Goal: Task Accomplishment & Management: Use online tool/utility

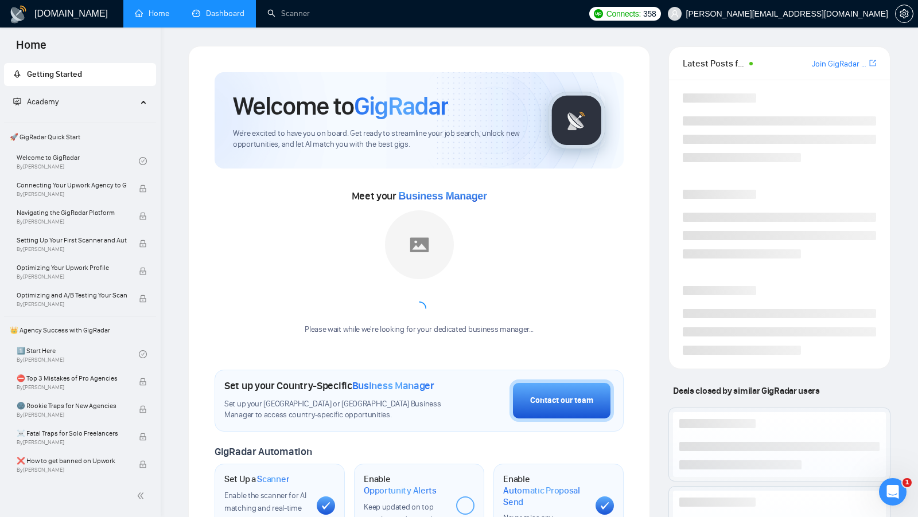
click at [227, 9] on link "Dashboard" at bounding box center [218, 14] width 52 height 10
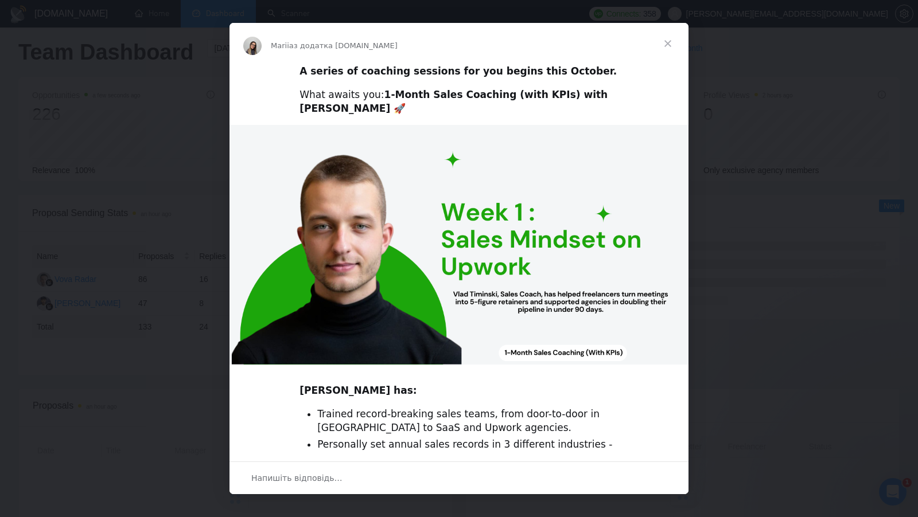
click at [664, 45] on span "Закрити" at bounding box center [667, 43] width 41 height 41
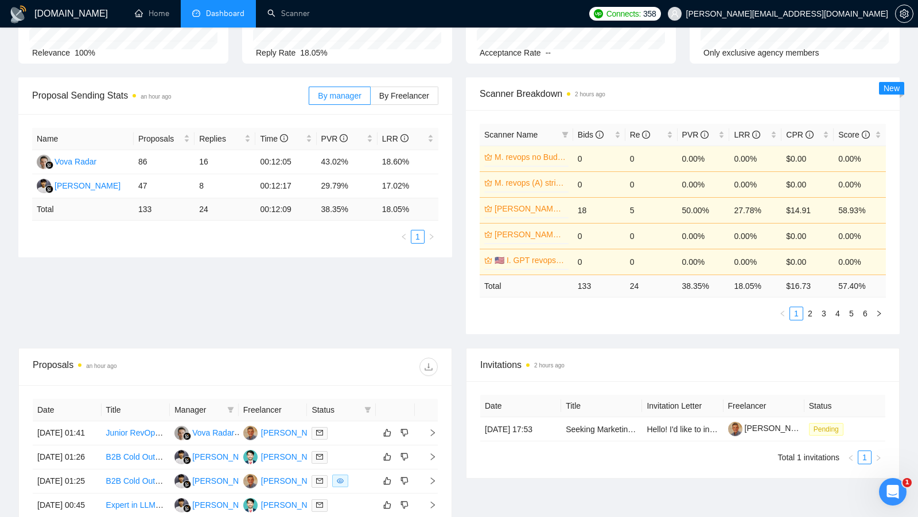
scroll to position [122, 0]
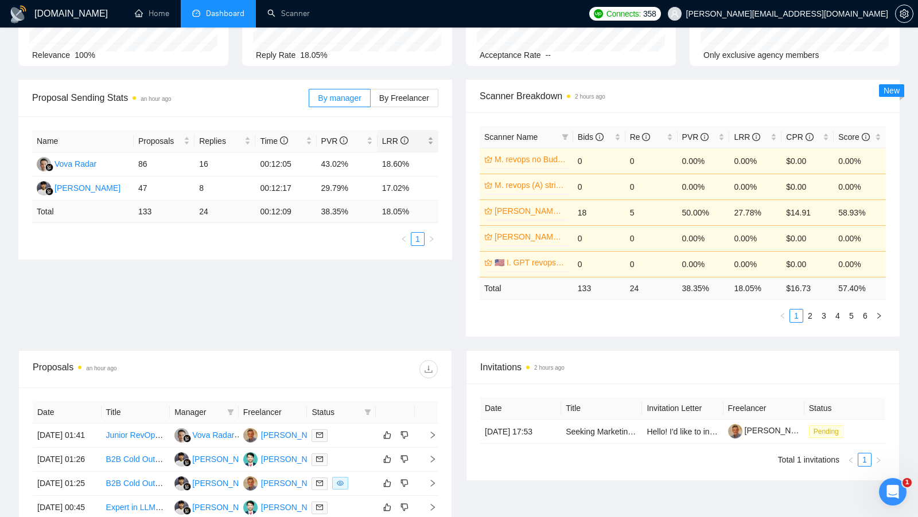
click at [434, 140] on div "LRR" at bounding box center [408, 141] width 52 height 13
click at [434, 139] on div "LRR" at bounding box center [408, 141] width 52 height 13
click at [408, 103] on label "By Freelancer" at bounding box center [405, 98] width 68 height 18
click at [371, 101] on input "By Freelancer" at bounding box center [371, 101] width 0 height 0
click at [367, 100] on label "By manager" at bounding box center [339, 98] width 61 height 18
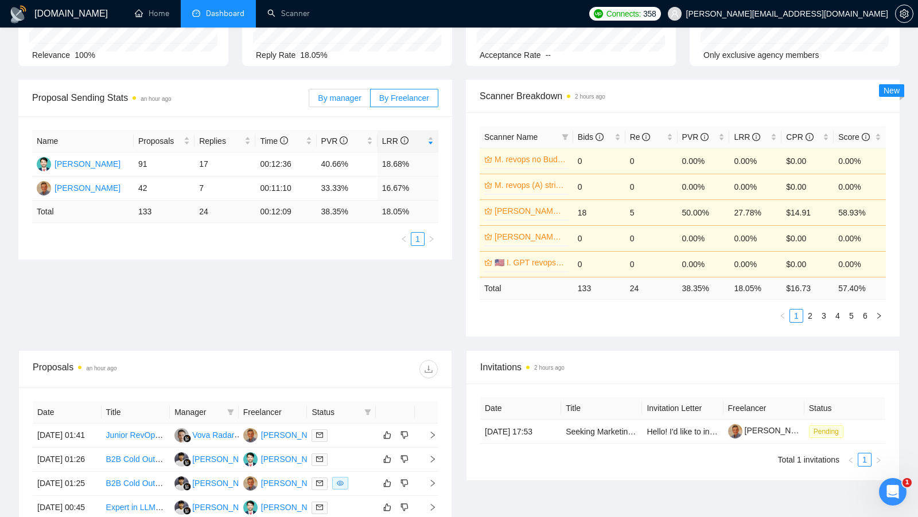
click at [309, 101] on input "By manager" at bounding box center [309, 101] width 0 height 0
click at [385, 100] on span "By Freelancer" at bounding box center [404, 98] width 50 height 9
click at [371, 101] on input "By Freelancer" at bounding box center [371, 101] width 0 height 0
click at [337, 100] on span "By manager" at bounding box center [339, 98] width 43 height 9
click at [309, 101] on input "By manager" at bounding box center [309, 101] width 0 height 0
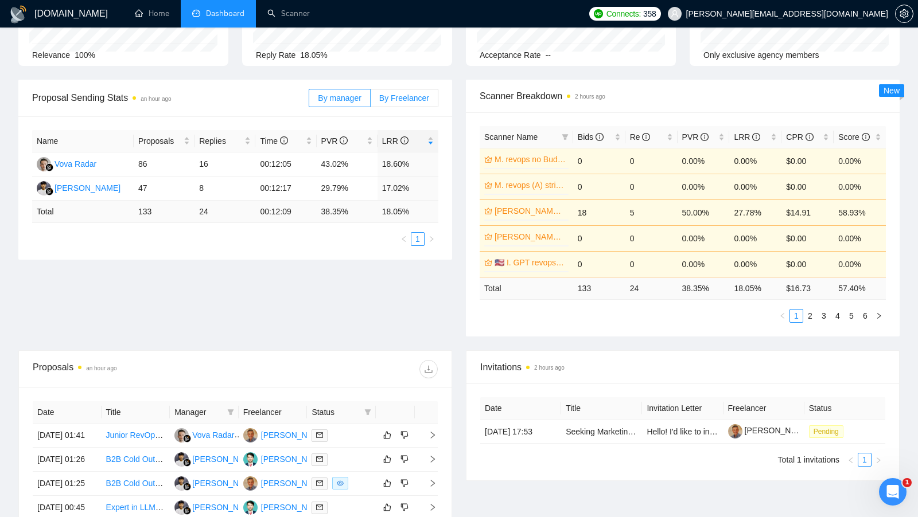
click at [387, 100] on span "By Freelancer" at bounding box center [404, 98] width 50 height 9
click at [371, 101] on input "By Freelancer" at bounding box center [371, 101] width 0 height 0
click at [345, 101] on span "By manager" at bounding box center [339, 98] width 43 height 9
click at [309, 101] on input "By manager" at bounding box center [309, 101] width 0 height 0
click at [277, 9] on link "Scanner" at bounding box center [288, 14] width 42 height 10
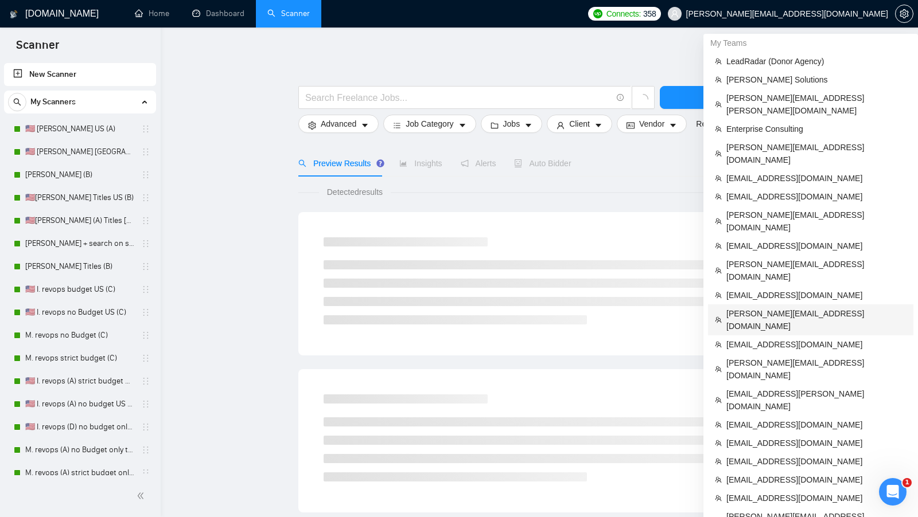
click at [796, 308] on span "shalini@resolutesolutions.in" at bounding box center [816, 320] width 180 height 25
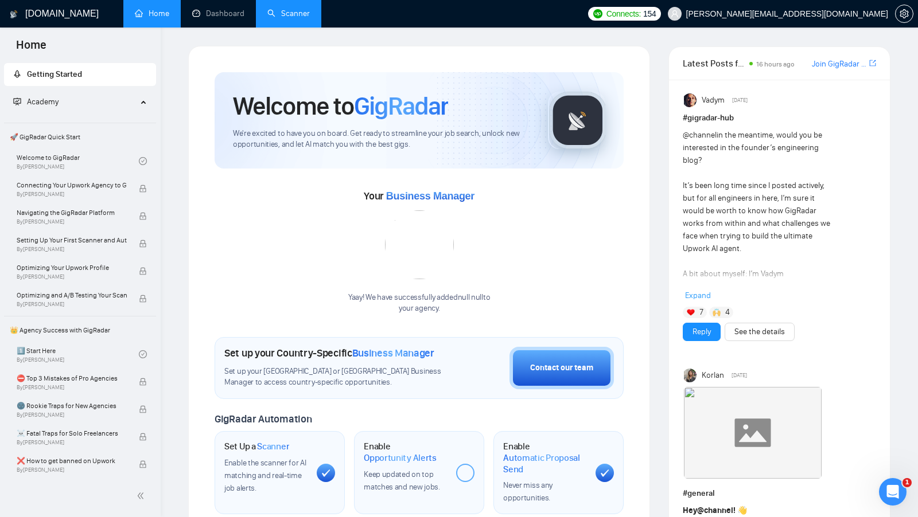
click at [267, 18] on link "Scanner" at bounding box center [288, 14] width 42 height 10
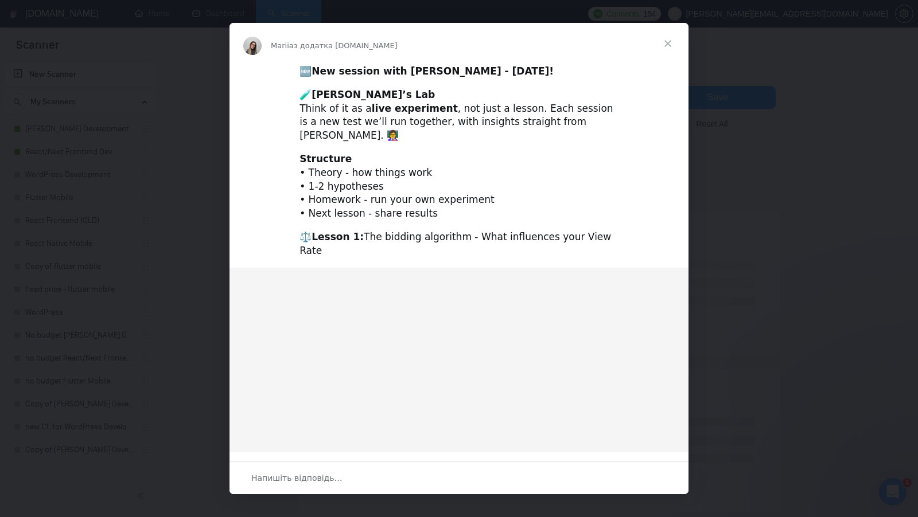
click at [668, 38] on span "Закрити" at bounding box center [667, 43] width 41 height 41
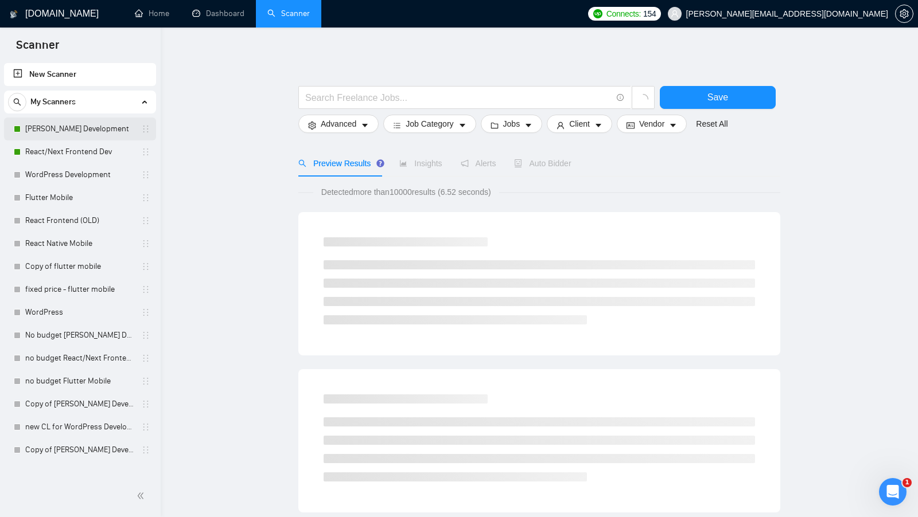
click at [71, 133] on link "MERN Stack Development" at bounding box center [79, 129] width 109 height 23
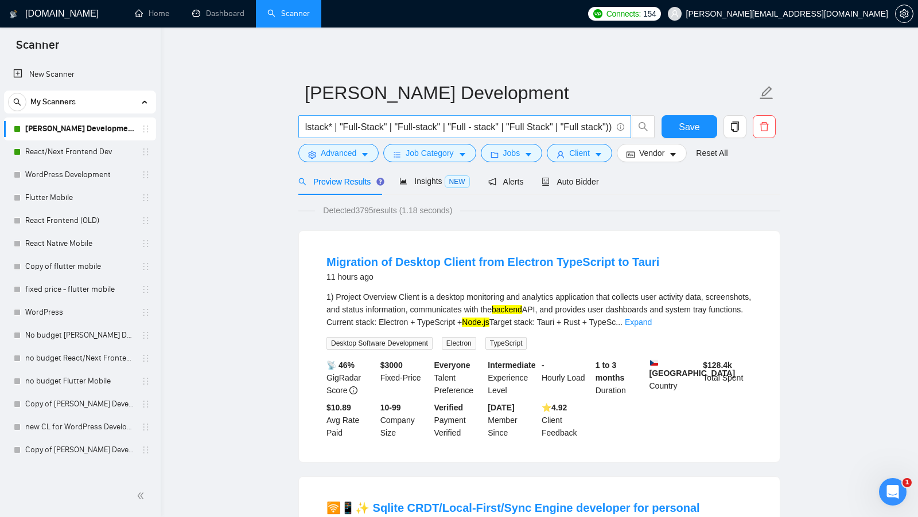
scroll to position [0, 791]
click at [578, 149] on span "Client" at bounding box center [579, 153] width 21 height 13
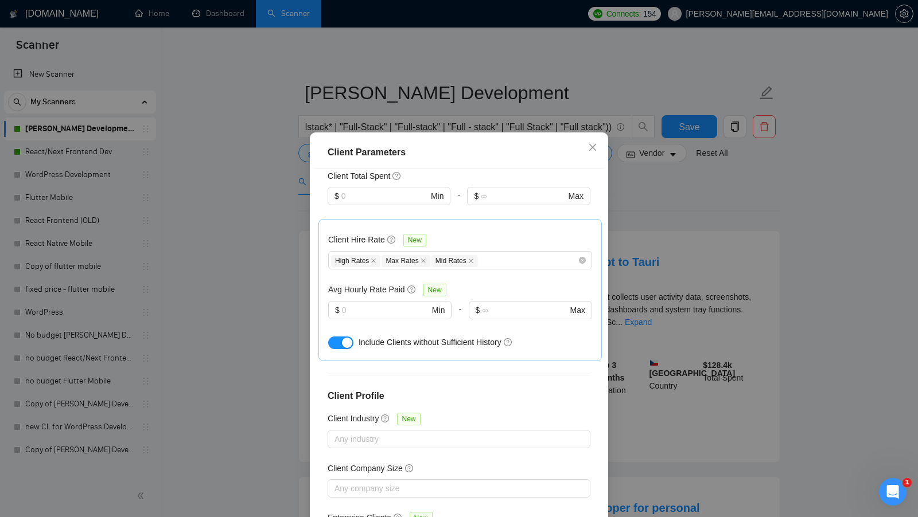
scroll to position [365, 0]
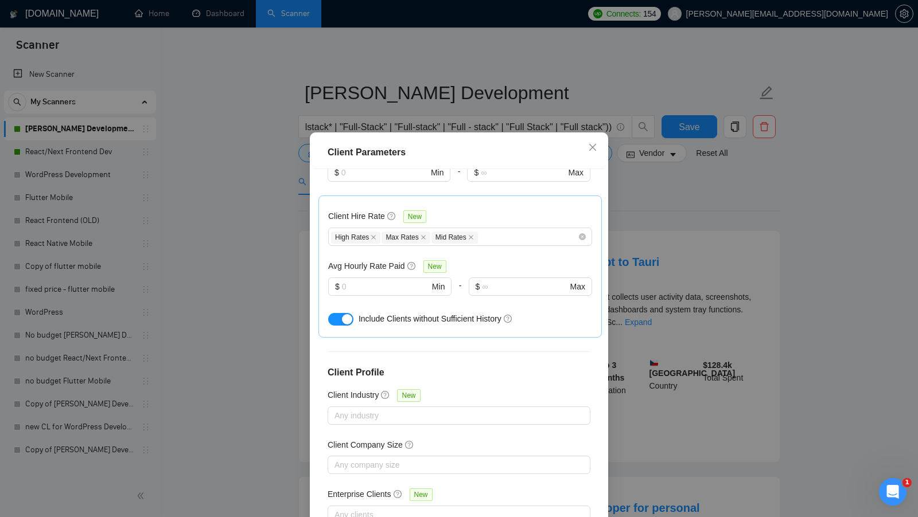
click at [692, 239] on div "Client Parameters Client Location Include Client Countries Select Exclude Clien…" at bounding box center [459, 258] width 918 height 517
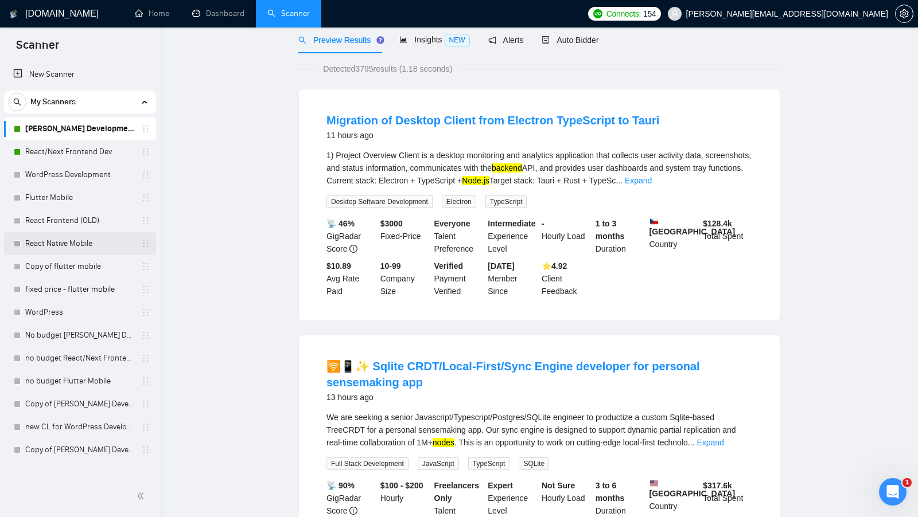
scroll to position [0, 0]
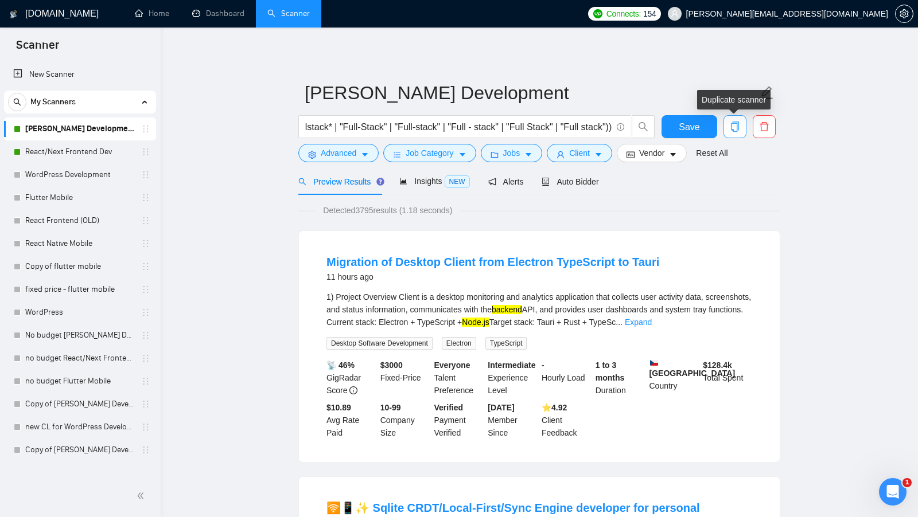
click at [726, 129] on span "copy" at bounding box center [735, 127] width 22 height 10
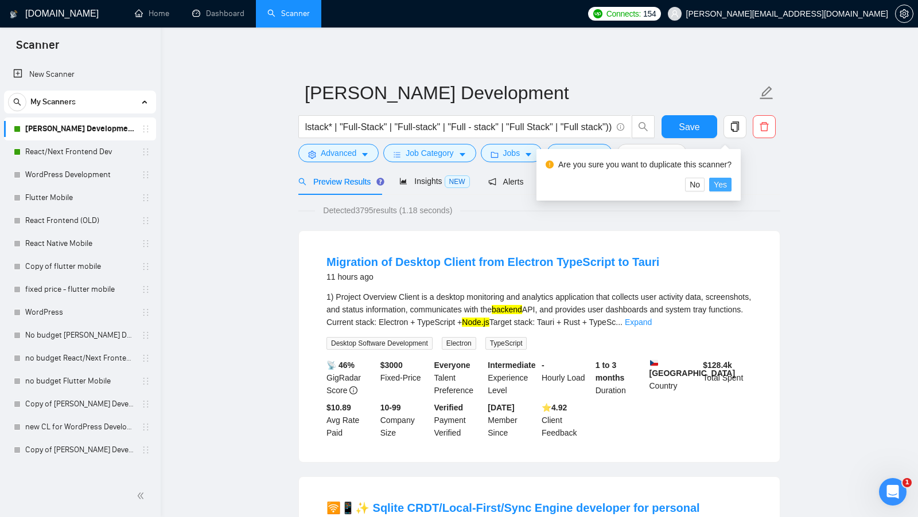
click at [720, 182] on span "Yes" at bounding box center [720, 184] width 13 height 13
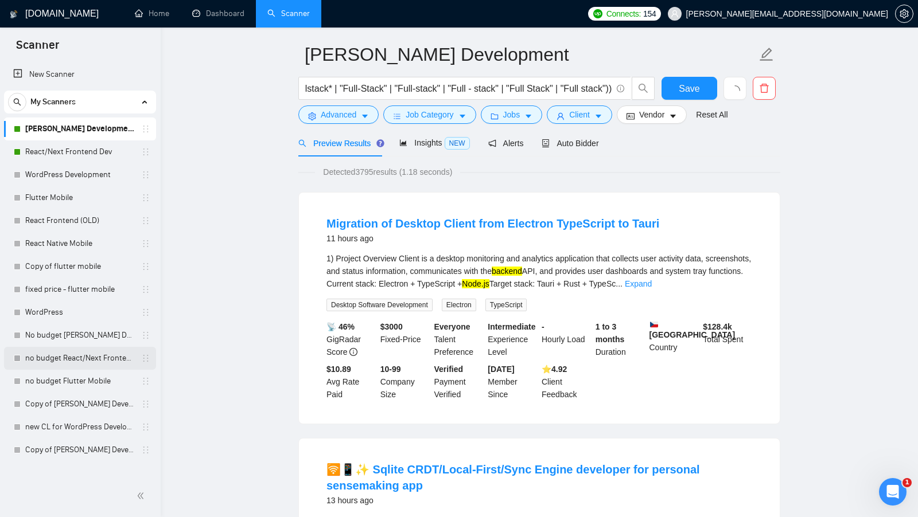
scroll to position [43, 0]
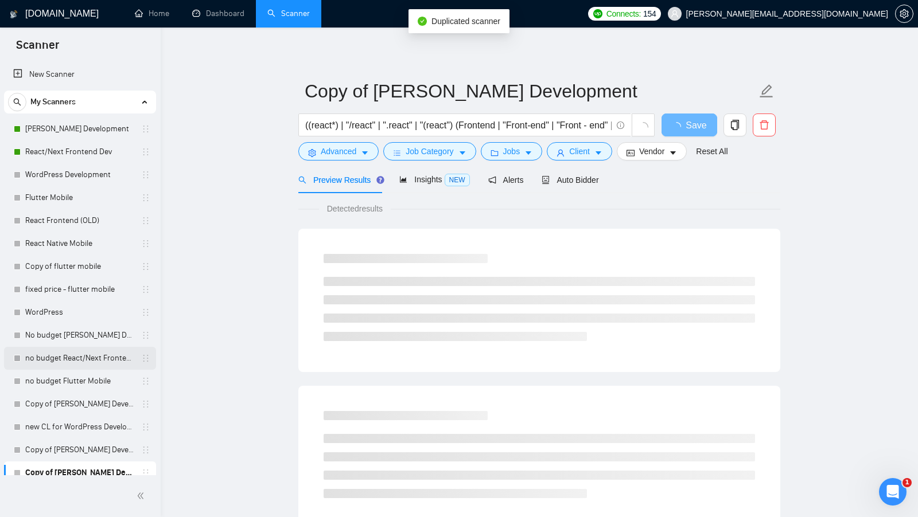
scroll to position [9, 0]
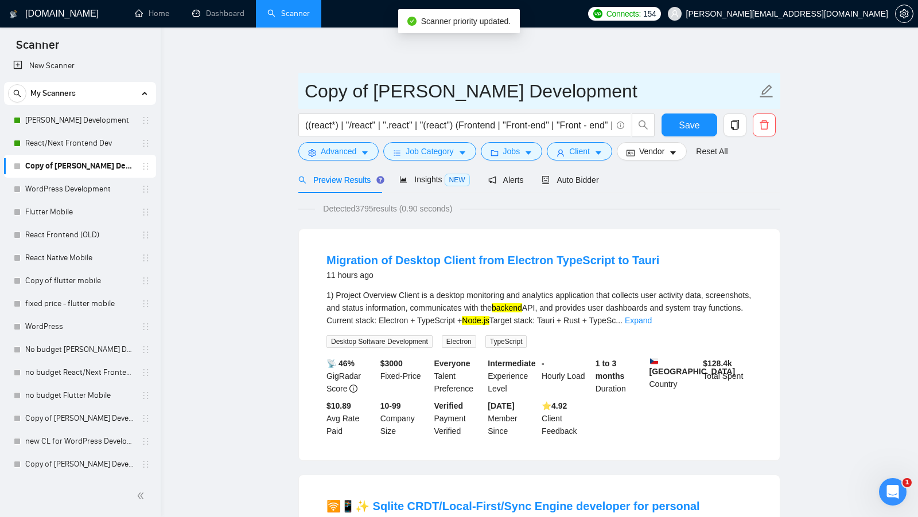
drag, startPoint x: 582, startPoint y: 89, endPoint x: 157, endPoint y: 89, distance: 425.7
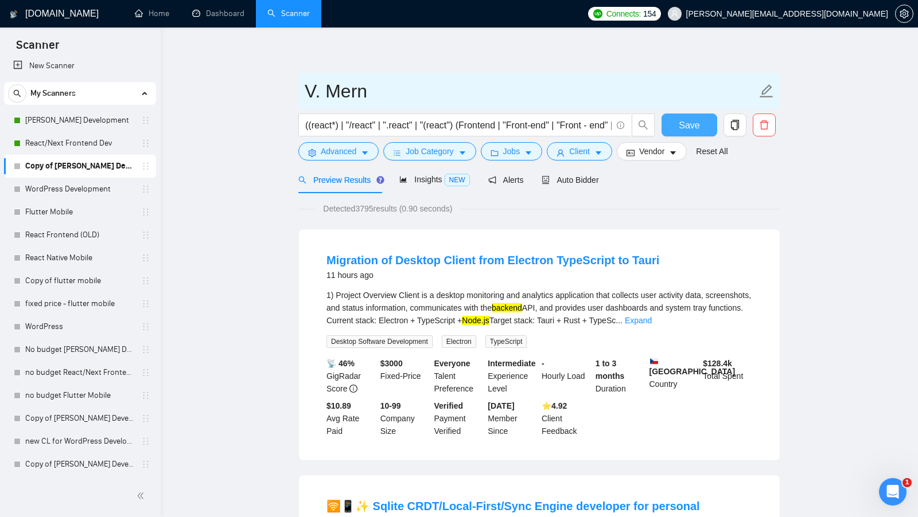
type input "V. Mern"
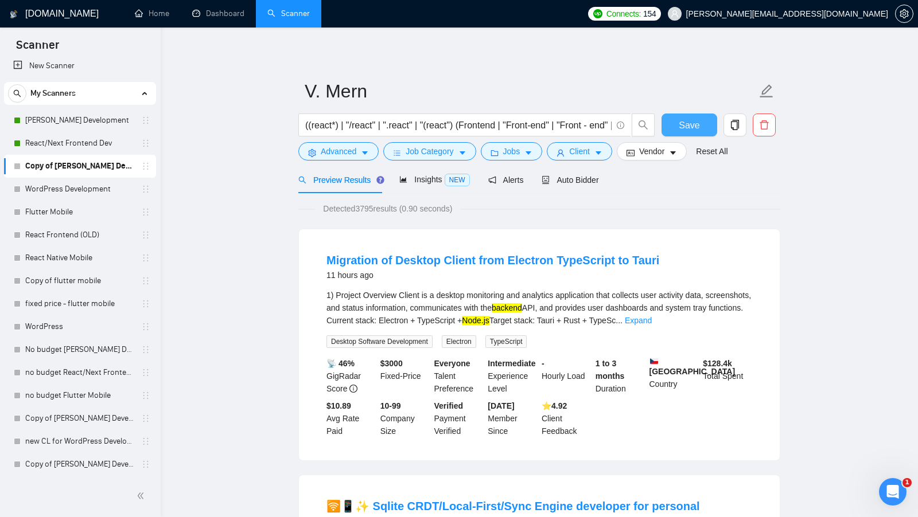
click at [670, 120] on button "Save" at bounding box center [689, 125] width 56 height 23
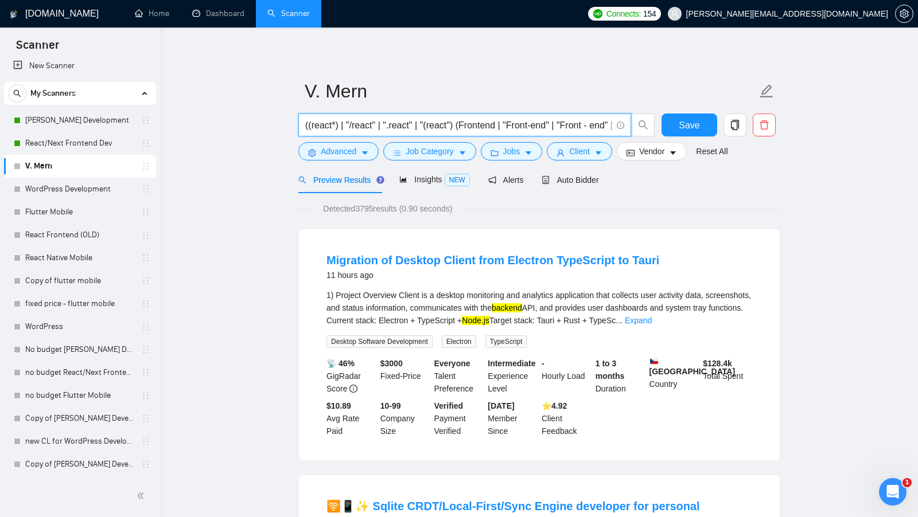
click at [368, 129] on input "((react*) | "/react" | ".react" | "(react") (Frontend | "Front-end" | "Front - …" at bounding box center [458, 125] width 306 height 14
paste input "MERN* | React* | Node*) (fullstack | "full stack" | "full - stack")(dev* | engi…"
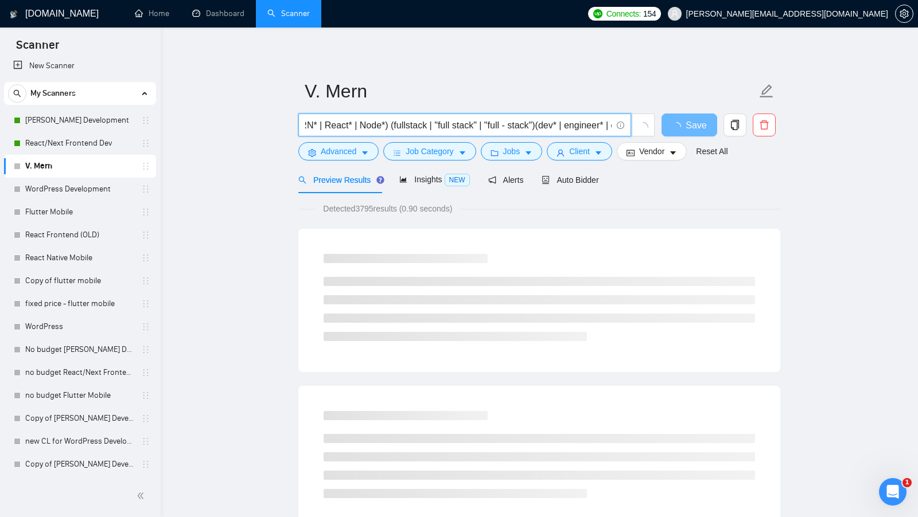
scroll to position [0, 24]
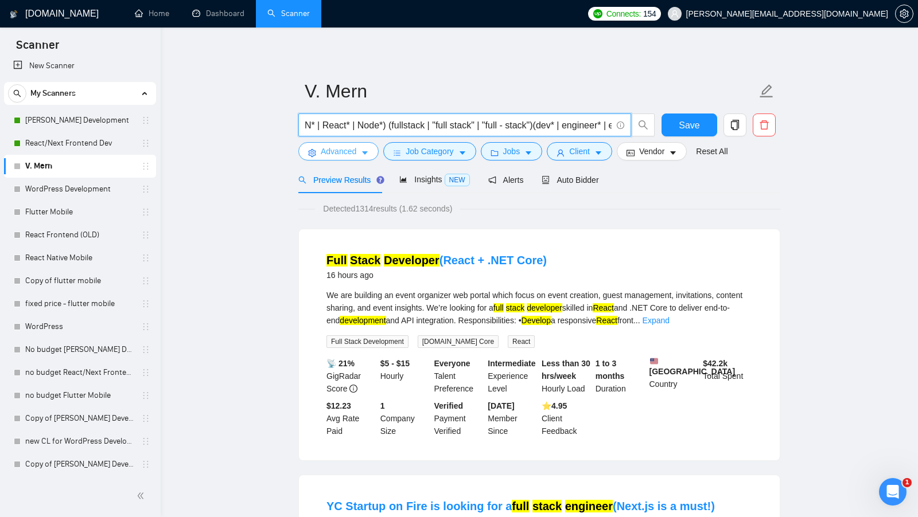
type input "(MERN* | React* | Node*) (fullstack | "full stack" | "full - stack")(dev* | eng…"
click at [353, 155] on span "Advanced" at bounding box center [339, 151] width 36 height 13
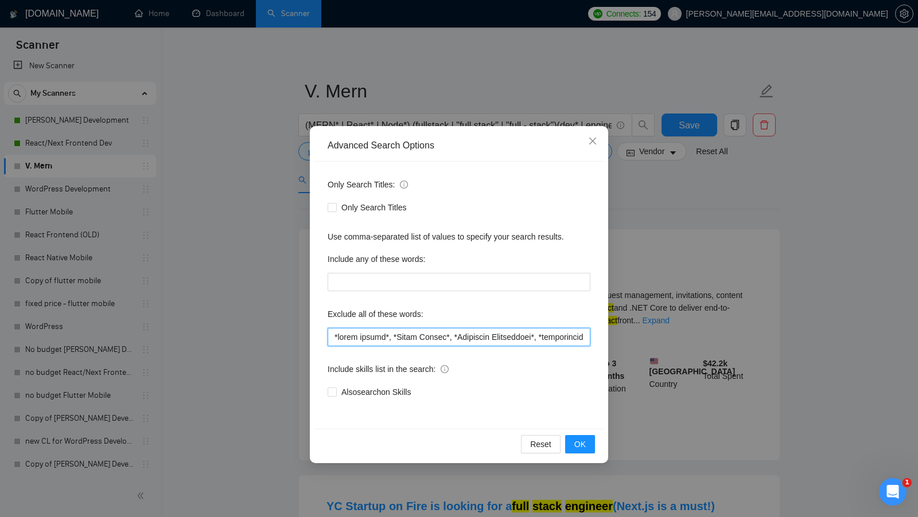
click at [338, 340] on input "text" at bounding box center [459, 337] width 263 height 18
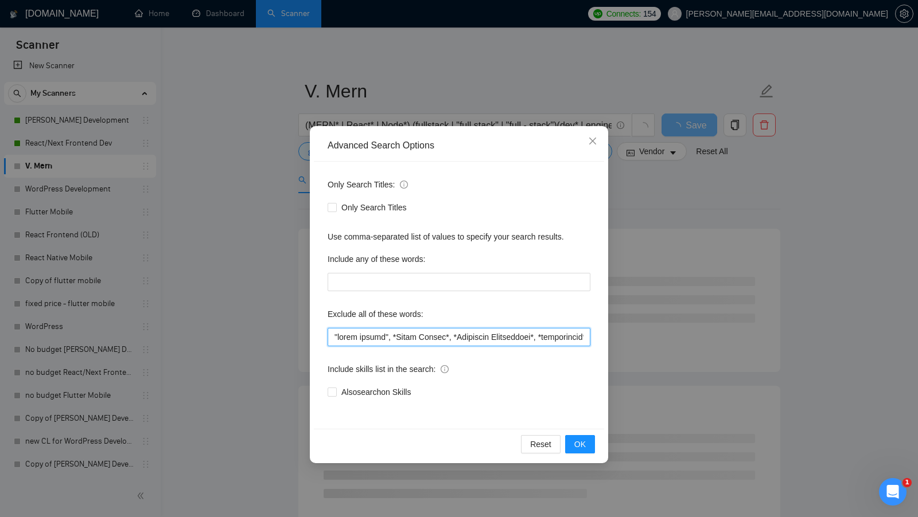
drag, startPoint x: 390, startPoint y: 336, endPoint x: 441, endPoint y: 336, distance: 51.1
click at [441, 336] on input "text" at bounding box center [459, 337] width 263 height 18
click at [394, 336] on input "text" at bounding box center [459, 337] width 263 height 18
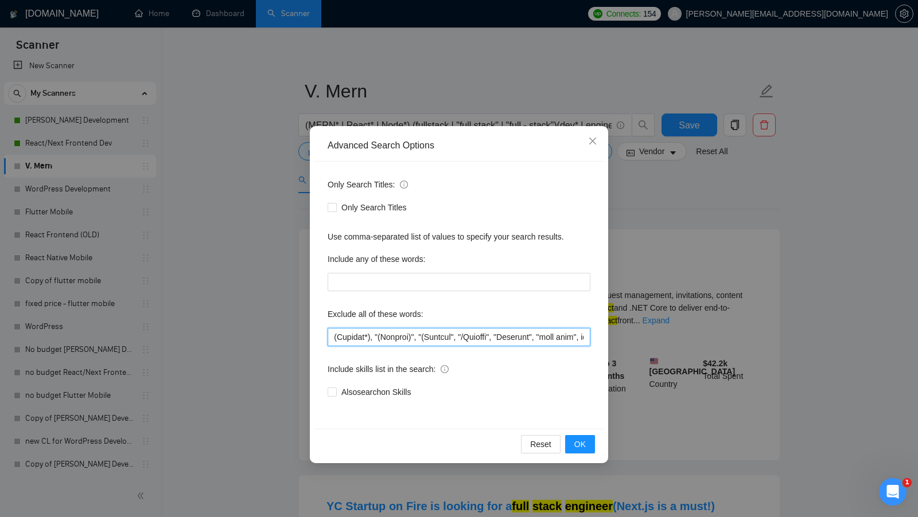
scroll to position [0, 804]
drag, startPoint x: 495, startPoint y: 335, endPoint x: 451, endPoint y: 337, distance: 43.7
click at [451, 337] on input "text" at bounding box center [459, 337] width 263 height 18
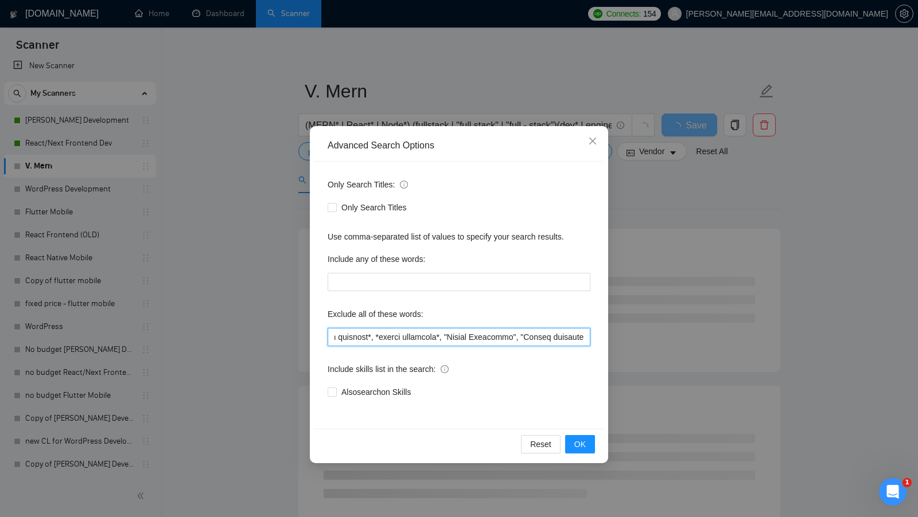
scroll to position [0, 372]
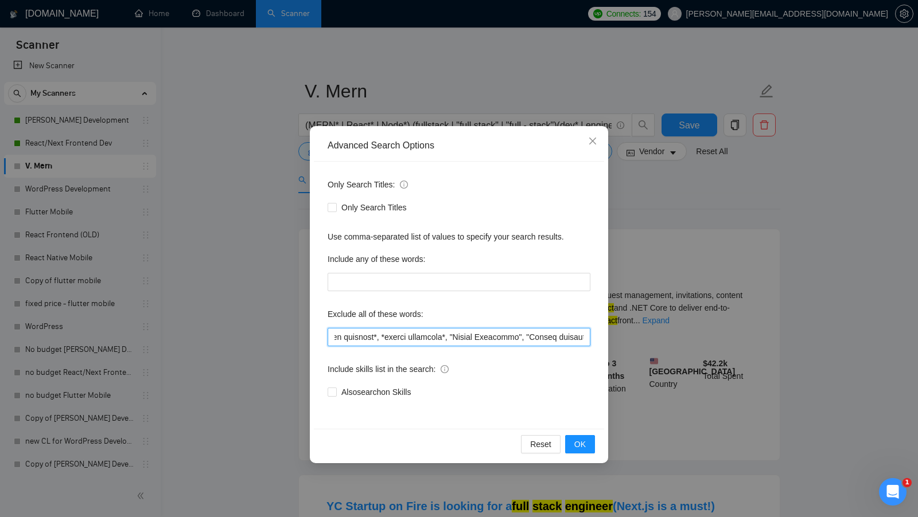
click at [443, 335] on input "text" at bounding box center [459, 337] width 263 height 18
click at [375, 333] on input "text" at bounding box center [459, 337] width 263 height 18
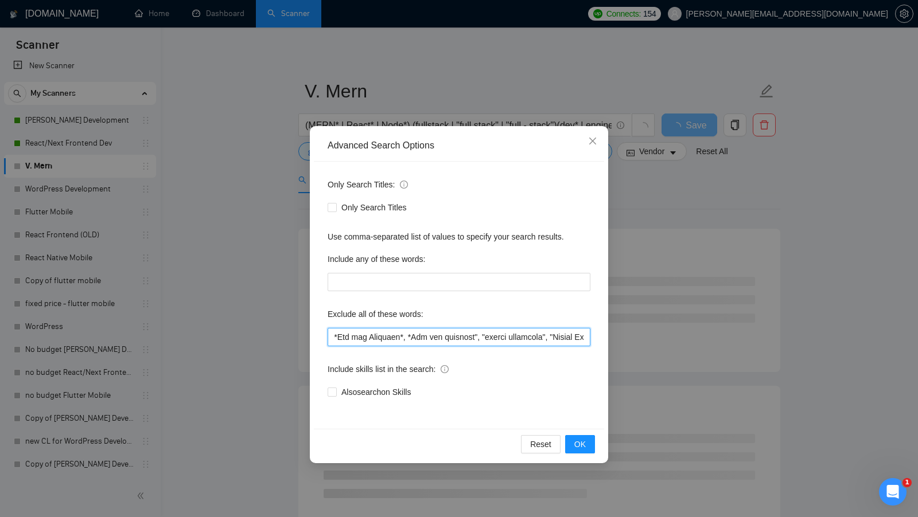
scroll to position [0, 268]
click at [402, 334] on input "text" at bounding box center [459, 337] width 263 height 18
click at [421, 336] on input "text" at bounding box center [459, 337] width 263 height 18
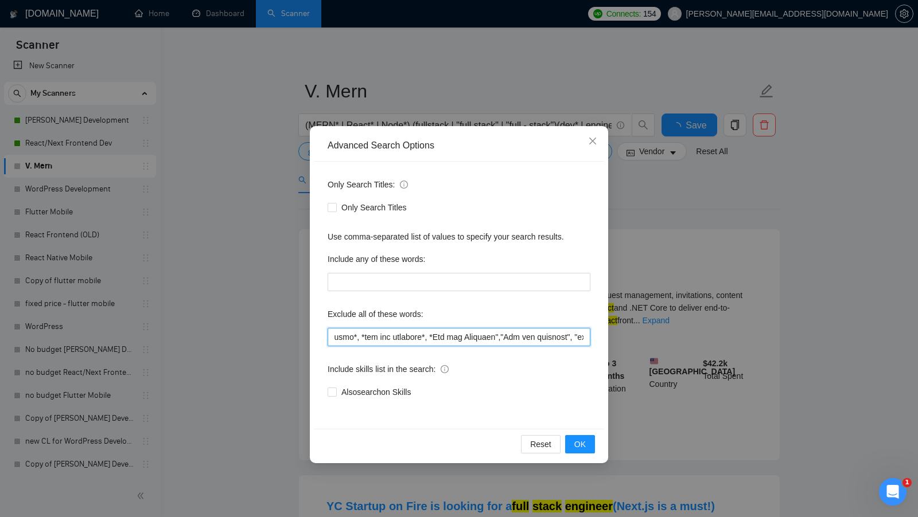
click at [423, 335] on input "text" at bounding box center [459, 337] width 263 height 18
click at [418, 338] on input "text" at bounding box center [459, 337] width 263 height 18
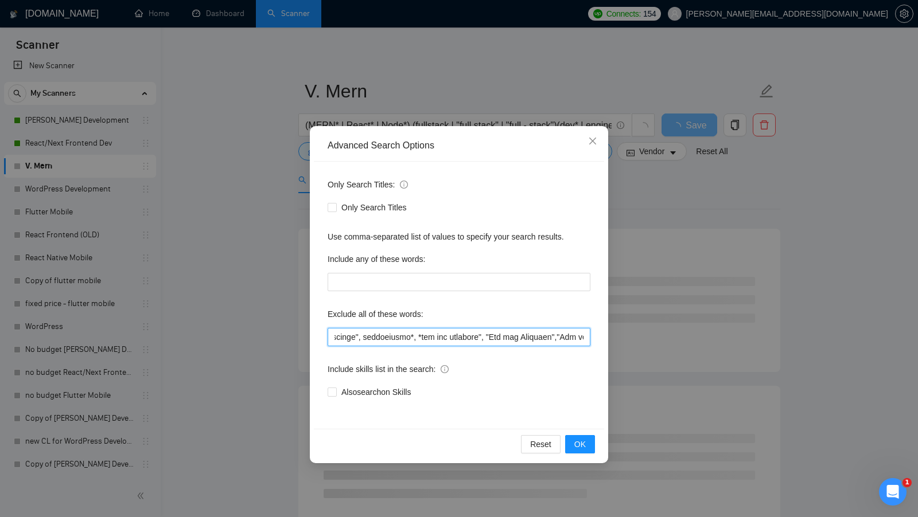
scroll to position [0, 112]
click at [419, 340] on input "text" at bounding box center [459, 337] width 263 height 18
type input ""react native", "Technical Interviewer", interviewer*, "not for agencies", "Not…"
click at [593, 442] on button "OK" at bounding box center [580, 444] width 30 height 18
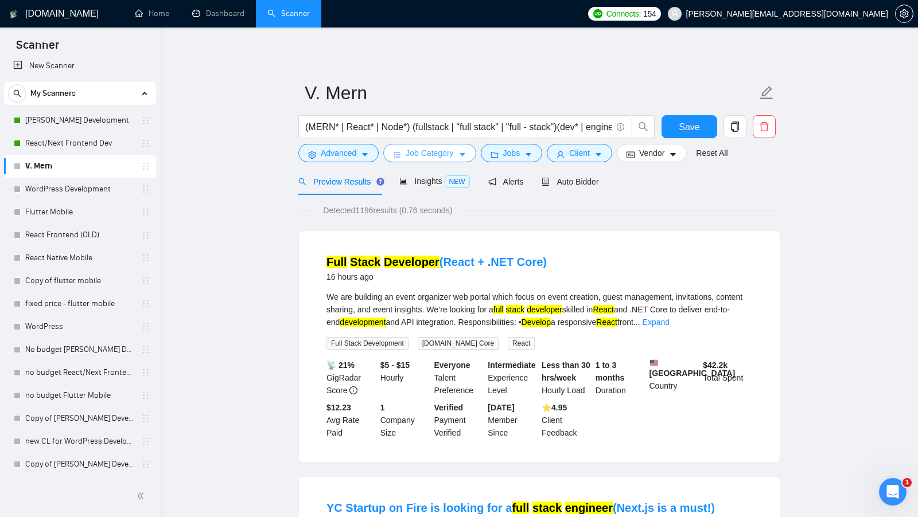
click at [459, 152] on button "Job Category" at bounding box center [429, 153] width 92 height 18
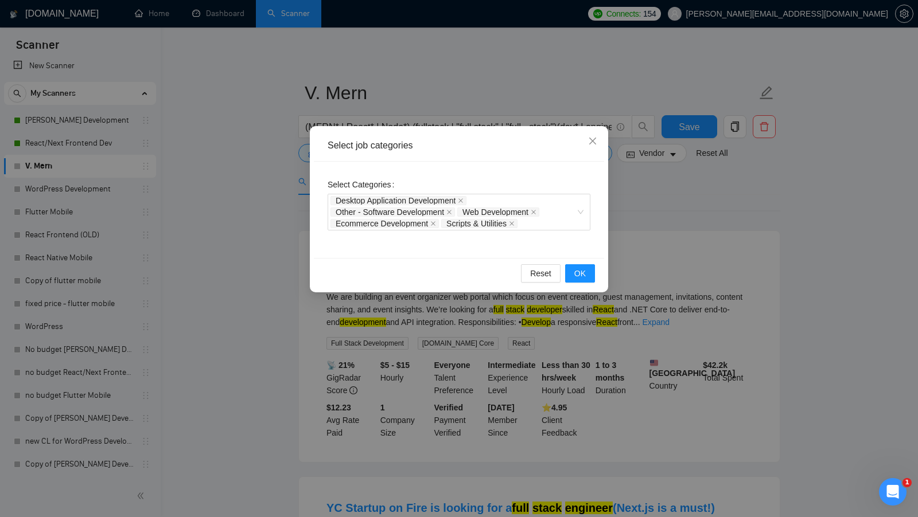
click at [657, 204] on div "Select job categories Select Categories Desktop Application Development Other -…" at bounding box center [459, 258] width 918 height 517
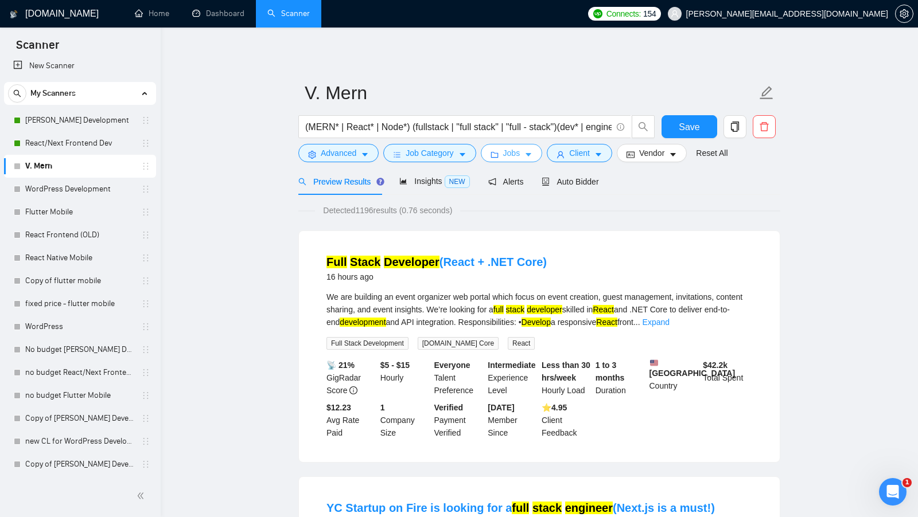
click at [515, 151] on span "Jobs" at bounding box center [511, 153] width 17 height 13
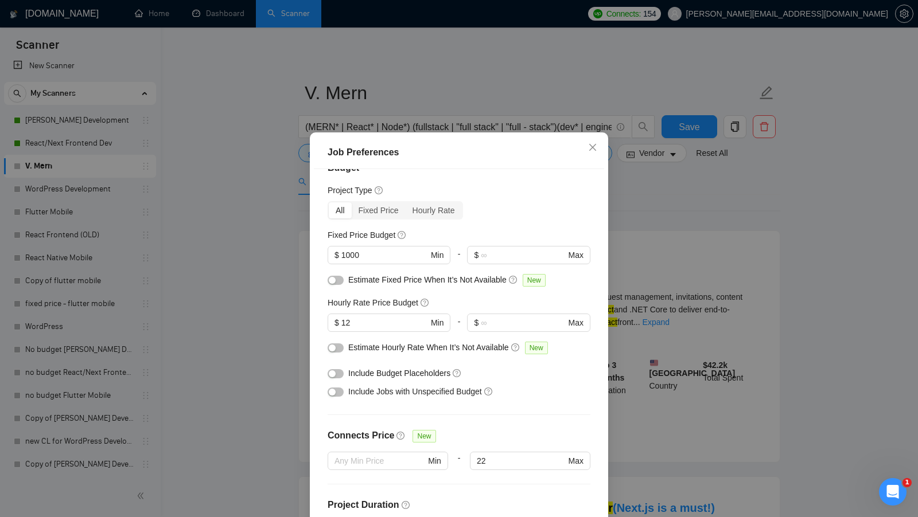
scroll to position [24, 0]
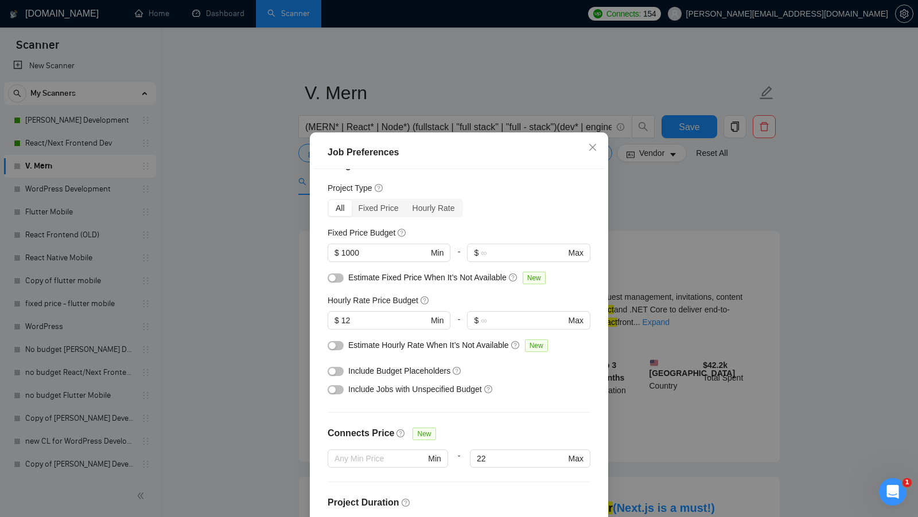
click at [652, 316] on div "Job Preferences Budget Project Type All Fixed Price Hourly Rate Fixed Price Bud…" at bounding box center [459, 258] width 918 height 517
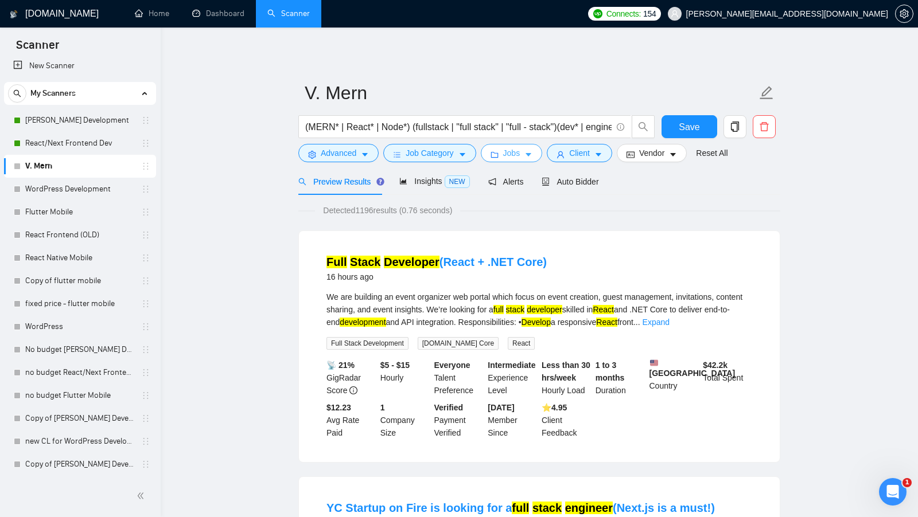
click at [517, 161] on button "Jobs" at bounding box center [512, 153] width 62 height 18
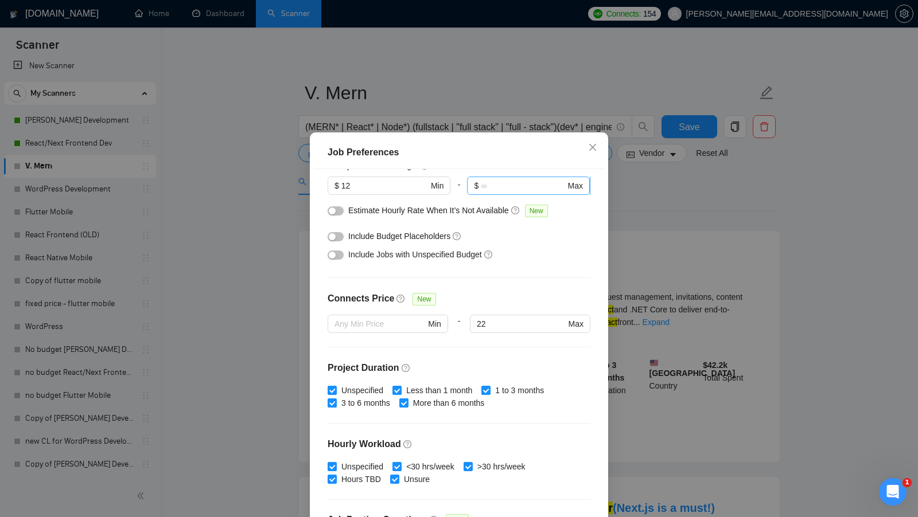
scroll to position [283, 0]
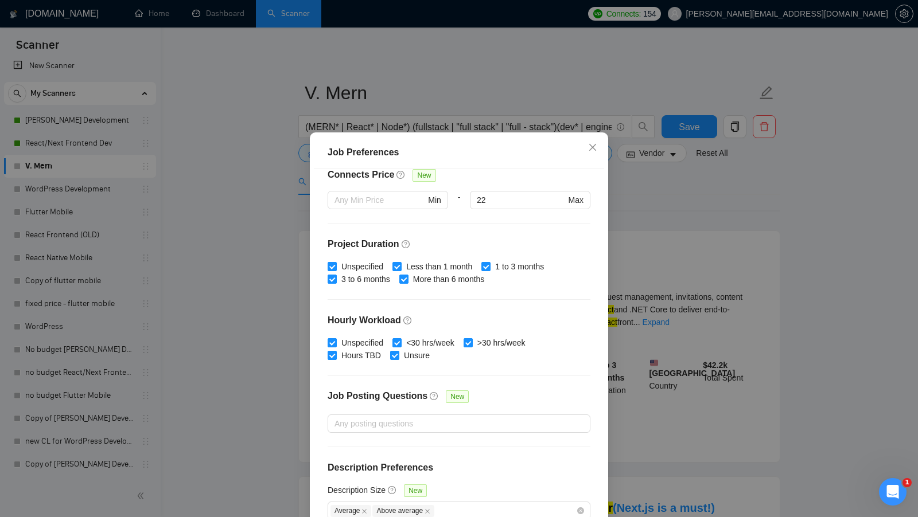
click at [721, 312] on div "Job Preferences Budget Project Type All Fixed Price Hourly Rate Fixed Price Bud…" at bounding box center [459, 258] width 918 height 517
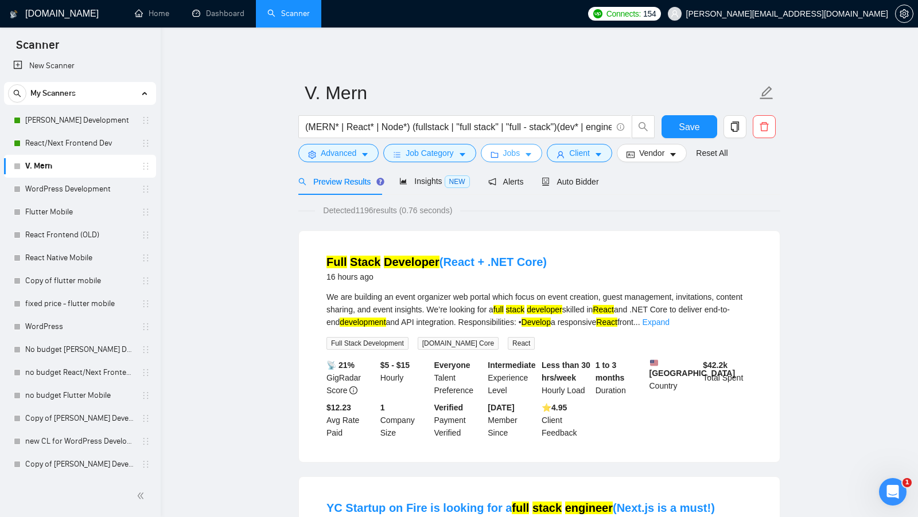
click at [501, 149] on button "Jobs" at bounding box center [512, 153] width 62 height 18
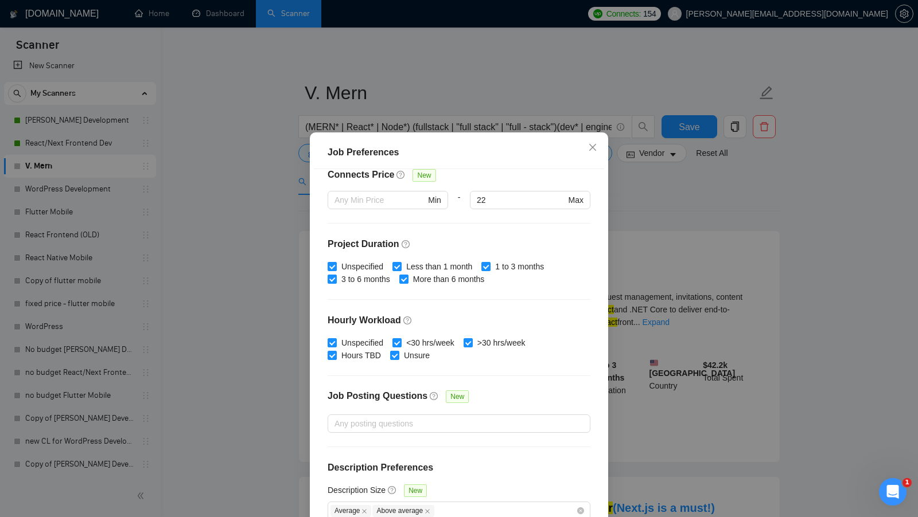
scroll to position [64, 0]
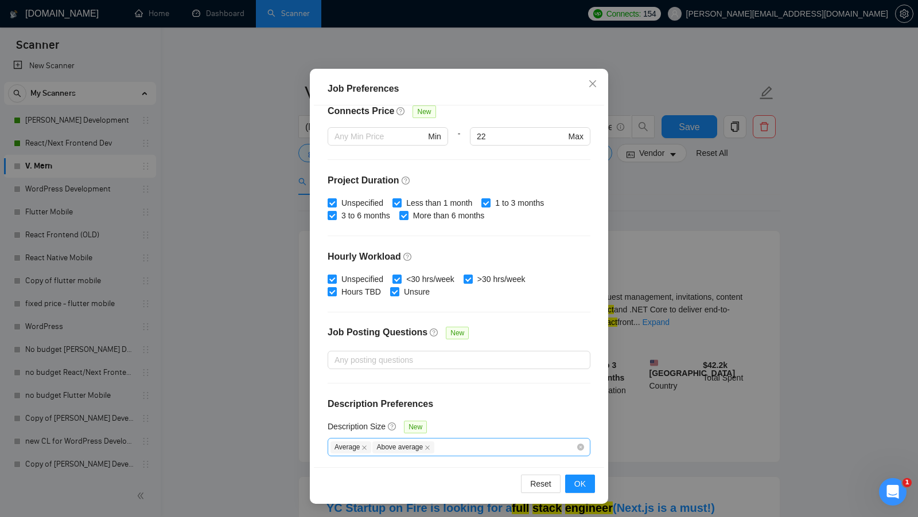
click at [577, 445] on div "Average Above average" at bounding box center [459, 447] width 263 height 18
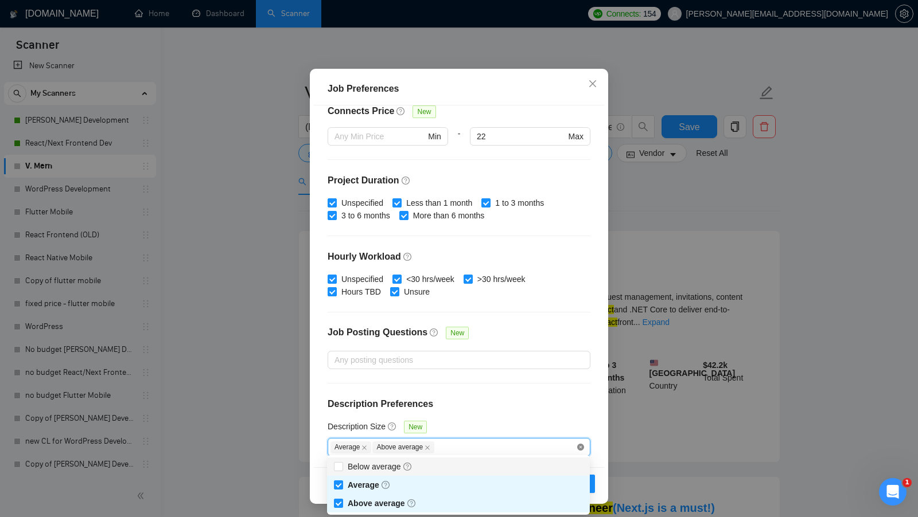
checkbox input "false"
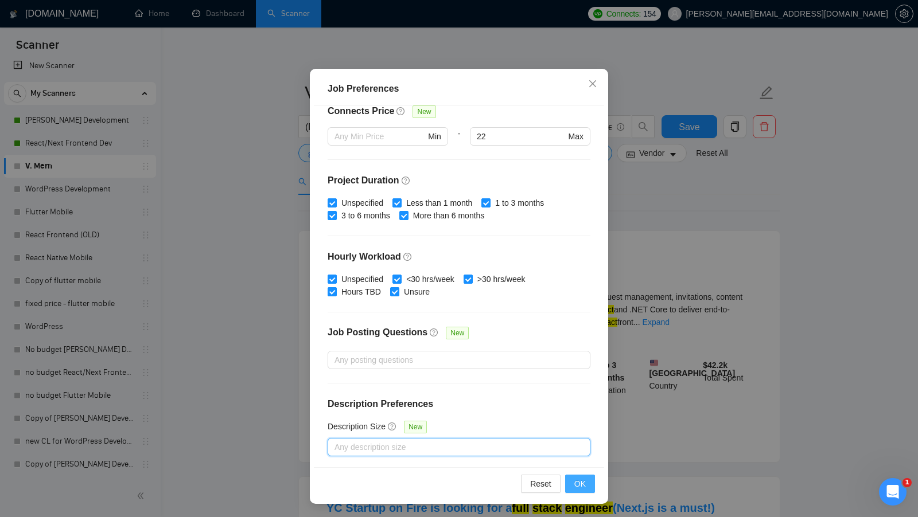
click at [586, 480] on button "OK" at bounding box center [580, 484] width 30 height 18
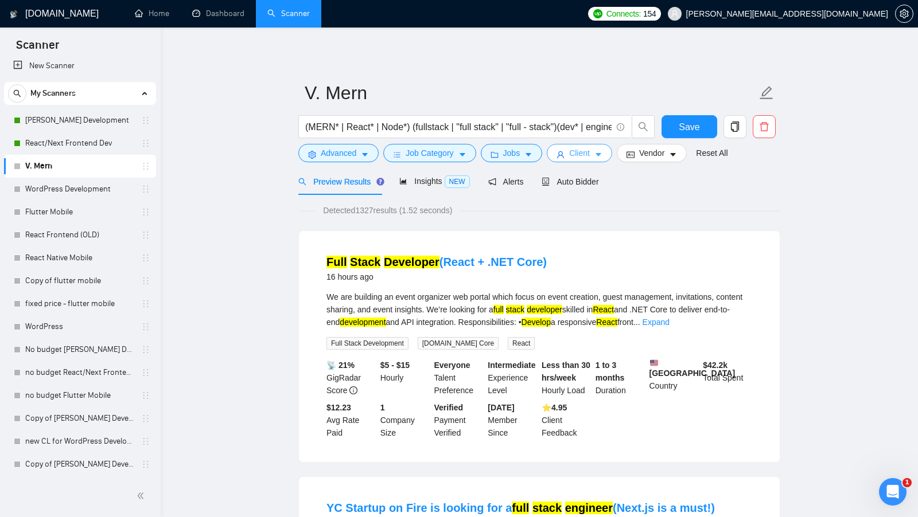
click at [570, 153] on button "Client" at bounding box center [579, 153] width 65 height 18
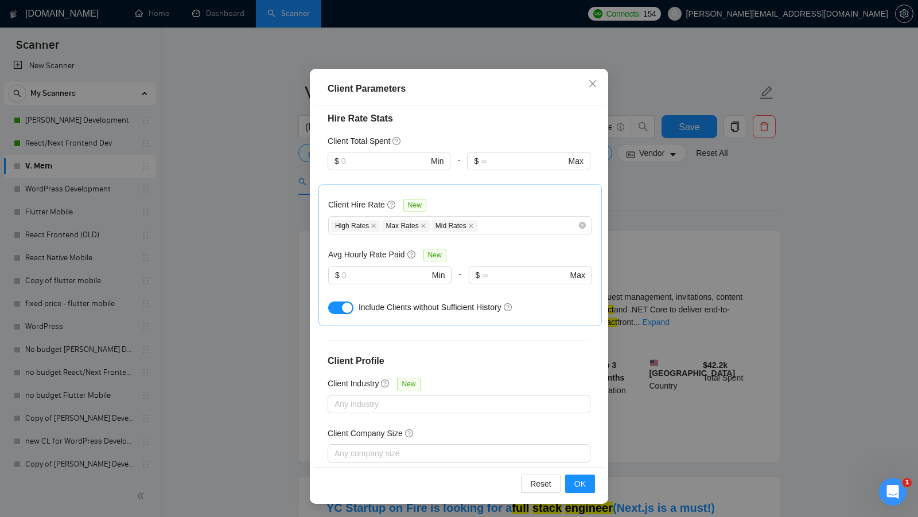
scroll to position [365, 0]
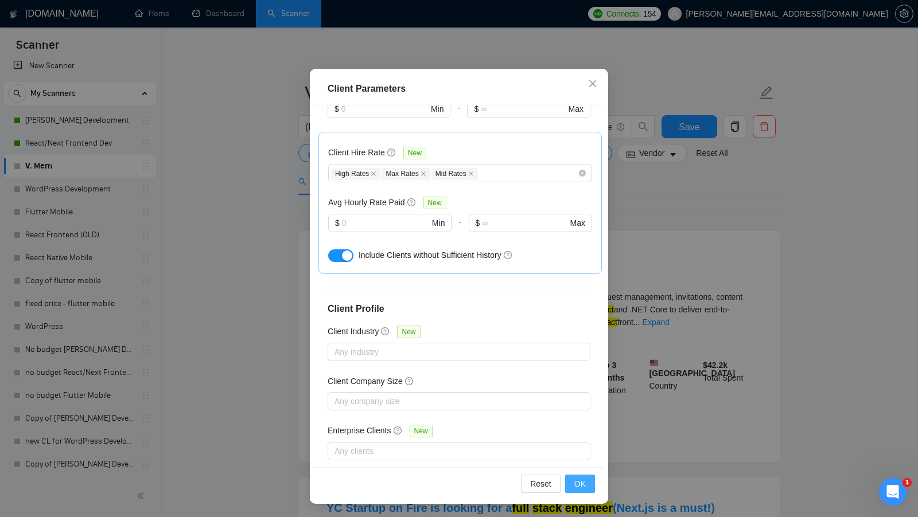
click at [574, 488] on button "OK" at bounding box center [580, 484] width 30 height 18
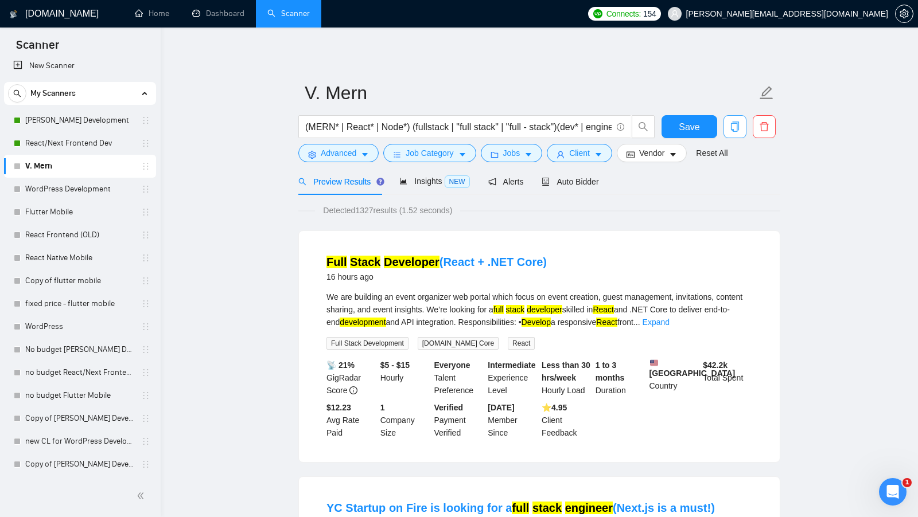
click at [737, 131] on icon "copy" at bounding box center [735, 127] width 8 height 10
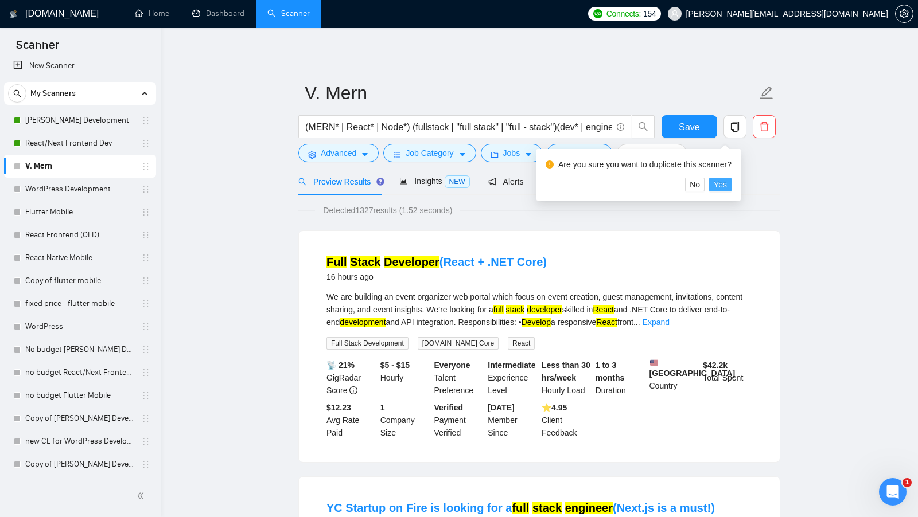
click at [725, 181] on span "Yes" at bounding box center [720, 184] width 13 height 13
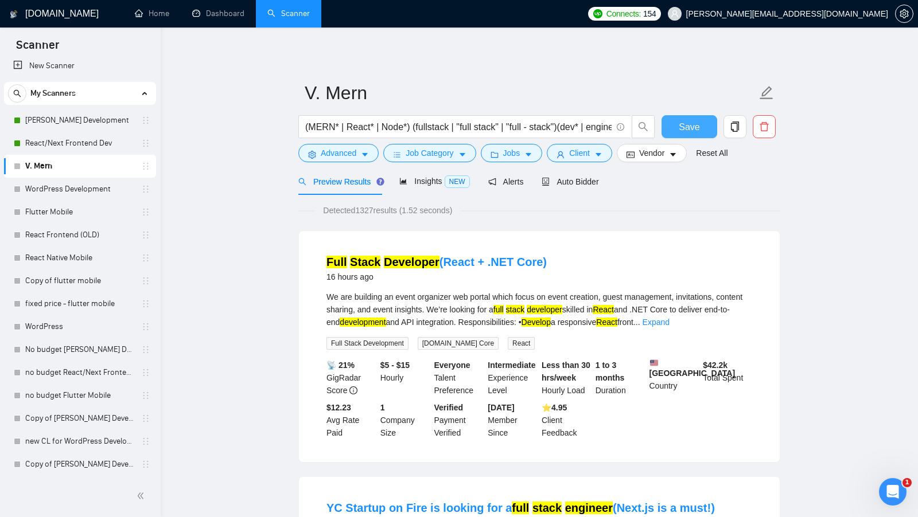
click at [678, 116] on button "Save" at bounding box center [689, 126] width 56 height 23
click at [733, 132] on button "button" at bounding box center [734, 126] width 23 height 23
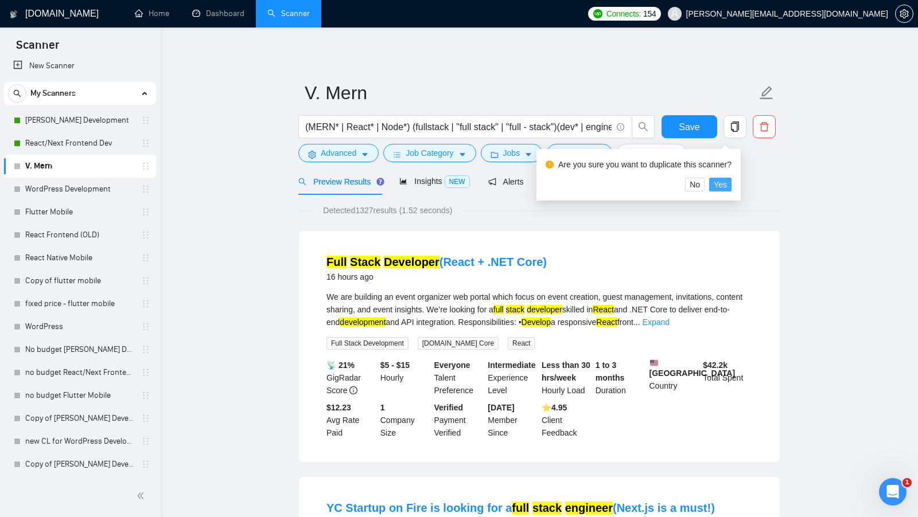
click at [727, 183] on span "Yes" at bounding box center [720, 184] width 13 height 13
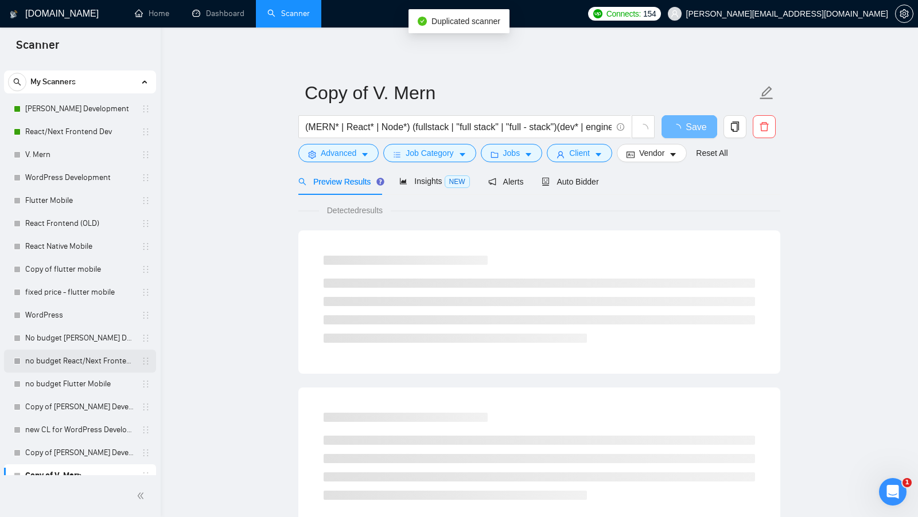
scroll to position [32, 0]
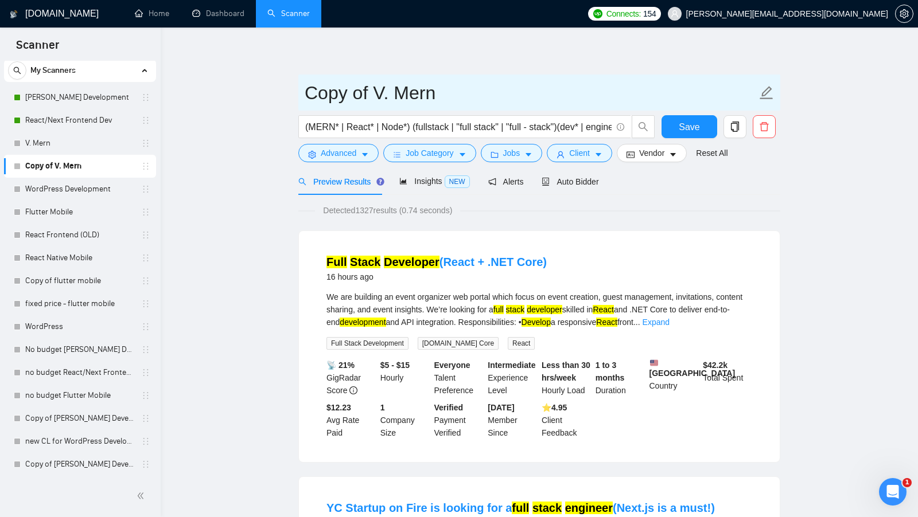
drag, startPoint x: 371, startPoint y: 90, endPoint x: 279, endPoint y: 81, distance: 92.2
click at [452, 76] on span "V. Mern" at bounding box center [539, 93] width 482 height 36
click at [452, 81] on input "V. Mern" at bounding box center [531, 93] width 452 height 29
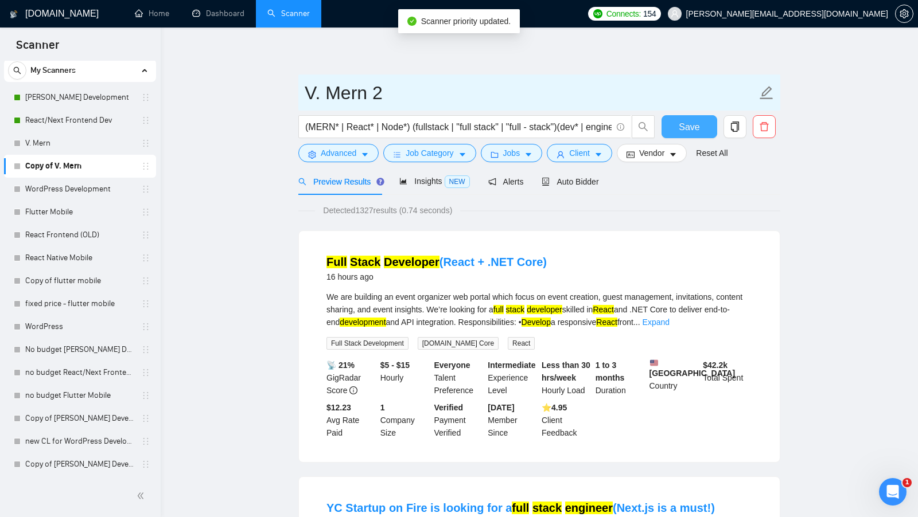
type input "V. Mern 2"
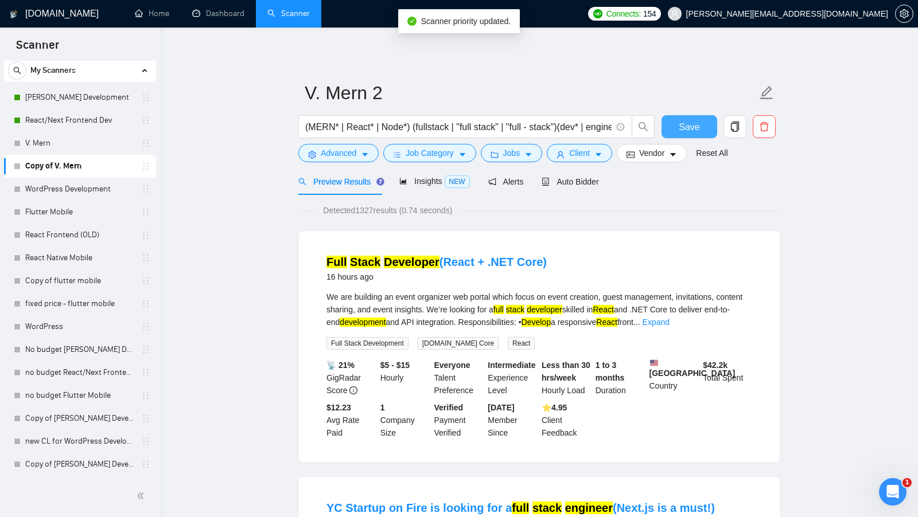
click at [683, 123] on span "Save" at bounding box center [689, 127] width 21 height 14
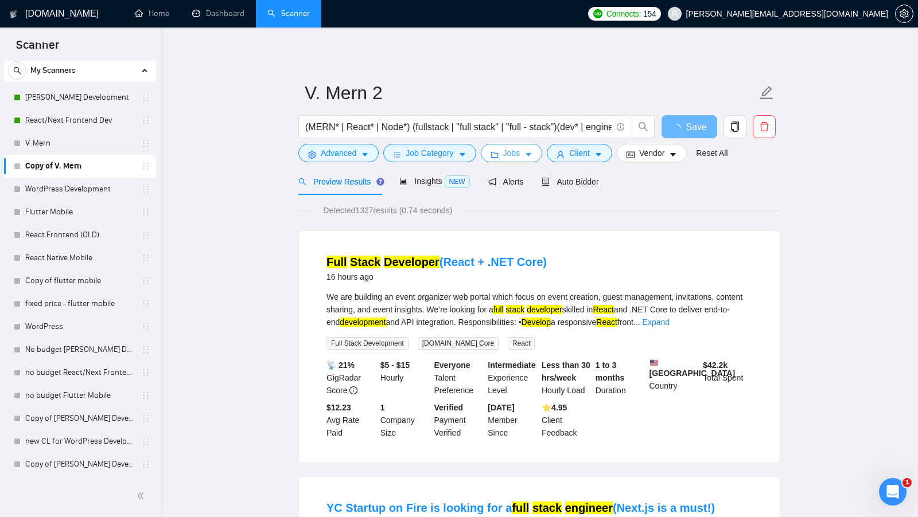
click at [520, 156] on span "Jobs" at bounding box center [511, 153] width 17 height 13
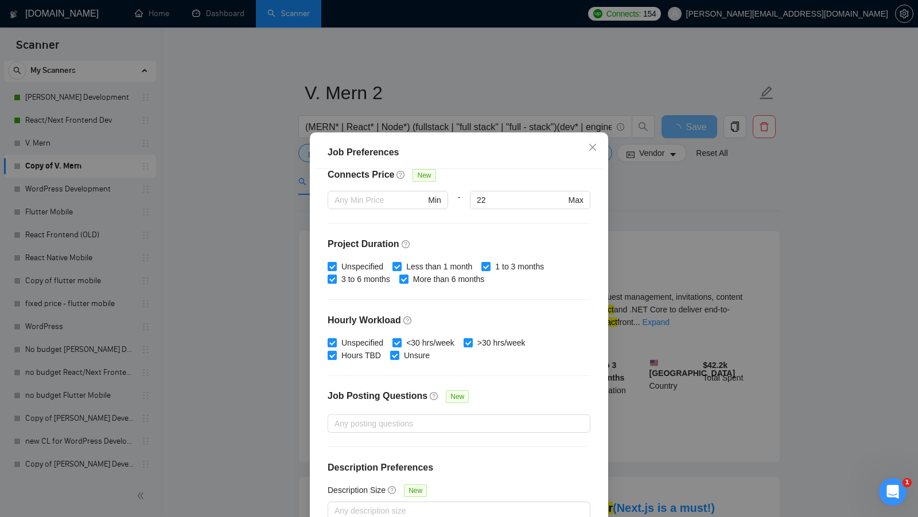
click at [656, 196] on div "Job Preferences Budget Project Type All Fixed Price Hourly Rate Fixed Price Bud…" at bounding box center [459, 258] width 918 height 517
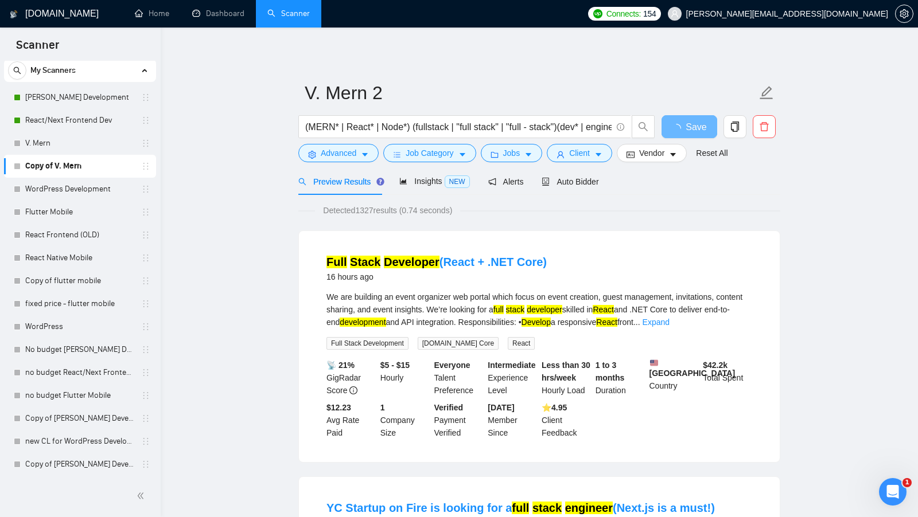
click at [472, 300] on div "We are building an event organizer web portal which focus on event creation, gu…" at bounding box center [539, 310] width 426 height 38
click at [585, 158] on span "Client" at bounding box center [579, 153] width 21 height 13
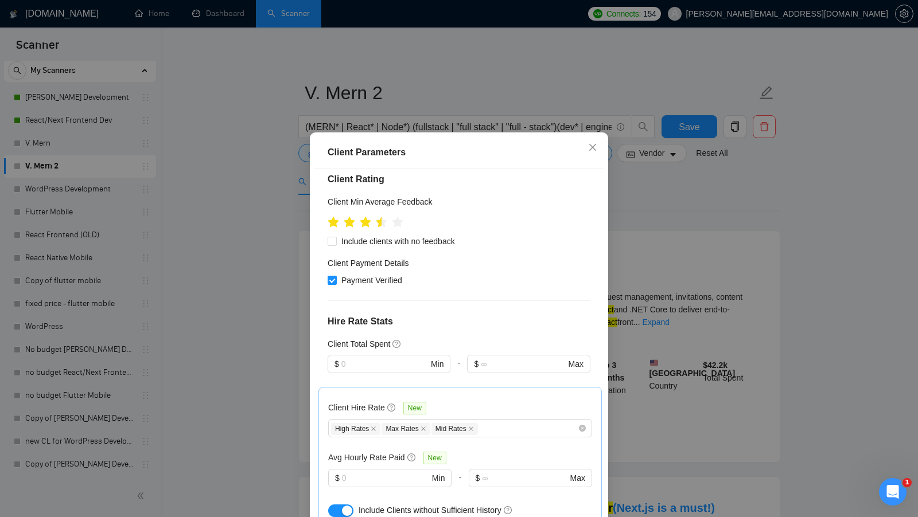
scroll to position [0, 0]
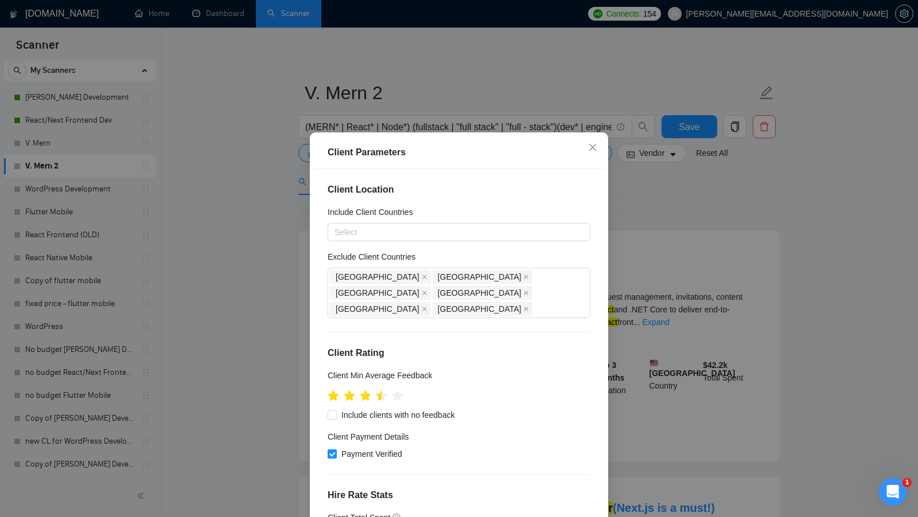
drag, startPoint x: 353, startPoint y: 404, endPoint x: 459, endPoint y: 386, distance: 107.1
click at [353, 409] on span "Include clients with no feedback" at bounding box center [398, 415] width 123 height 13
click at [336, 411] on input "Include clients with no feedback" at bounding box center [332, 415] width 8 height 8
checkbox input "true"
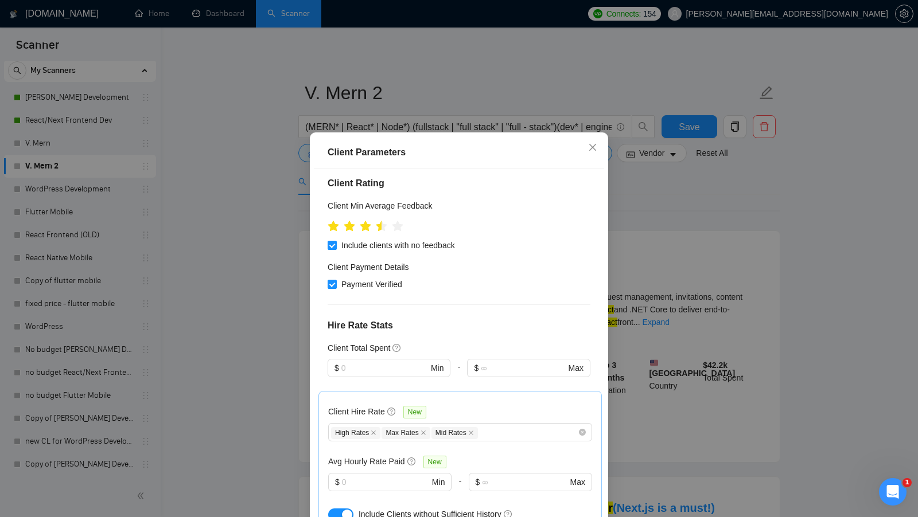
scroll to position [170, 0]
click at [395, 359] on span "$ Min" at bounding box center [389, 368] width 122 height 18
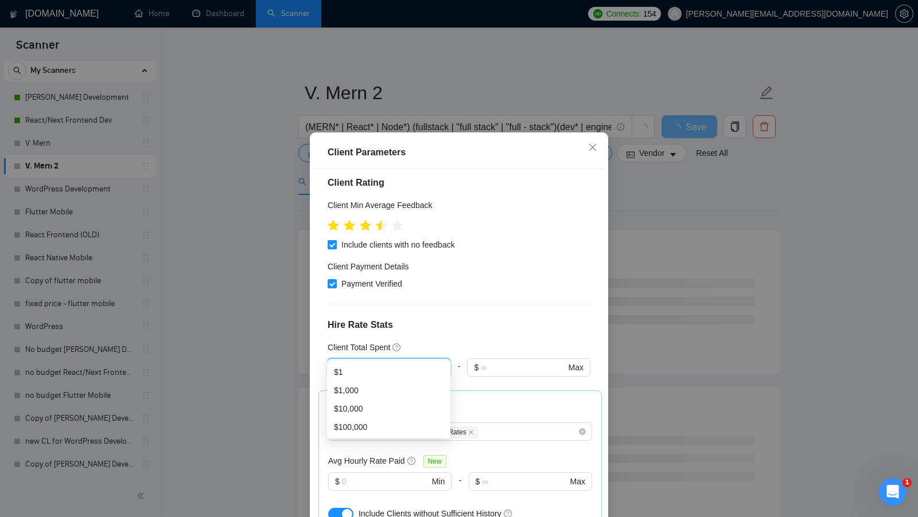
type input "1"
click at [464, 318] on h4 "Hire Rate Stats" at bounding box center [459, 325] width 263 height 14
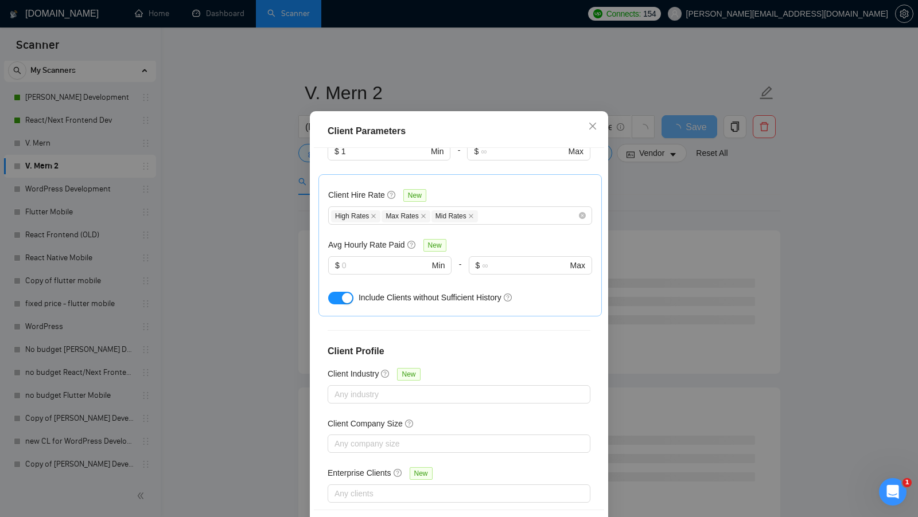
scroll to position [64, 0]
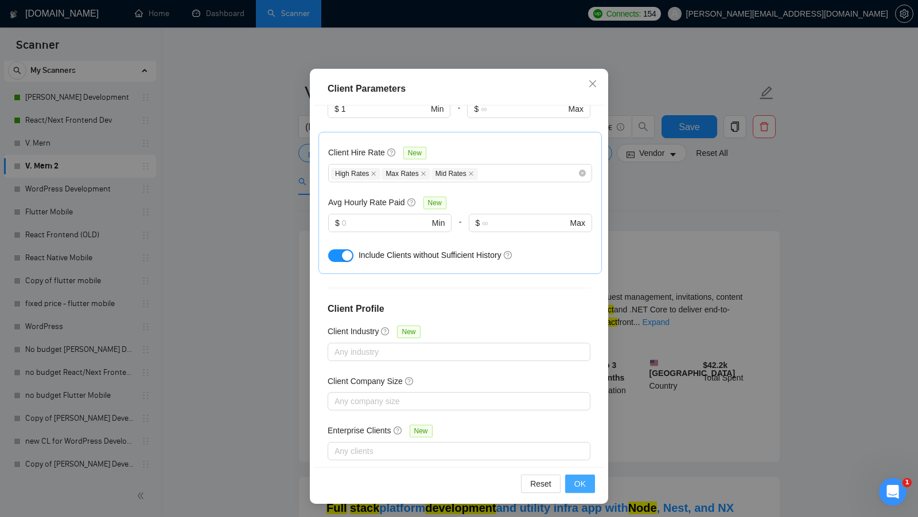
click at [577, 489] on span "OK" at bounding box center [579, 484] width 11 height 13
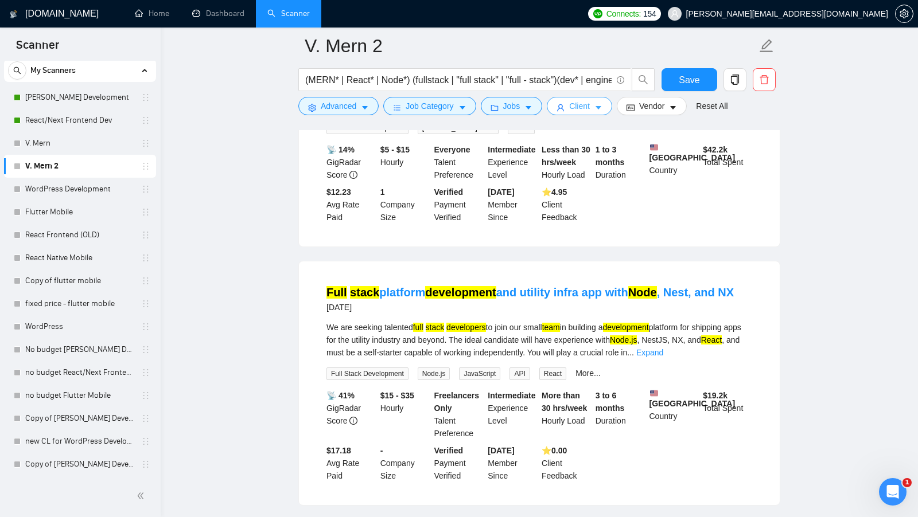
scroll to position [251, 0]
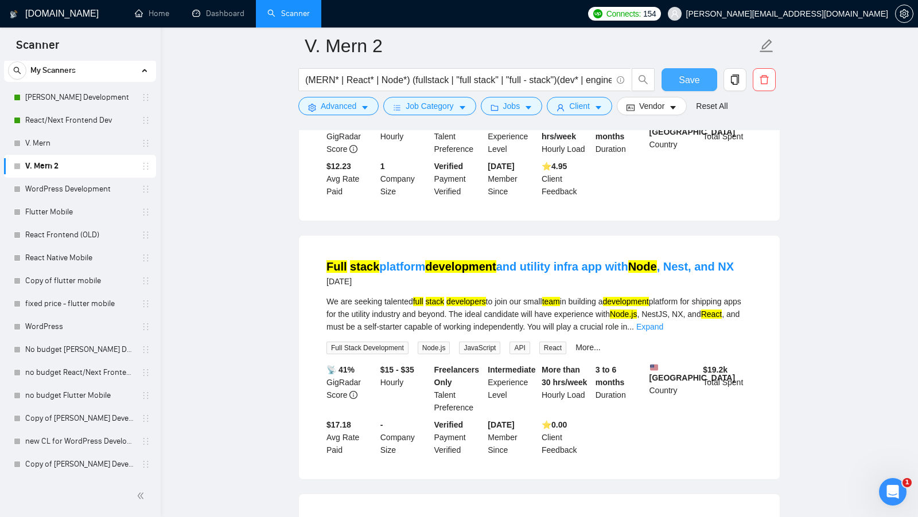
click at [691, 85] on span "Save" at bounding box center [689, 80] width 21 height 14
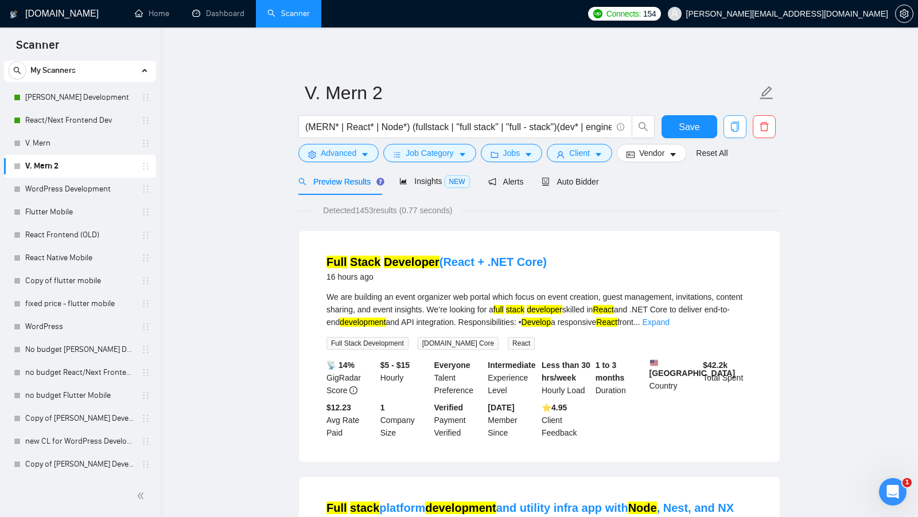
click at [727, 124] on span "copy" at bounding box center [735, 127] width 22 height 10
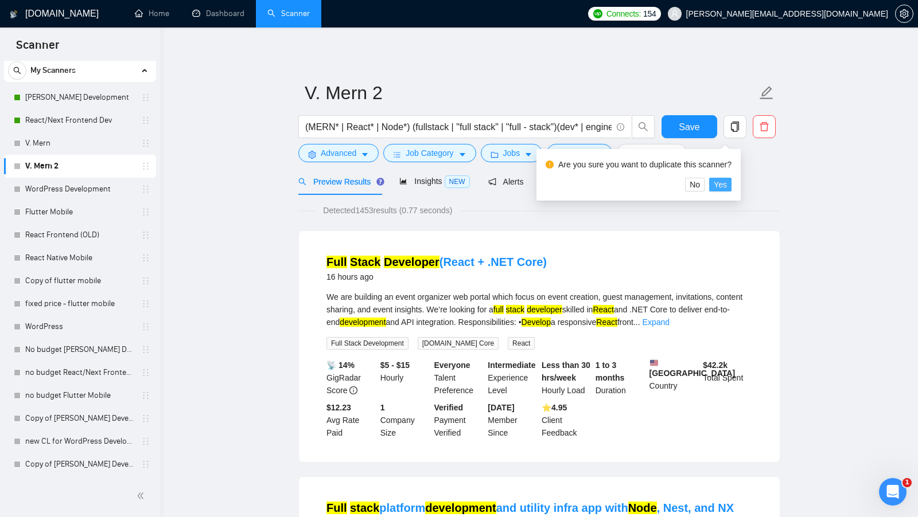
click at [727, 186] on span "Yes" at bounding box center [720, 184] width 13 height 13
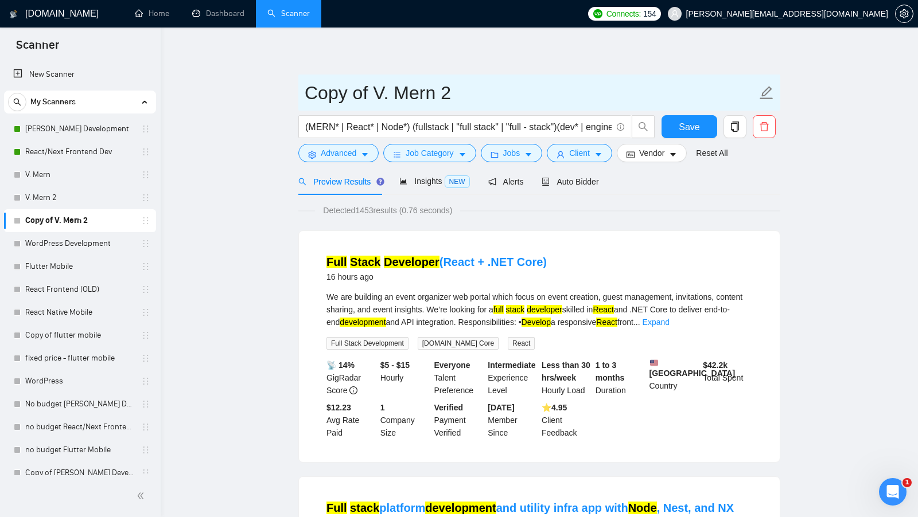
drag, startPoint x: 373, startPoint y: 98, endPoint x: 182, endPoint y: 98, distance: 191.0
click at [394, 96] on input "V. Mern 2" at bounding box center [531, 93] width 452 height 29
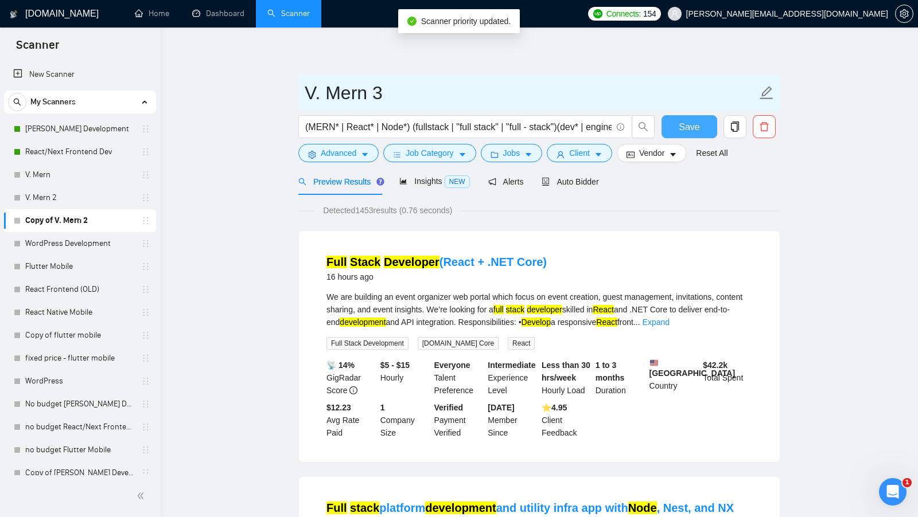
type input "V. Mern 3"
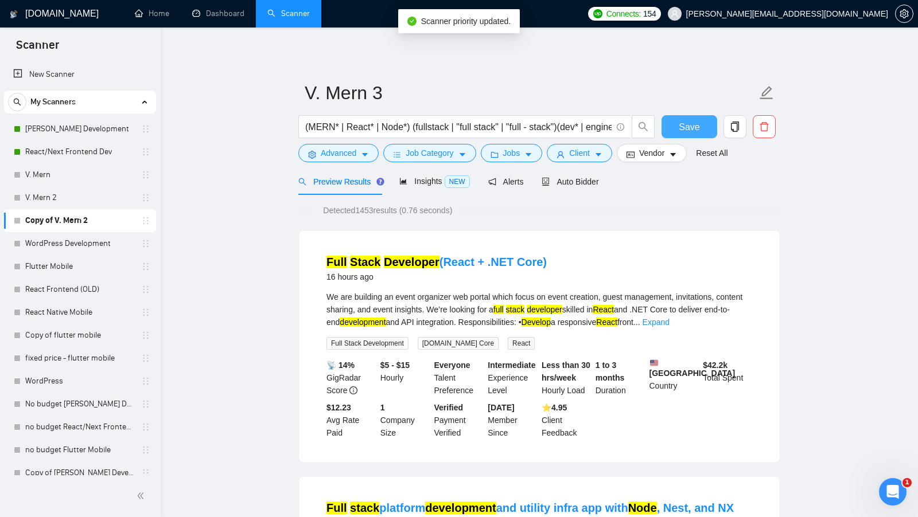
click at [695, 123] on span "Save" at bounding box center [689, 127] width 21 height 14
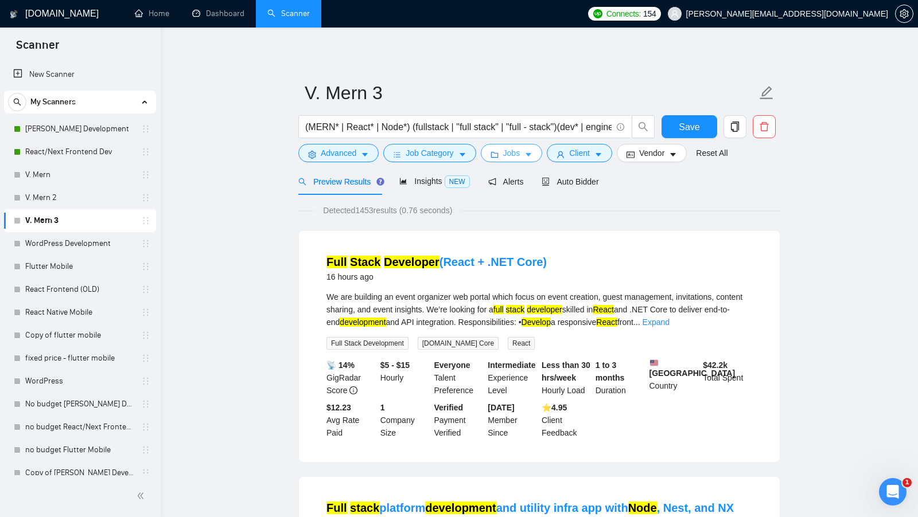
click at [529, 160] on button "Jobs" at bounding box center [512, 153] width 62 height 18
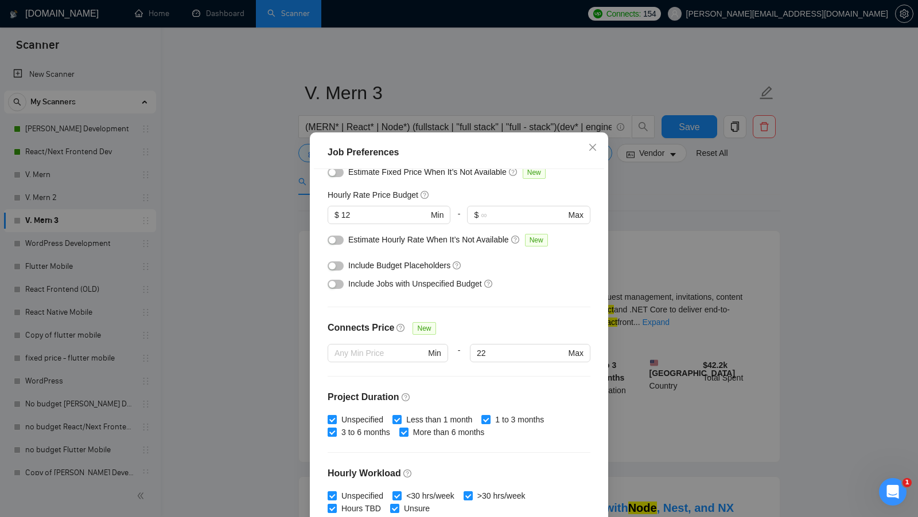
scroll to position [121, 0]
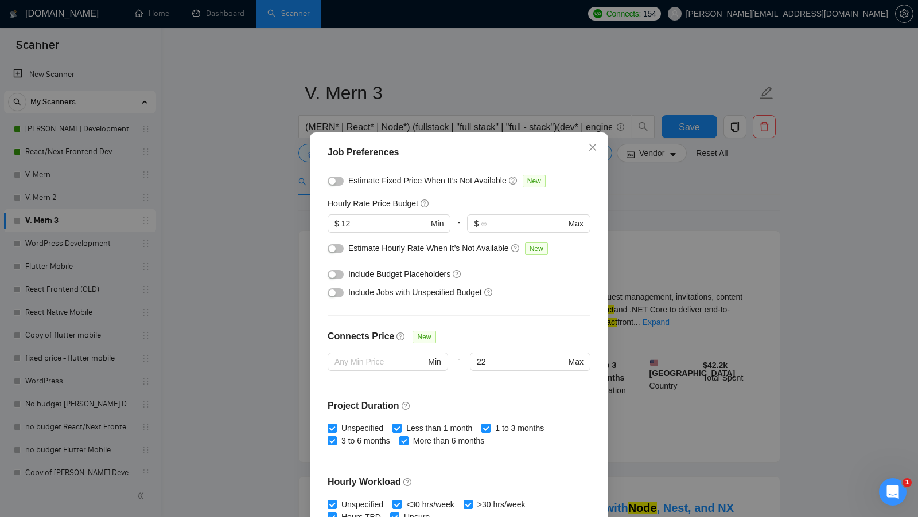
click at [338, 274] on button "button" at bounding box center [336, 274] width 16 height 9
click at [335, 290] on div "button" at bounding box center [332, 293] width 7 height 7
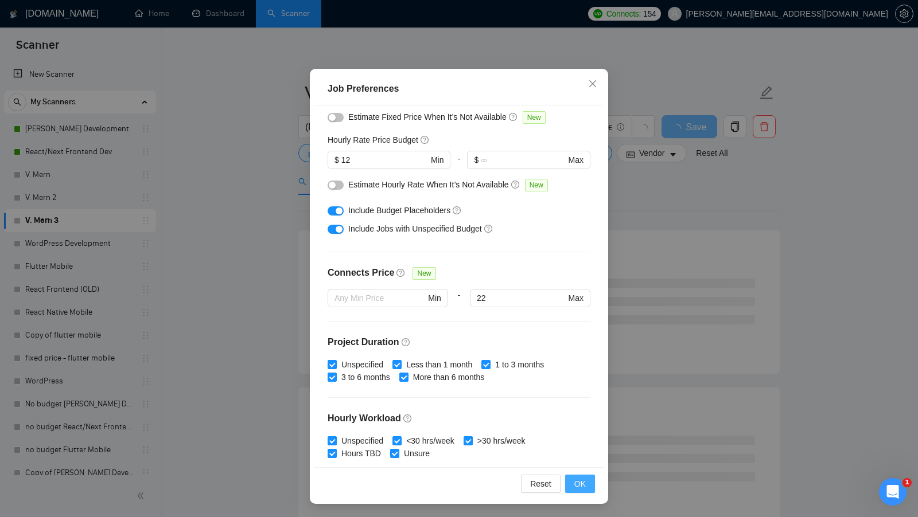
click at [578, 481] on span "OK" at bounding box center [579, 484] width 11 height 13
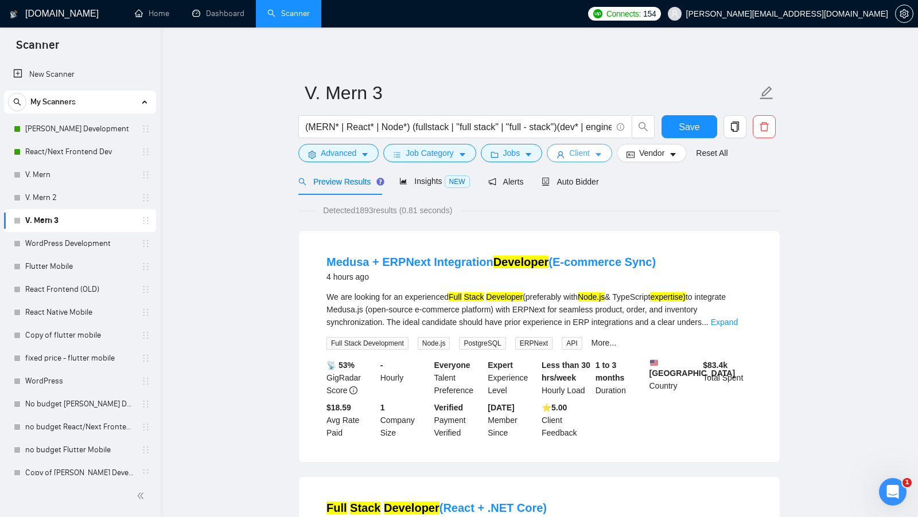
click at [594, 154] on button "Client" at bounding box center [579, 153] width 65 height 18
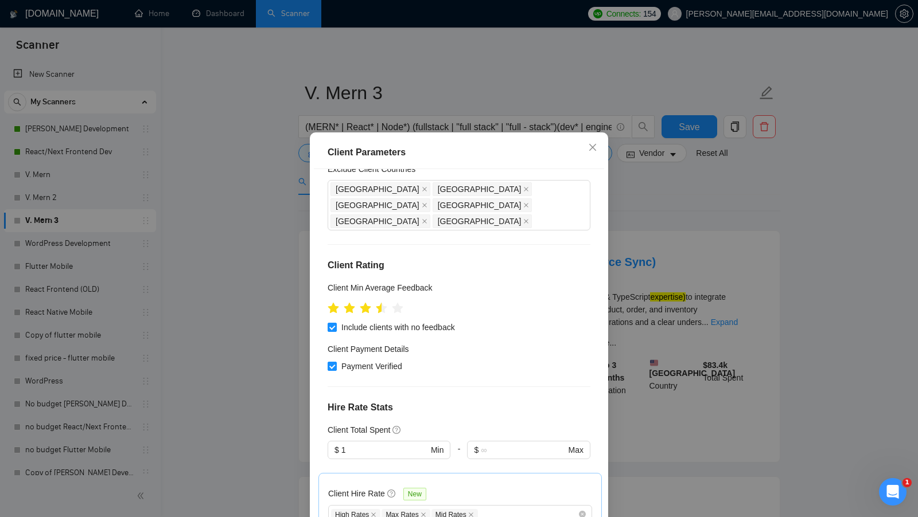
scroll to position [86, 0]
click at [333, 325] on input "Include clients with no feedback" at bounding box center [332, 329] width 8 height 8
checkbox input "false"
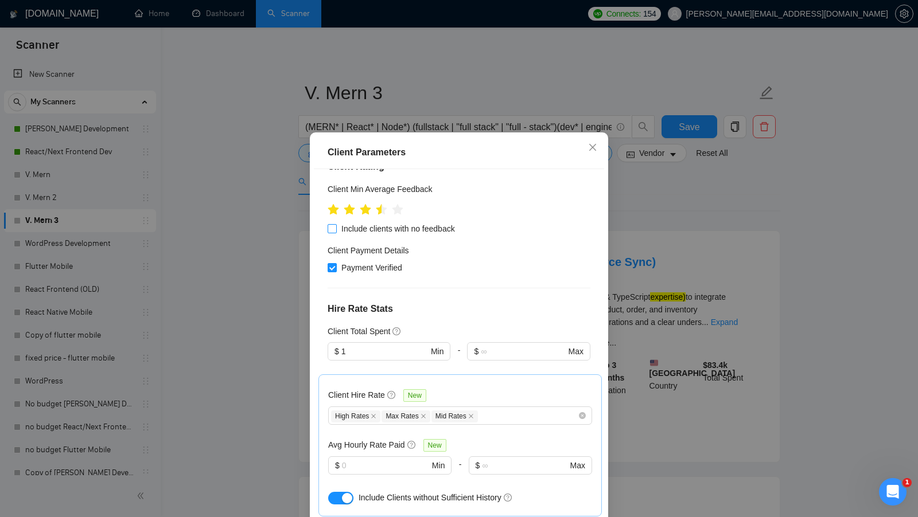
scroll to position [189, 0]
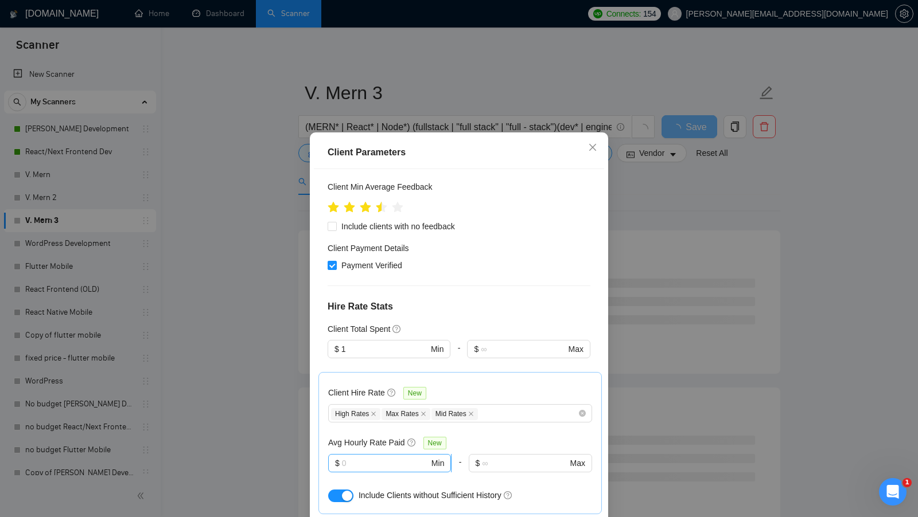
click at [371, 457] on input "text" at bounding box center [385, 463] width 87 height 13
type input "15"
click at [342, 491] on div "button" at bounding box center [347, 496] width 10 height 10
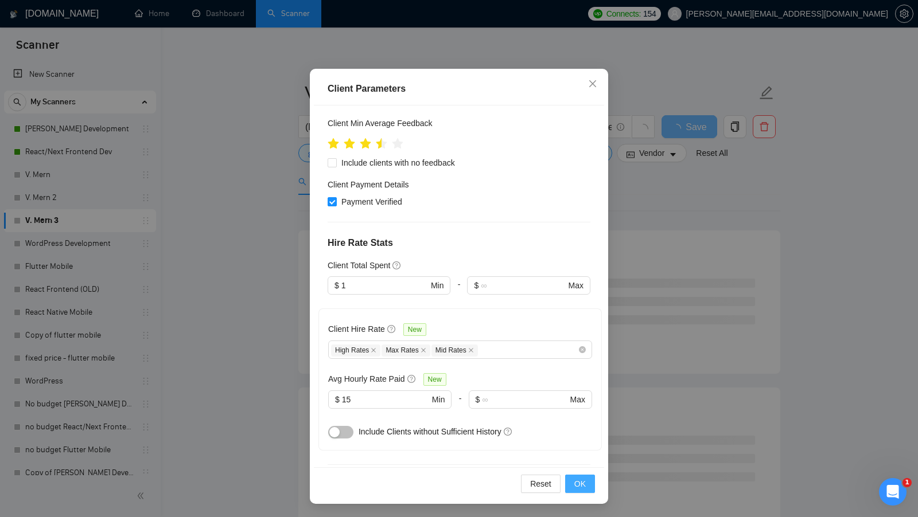
click at [578, 492] on button "OK" at bounding box center [580, 484] width 30 height 18
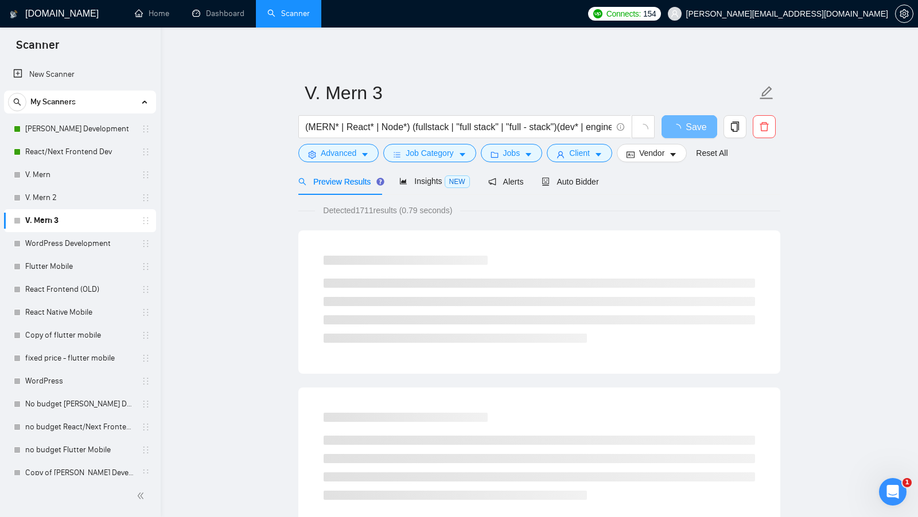
scroll to position [0, 0]
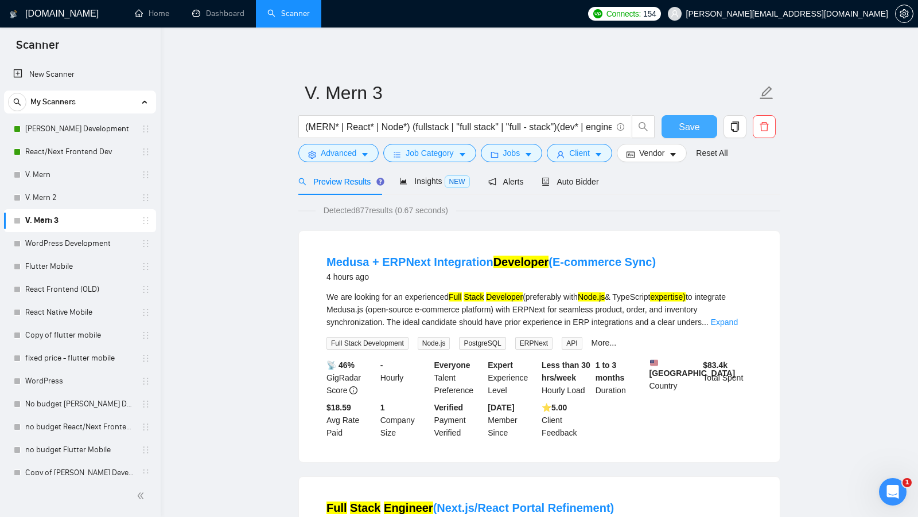
click at [692, 130] on span "Save" at bounding box center [689, 127] width 21 height 14
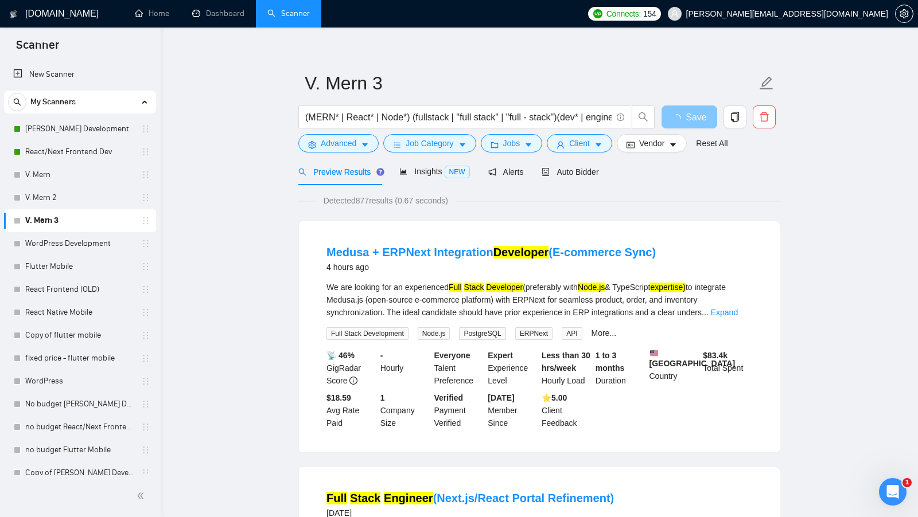
scroll to position [13, 0]
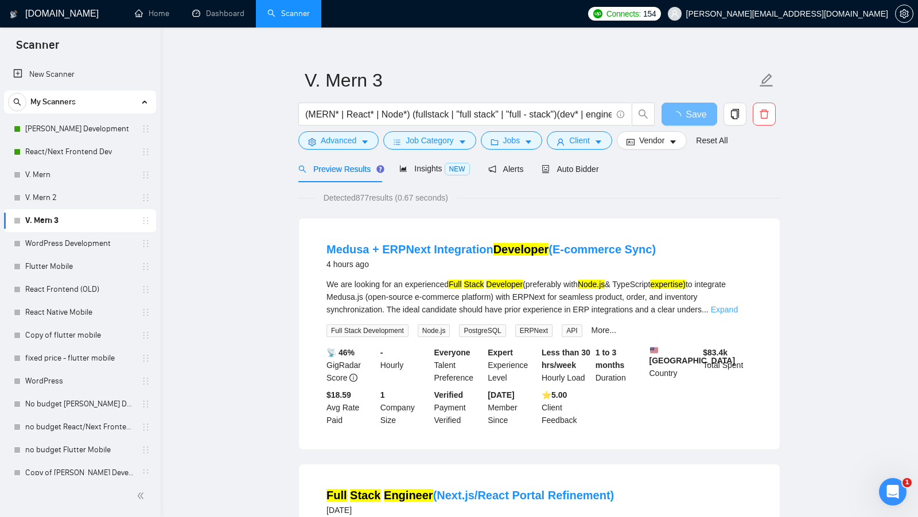
click at [730, 308] on link "Expand" at bounding box center [724, 309] width 27 height 9
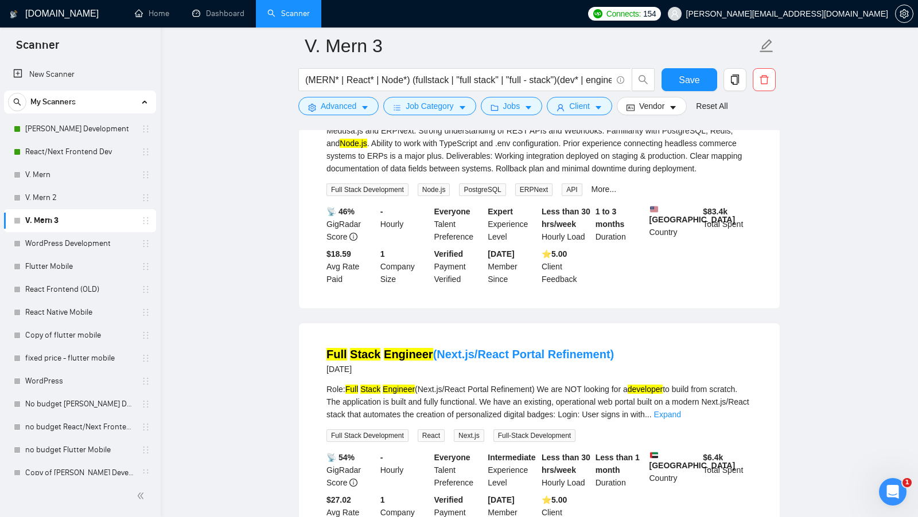
scroll to position [279, 0]
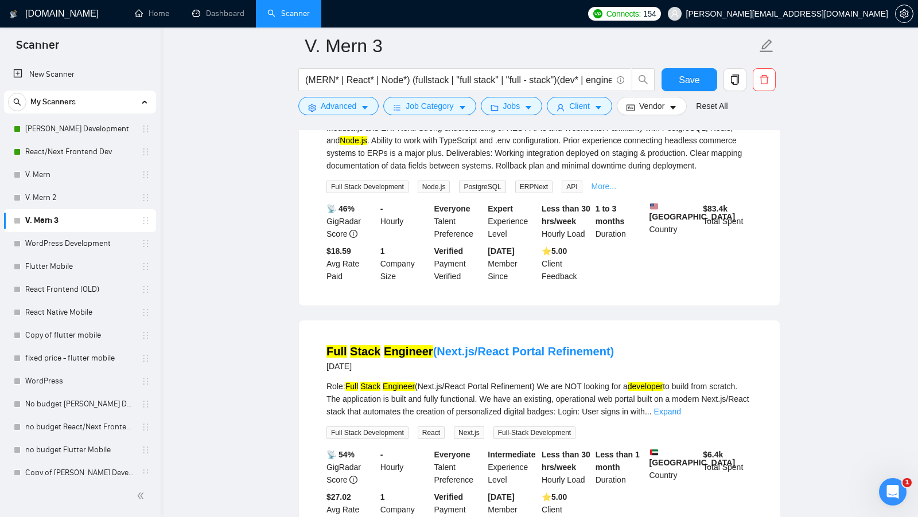
click at [595, 191] on link "More..." at bounding box center [603, 186] width 25 height 9
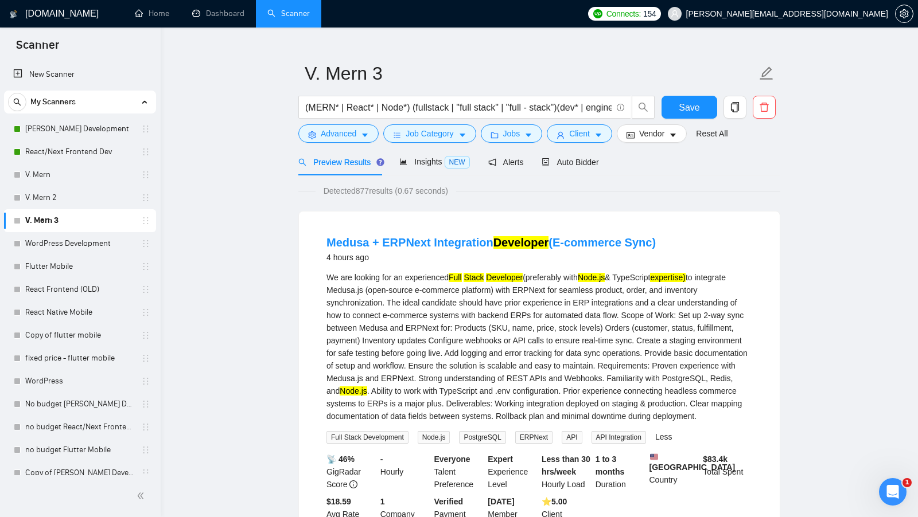
scroll to position [0, 0]
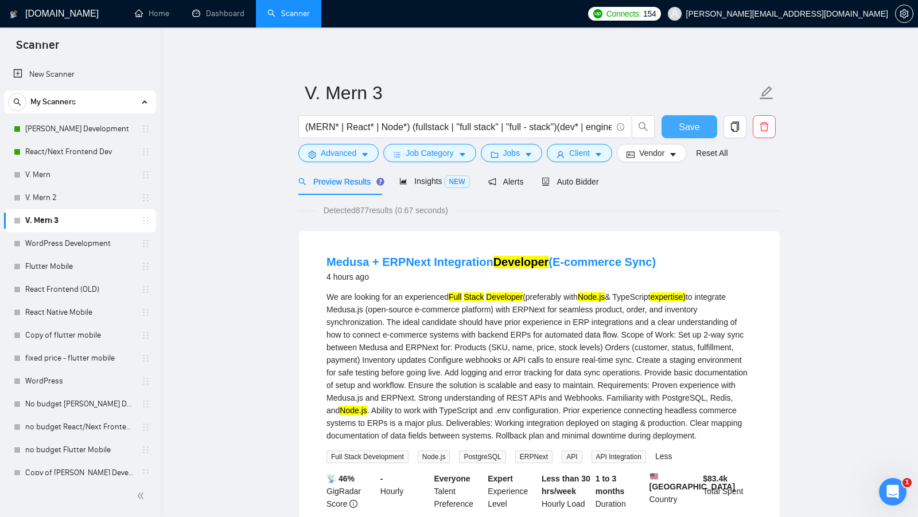
click at [690, 127] on span "Save" at bounding box center [689, 127] width 21 height 14
click at [92, 129] on link "MERN Stack Development" at bounding box center [79, 129] width 109 height 23
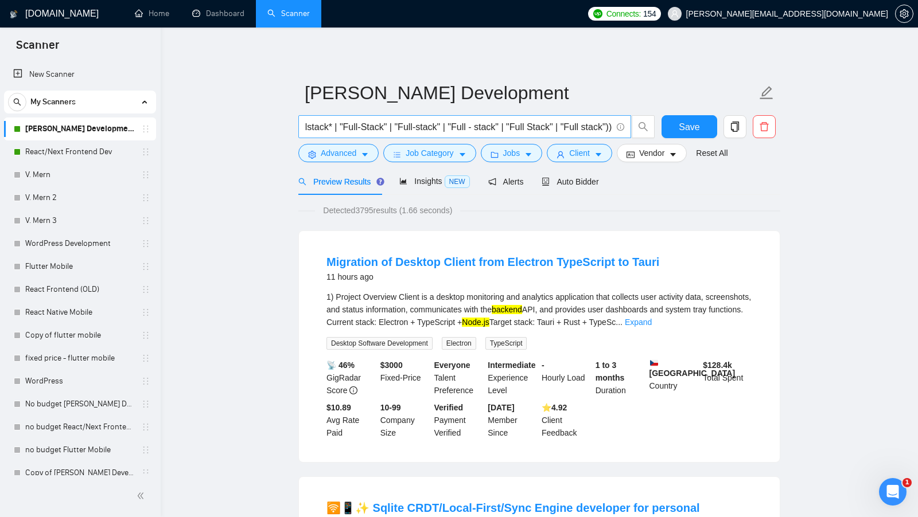
scroll to position [0, 791]
click at [69, 227] on link "V. Mern 3" at bounding box center [79, 220] width 109 height 23
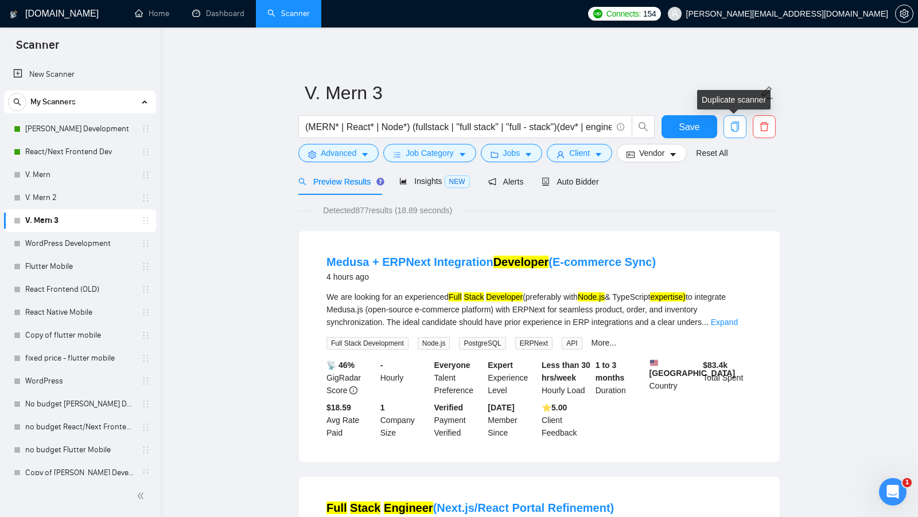
click at [742, 132] on span "copy" at bounding box center [735, 127] width 22 height 10
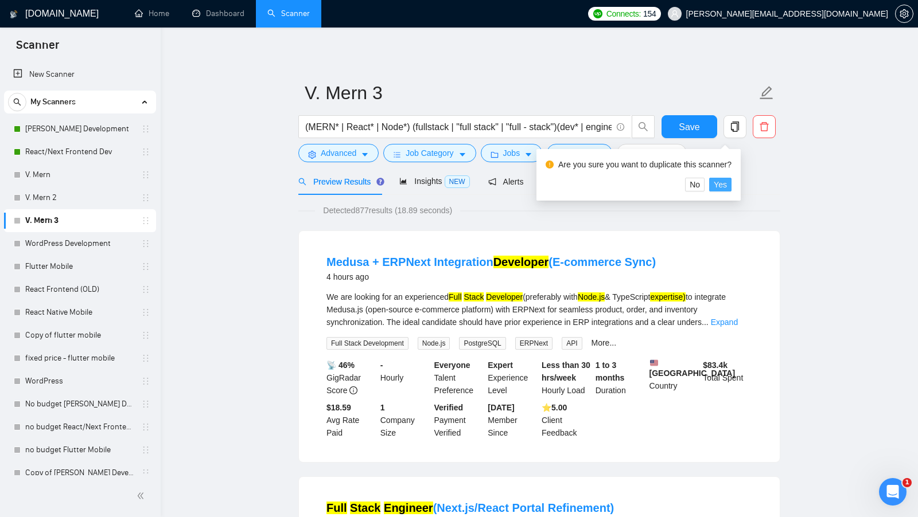
click at [725, 185] on span "Yes" at bounding box center [720, 184] width 13 height 13
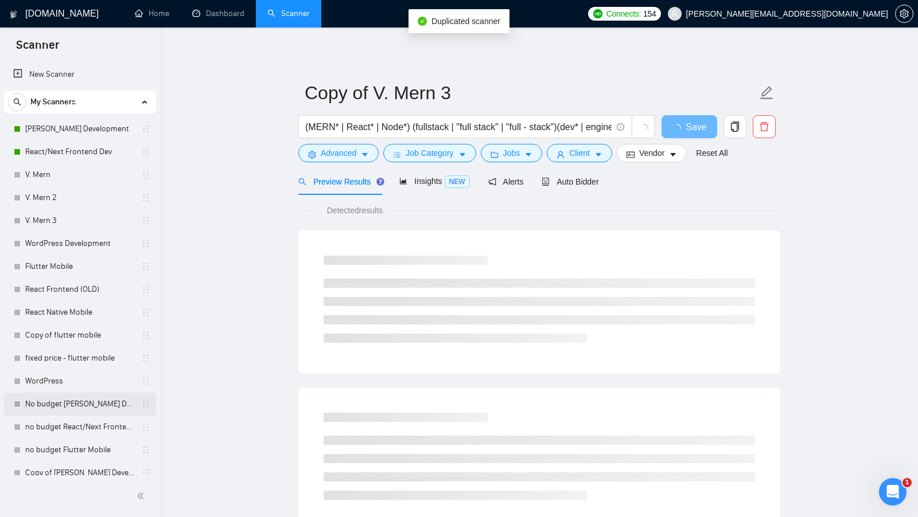
scroll to position [77, 0]
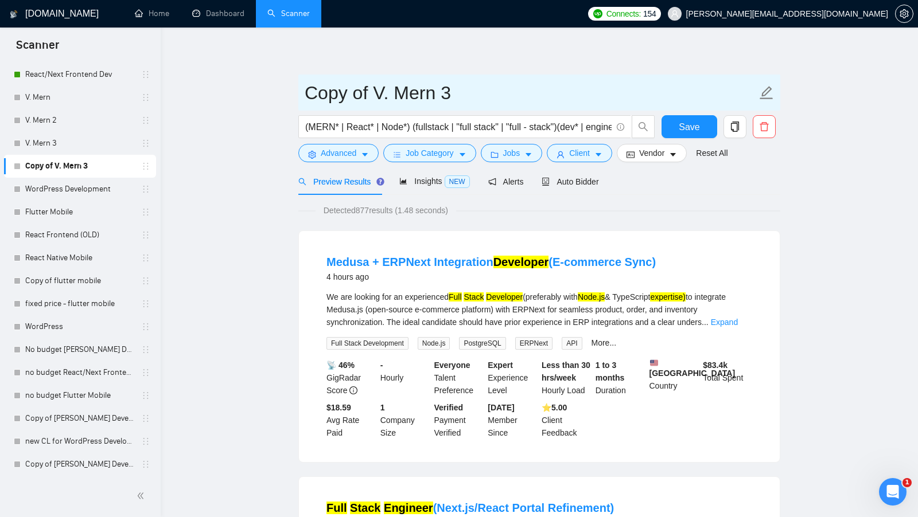
drag, startPoint x: 376, startPoint y: 98, endPoint x: 230, endPoint y: 96, distance: 145.7
click at [417, 92] on input "V. Mern 3" at bounding box center [531, 93] width 452 height 29
type input "V. Mern 3.1"
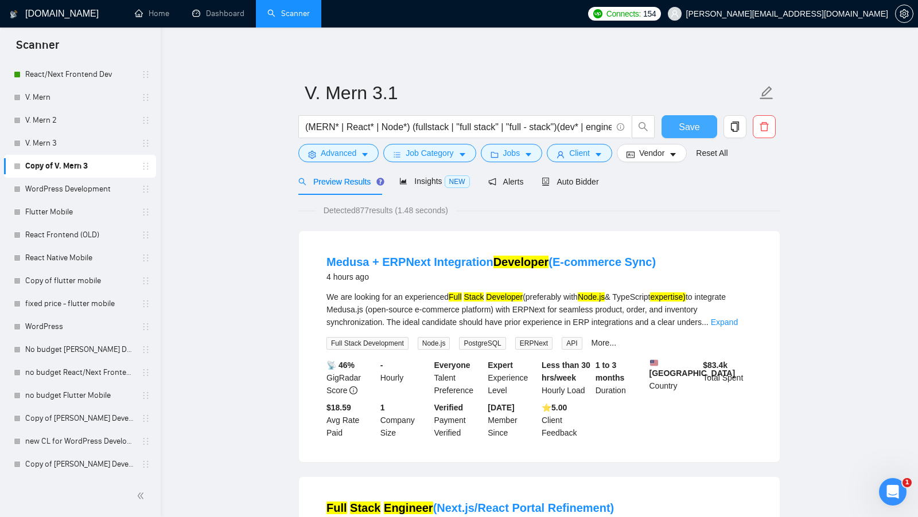
click at [674, 127] on button "Save" at bounding box center [689, 126] width 56 height 23
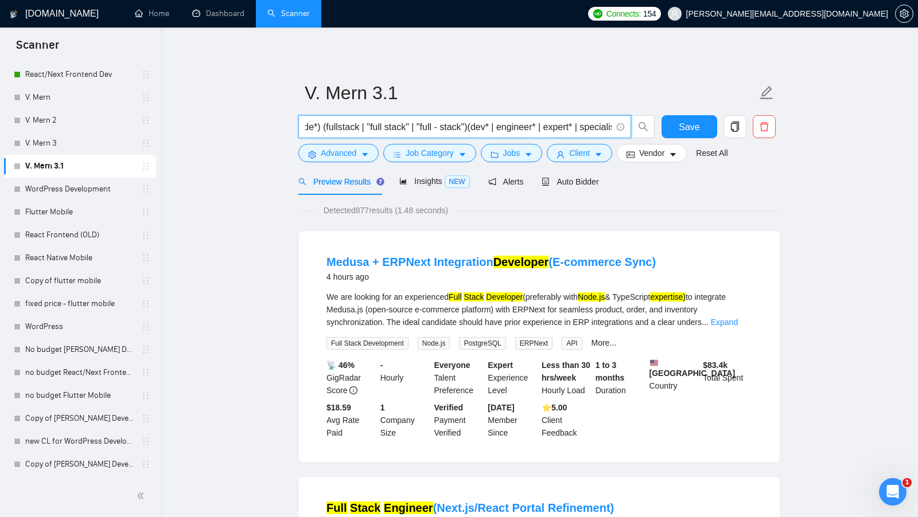
click at [475, 130] on input "(MERN* | React* | Node*) (fullstack | "full stack" | "full - stack")(dev* | eng…" at bounding box center [458, 127] width 306 height 14
click at [473, 129] on input "(MERN* | React* | Node*) (fullstack | "full stack" | "full - stack")(dev* | eng…" at bounding box center [458, 127] width 306 height 14
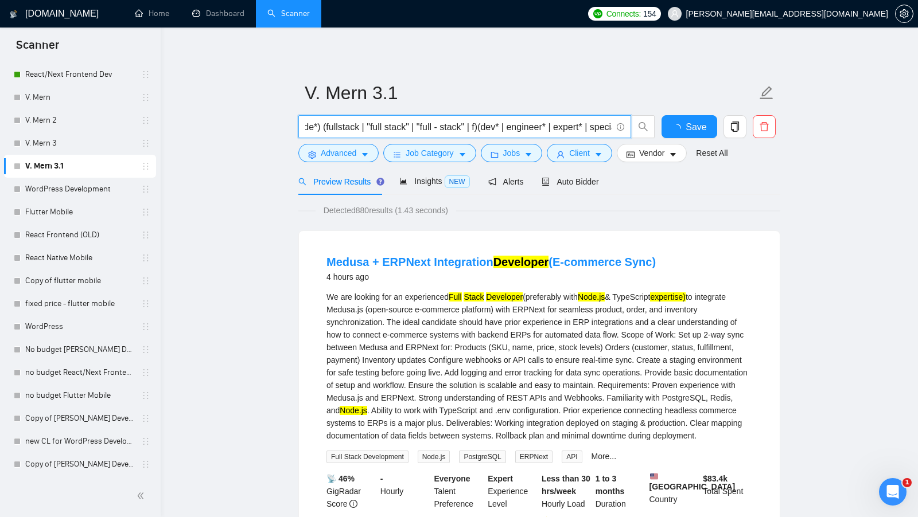
scroll to position [0, 0]
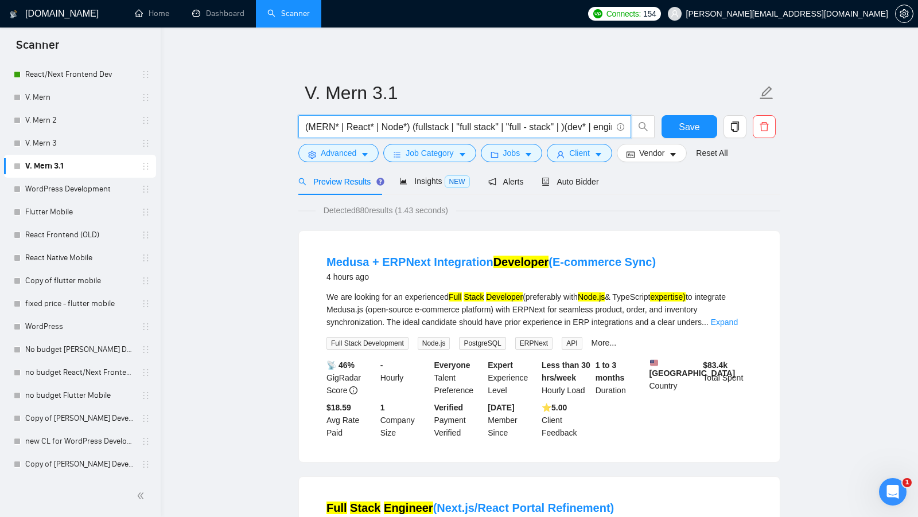
paste input ""front-end" | (frontend*) | "front end""
paste input "Backend* | "Back-end" | "Back - end" | "Back end""
click at [720, 318] on div "We are looking for an experienced Full Stack Developer (preferably with Node.js…" at bounding box center [539, 310] width 426 height 38
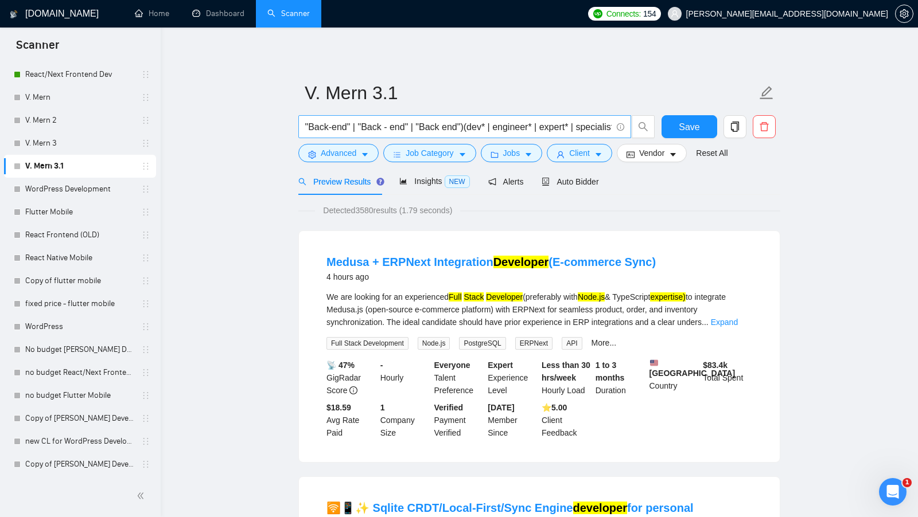
scroll to position [0, 492]
click at [422, 171] on div "Insights NEW" at bounding box center [434, 181] width 70 height 27
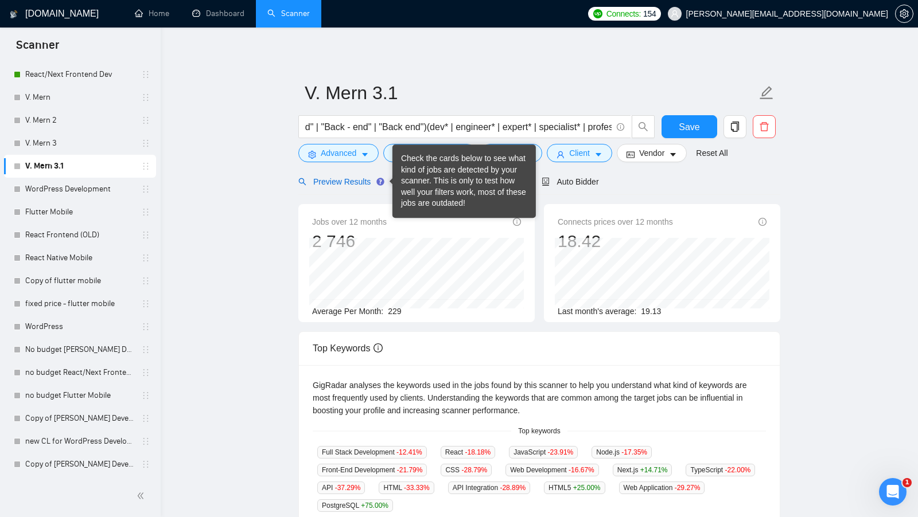
click at [341, 184] on span "Preview Results" at bounding box center [339, 181] width 83 height 9
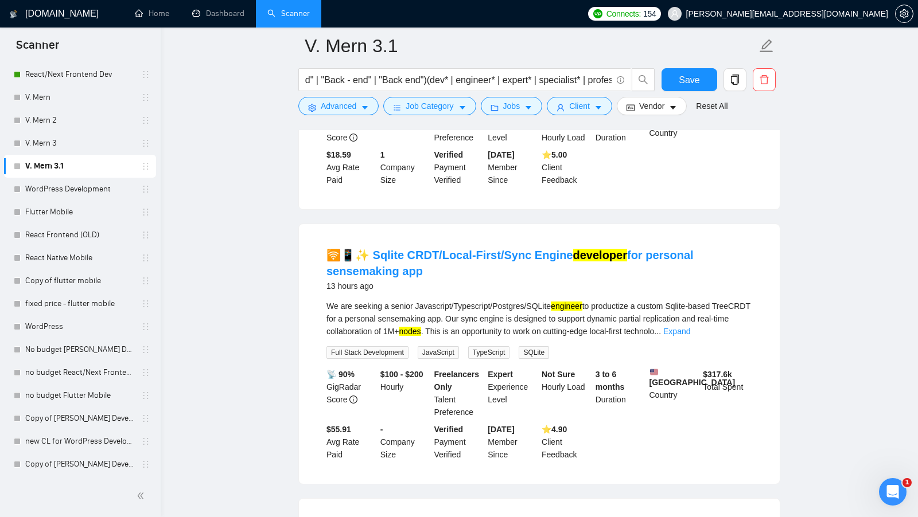
scroll to position [271, 0]
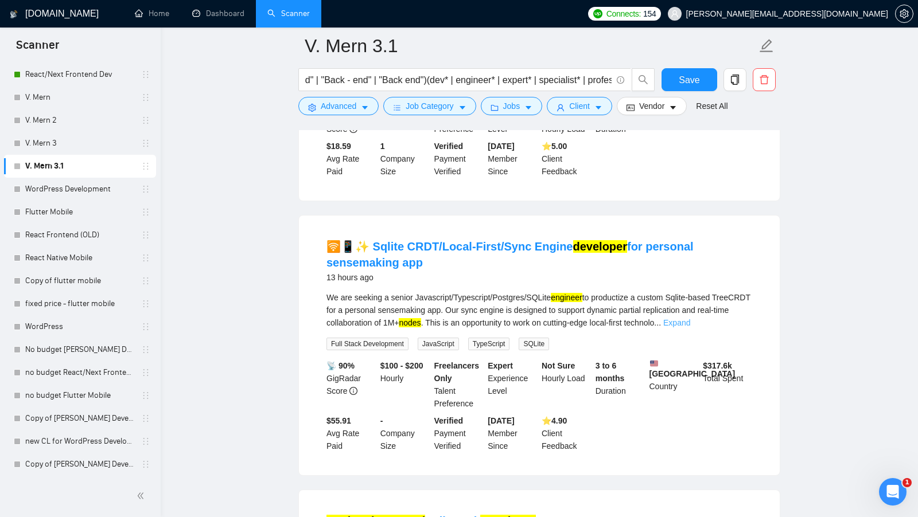
click at [690, 328] on link "Expand" at bounding box center [676, 322] width 27 height 9
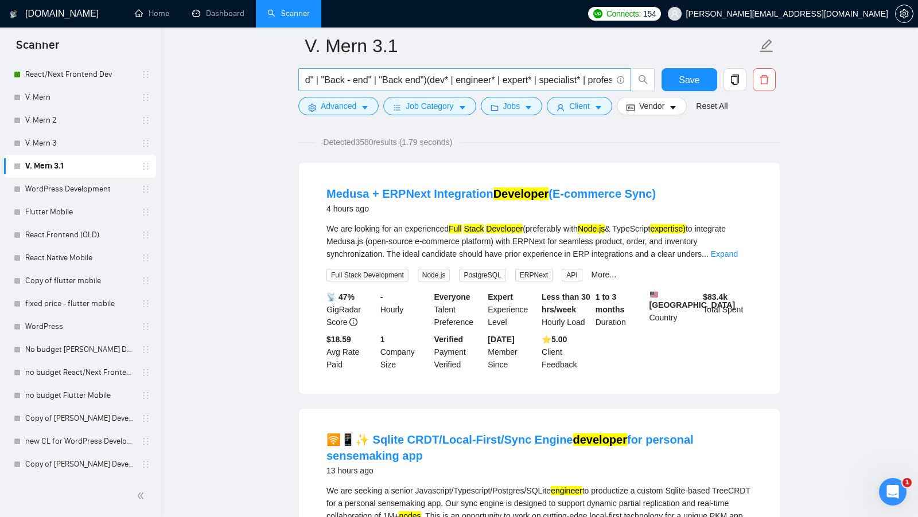
scroll to position [0, 593]
click at [591, 79] on input "(MERN* | React* | Node*) (fullstack | "full stack" | "full - stack" | "front-en…" at bounding box center [458, 80] width 306 height 14
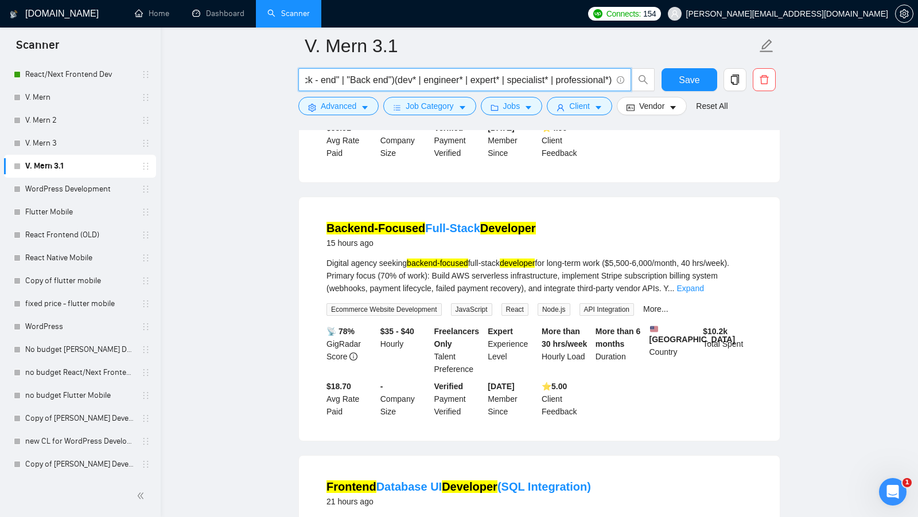
scroll to position [560, 0]
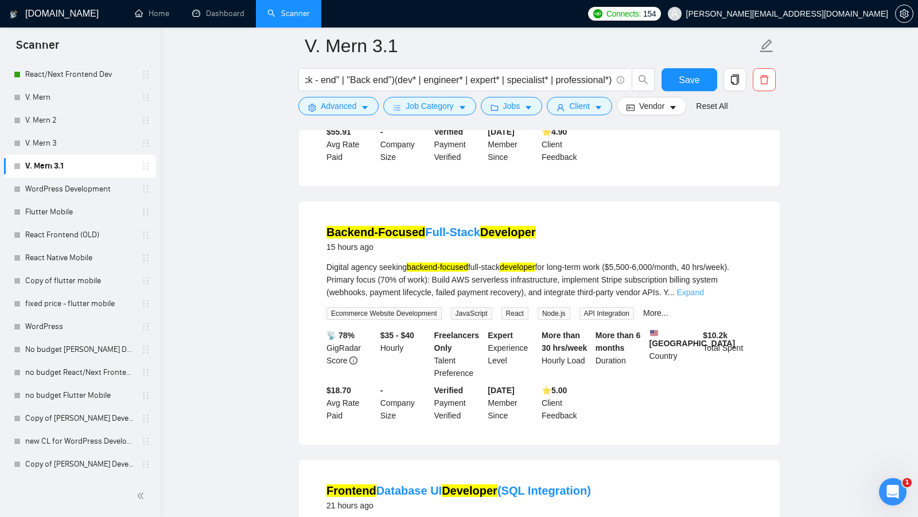
click at [703, 294] on link "Expand" at bounding box center [689, 292] width 27 height 9
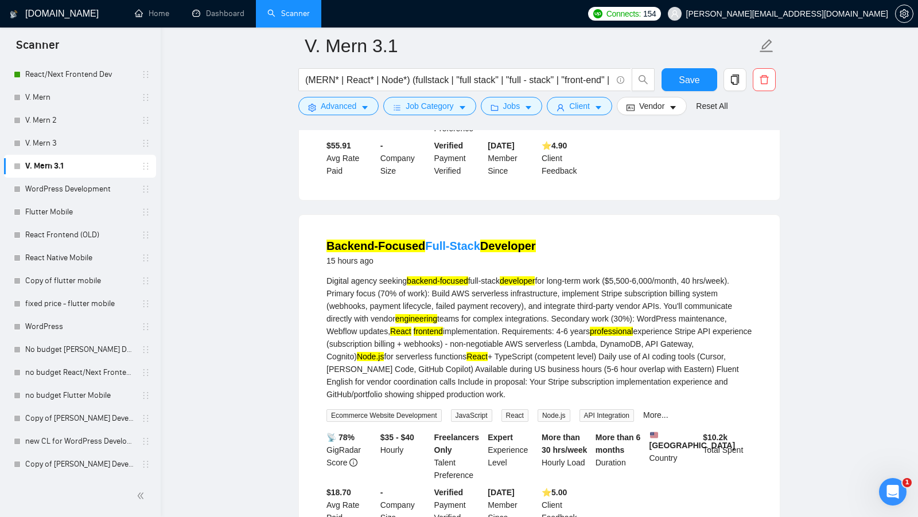
scroll to position [545, 0]
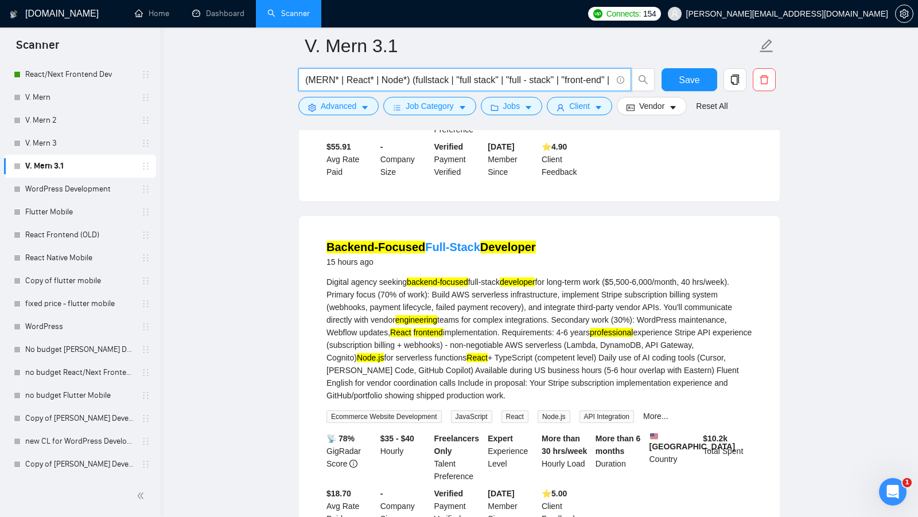
drag, startPoint x: 513, startPoint y: 80, endPoint x: 558, endPoint y: 83, distance: 45.4
click at [558, 83] on input "(MERN* | React* | Node*) (fullstack | "full stack" | "full - stack" | "front-en…" at bounding box center [458, 80] width 306 height 14
click at [561, 83] on input "(MERN* | React* | Node*) (fullstack | "full stack" | "full - stack" | "front-en…" at bounding box center [458, 80] width 306 height 14
paste input "full - stack"
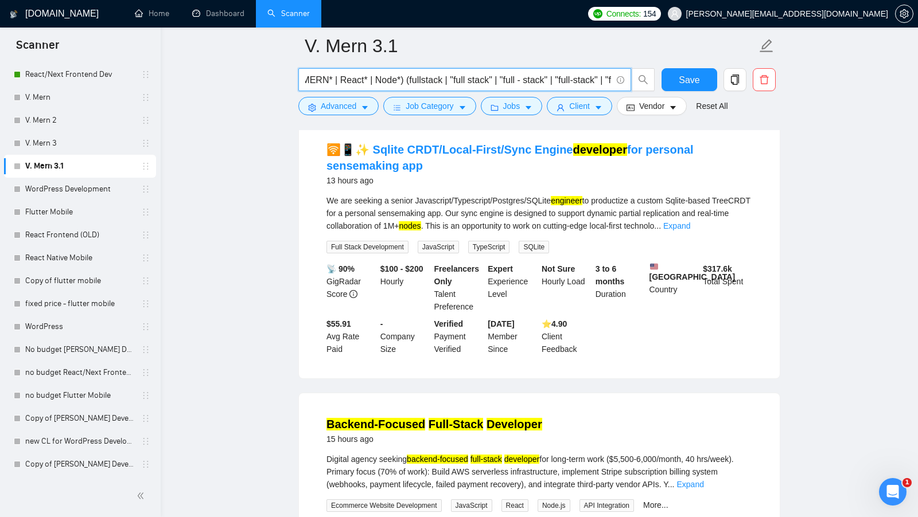
scroll to position [367, 0]
type input "(MERN* | React* | Node*) (fullstack | "full stack" | "full - stack" | "full-sta…"
click at [690, 231] on link "Expand" at bounding box center [676, 226] width 27 height 9
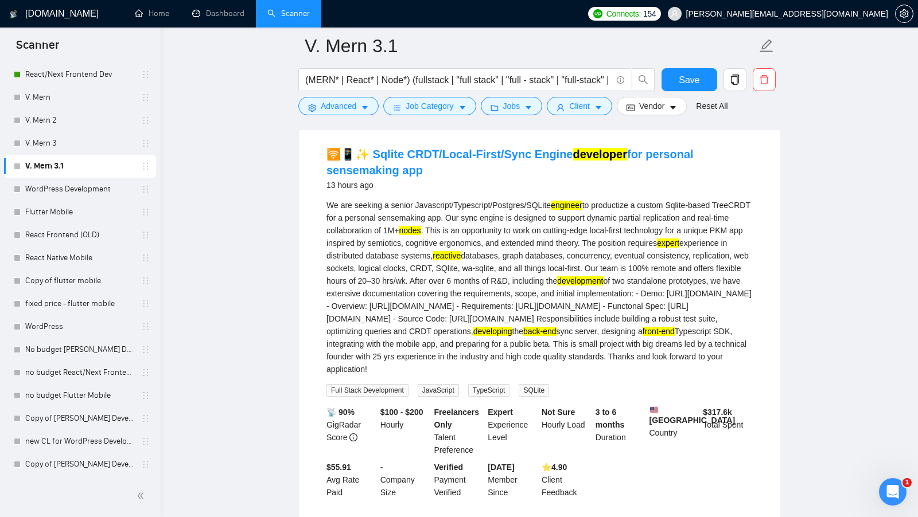
scroll to position [363, 0]
click at [405, 80] on input "(MERN* | React* | Node*) (fullstack | "full stack" | "full - stack" | "full-sta…" at bounding box center [458, 80] width 306 height 14
click at [421, 236] on mark "nodes" at bounding box center [410, 231] width 22 height 9
copy mark "nodes"
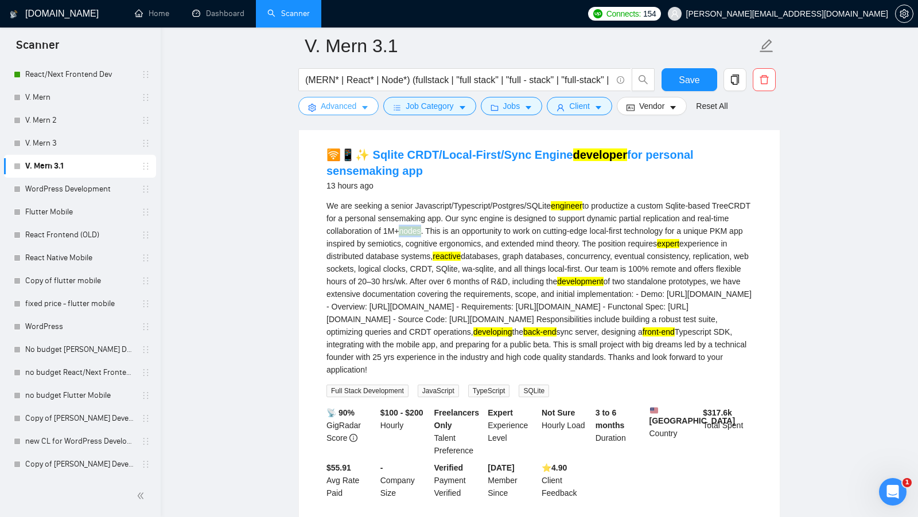
click at [328, 102] on span "Advanced" at bounding box center [339, 106] width 36 height 13
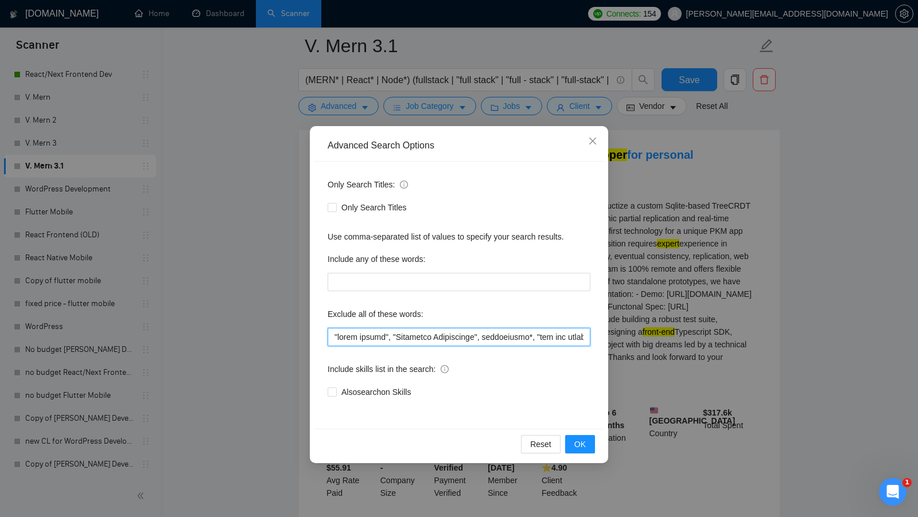
click at [330, 332] on input "text" at bounding box center [459, 337] width 263 height 18
paste input "nodes"
type input "nodes, "react native", "Technical Interviewer", interviewer*, "not for agencies…"
click at [578, 440] on span "OK" at bounding box center [579, 444] width 11 height 13
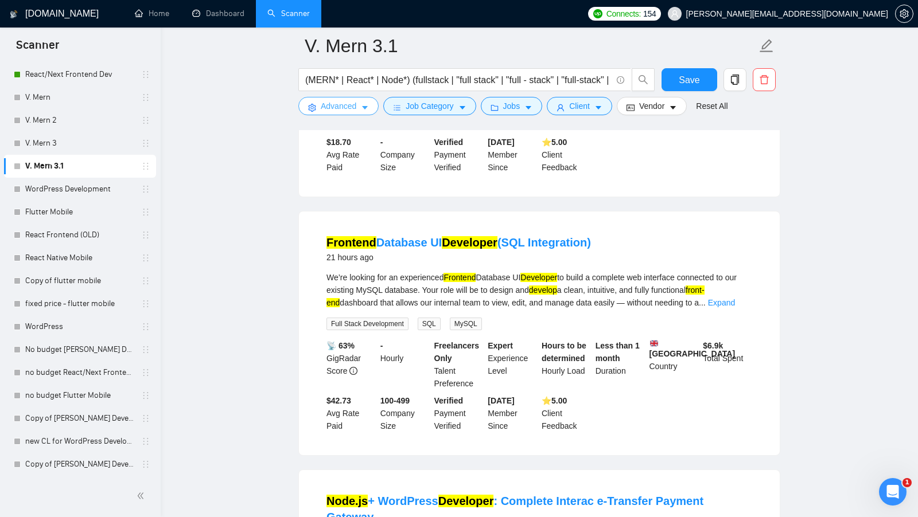
scroll to position [544, 0]
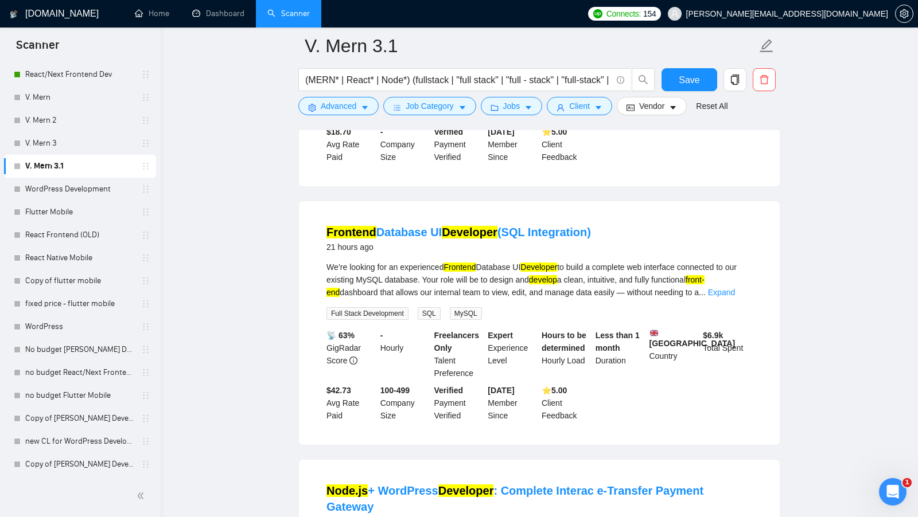
click at [735, 297] on link "Expand" at bounding box center [721, 292] width 27 height 9
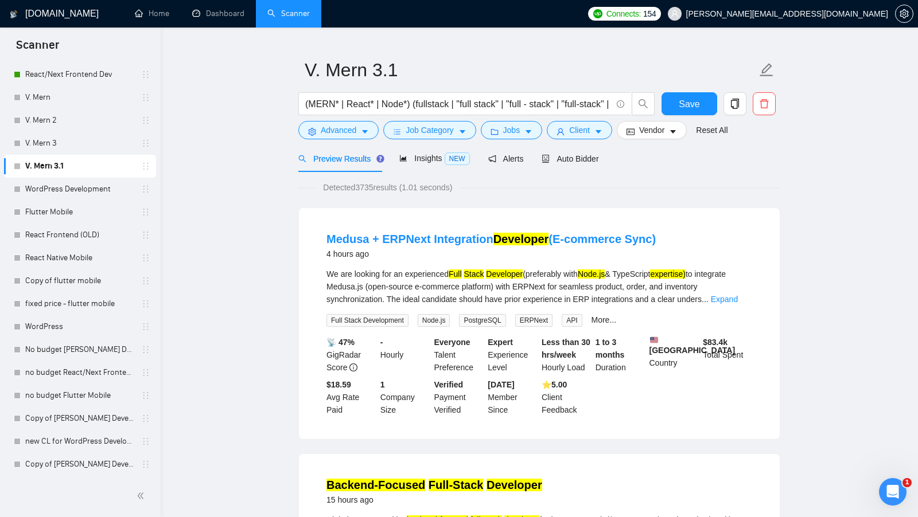
scroll to position [0, 0]
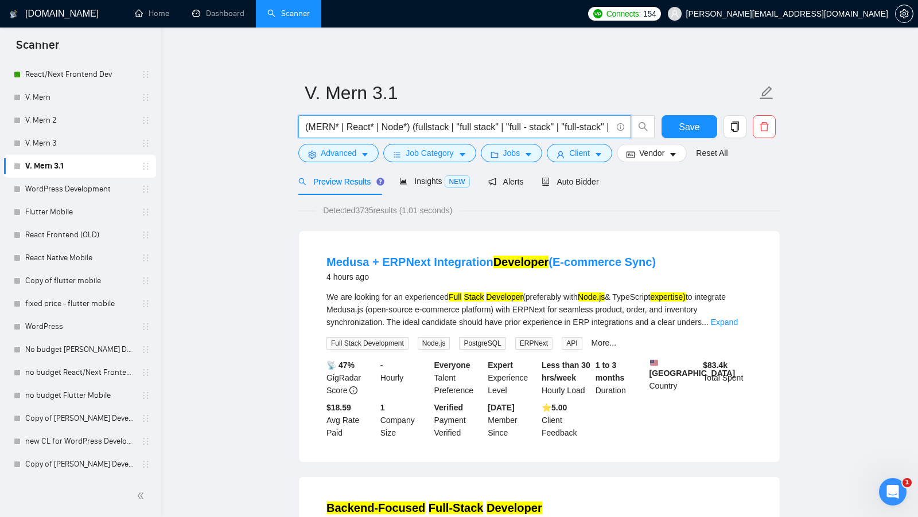
click at [524, 120] on input "(MERN* | React* | Node*) (fullstack | "full stack" | "full - stack" | "full-sta…" at bounding box center [458, 127] width 306 height 14
click at [523, 121] on input "(MERN* | React* | Node*) (fullstack | "full stack" | "full - stack" | "full-sta…" at bounding box center [458, 127] width 306 height 14
click at [445, 183] on span "Insights NEW" at bounding box center [434, 181] width 70 height 9
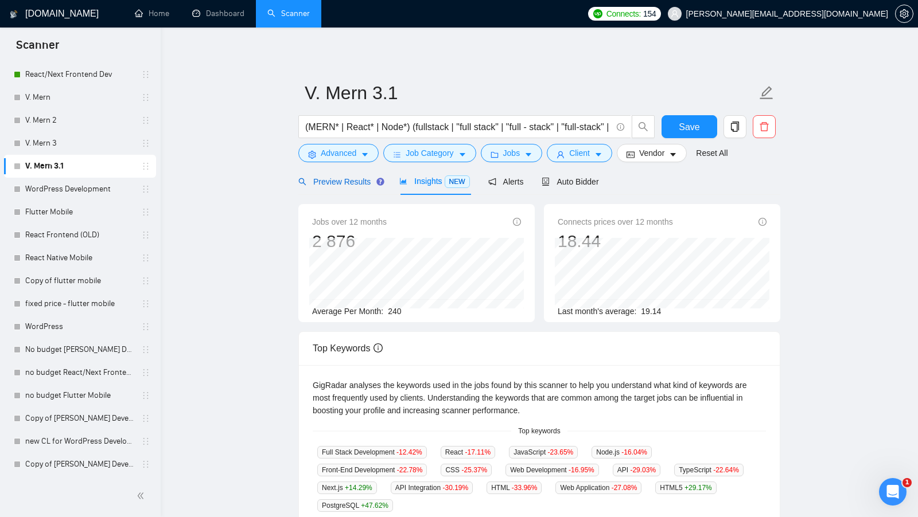
click at [348, 176] on div "Preview Results" at bounding box center [339, 182] width 83 height 13
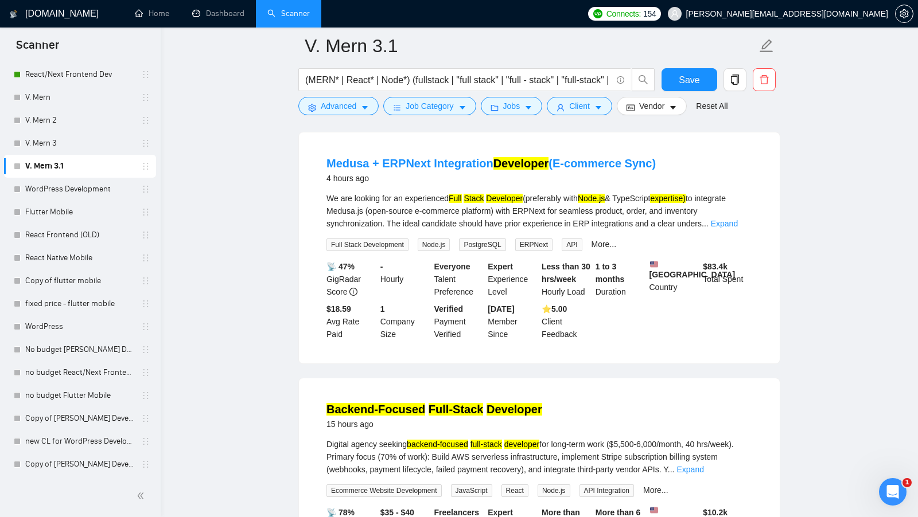
scroll to position [119, 0]
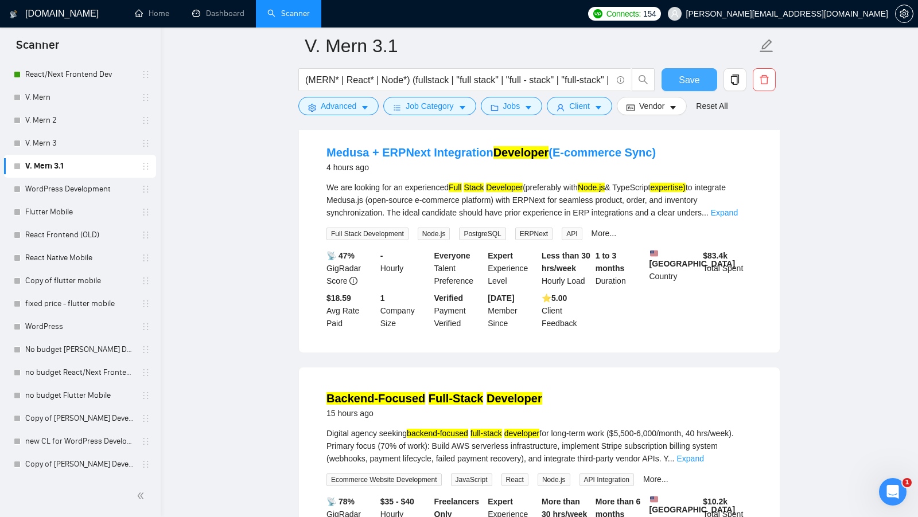
click at [682, 86] on span "Save" at bounding box center [689, 80] width 21 height 14
click at [341, 94] on div "(MERN* | React* | Node*) (fullstack | "full stack" | "full - stack" | "full-sta…" at bounding box center [476, 82] width 361 height 29
click at [337, 98] on button "Advanced" at bounding box center [338, 106] width 80 height 18
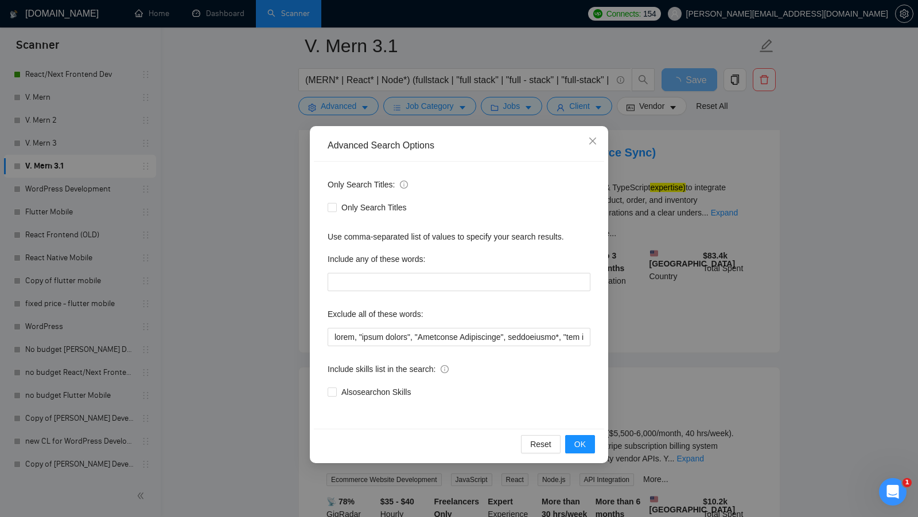
click at [275, 132] on div "Advanced Search Options Only Search Titles: Only Search Titles Use comma-separa…" at bounding box center [459, 258] width 918 height 517
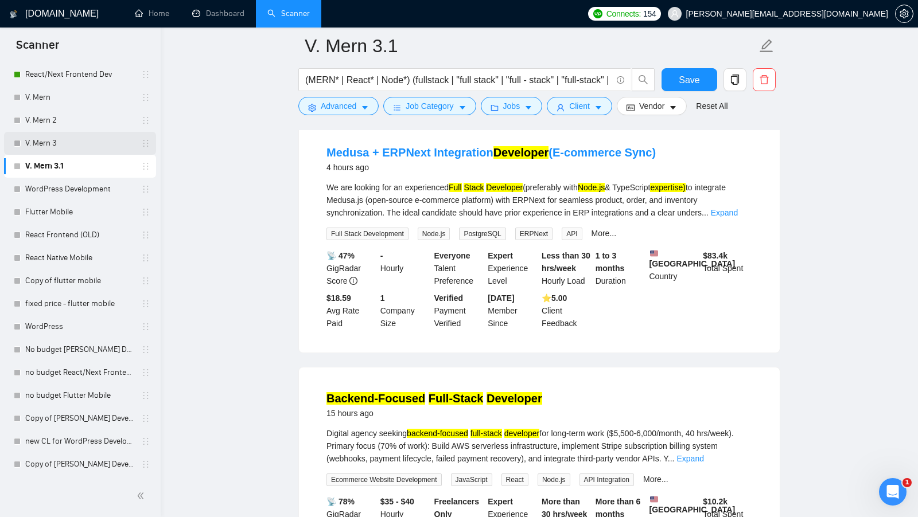
click at [67, 149] on link "V. Mern 3" at bounding box center [79, 143] width 109 height 23
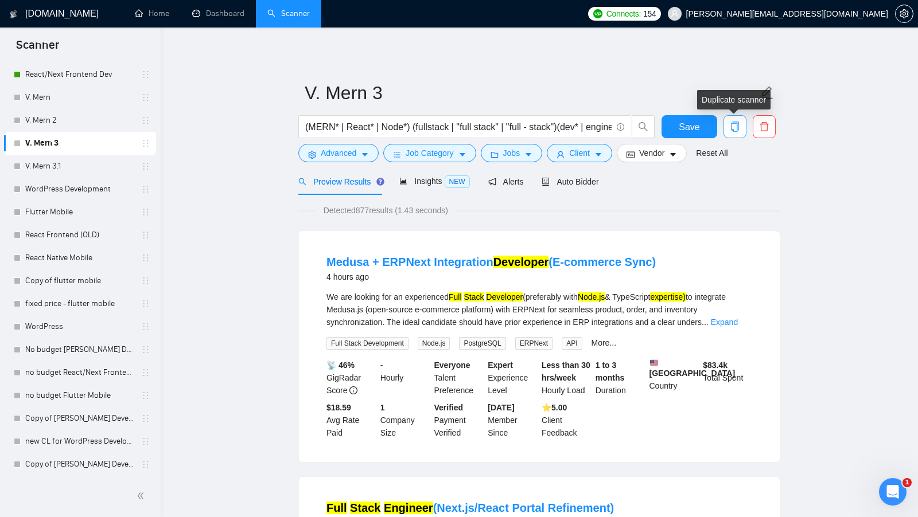
click at [732, 124] on icon "copy" at bounding box center [735, 127] width 8 height 10
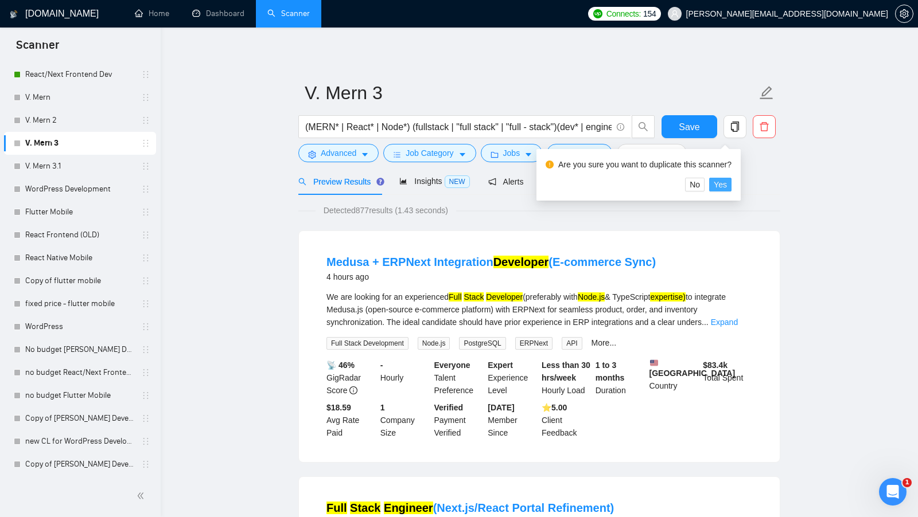
click at [722, 180] on span "Yes" at bounding box center [720, 184] width 13 height 13
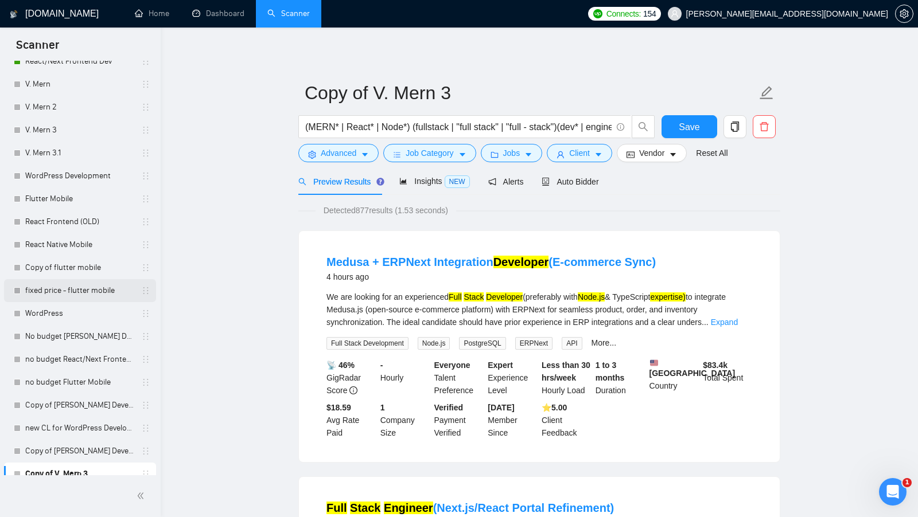
scroll to position [100, 0]
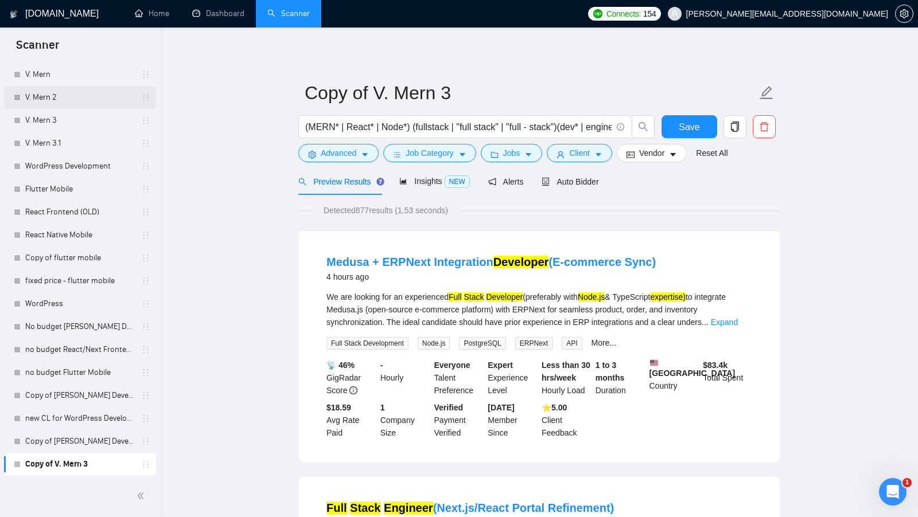
click at [67, 102] on link "V. Mern 2" at bounding box center [79, 97] width 109 height 23
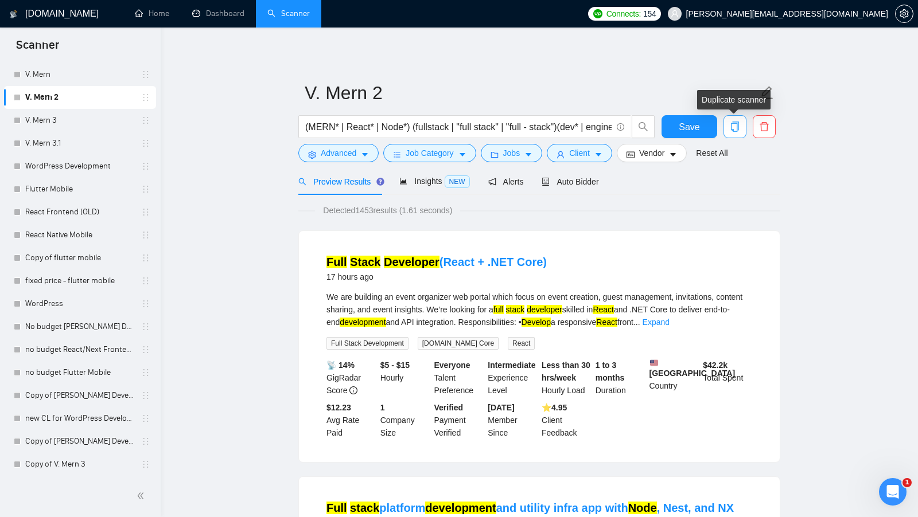
click at [727, 126] on span "copy" at bounding box center [735, 127] width 22 height 10
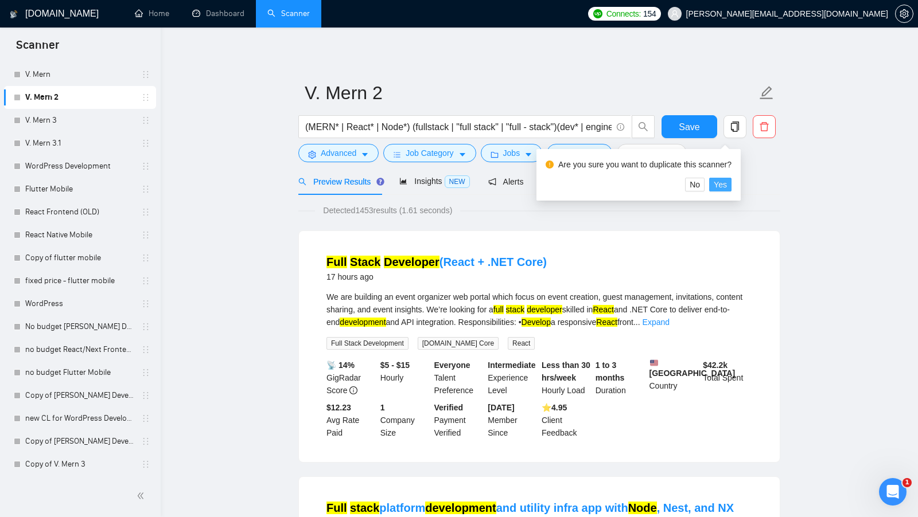
click at [727, 185] on span "Yes" at bounding box center [720, 184] width 13 height 13
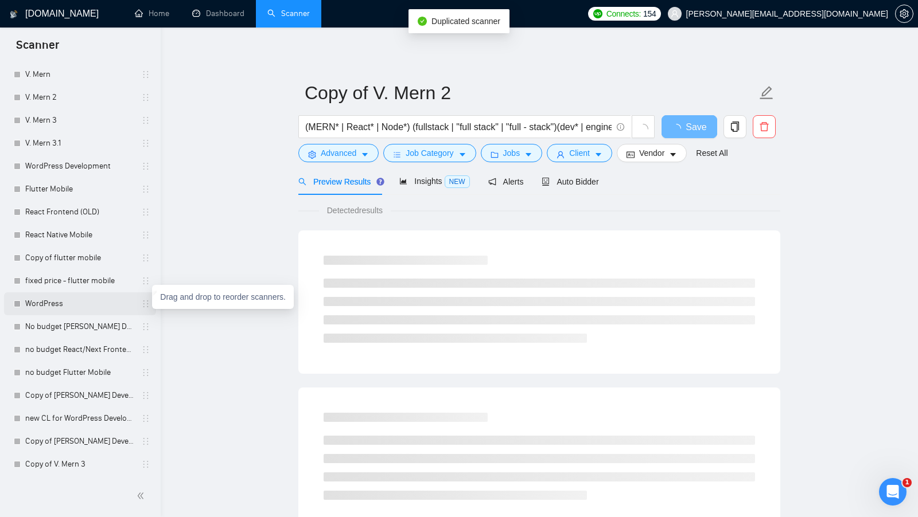
scroll to position [123, 0]
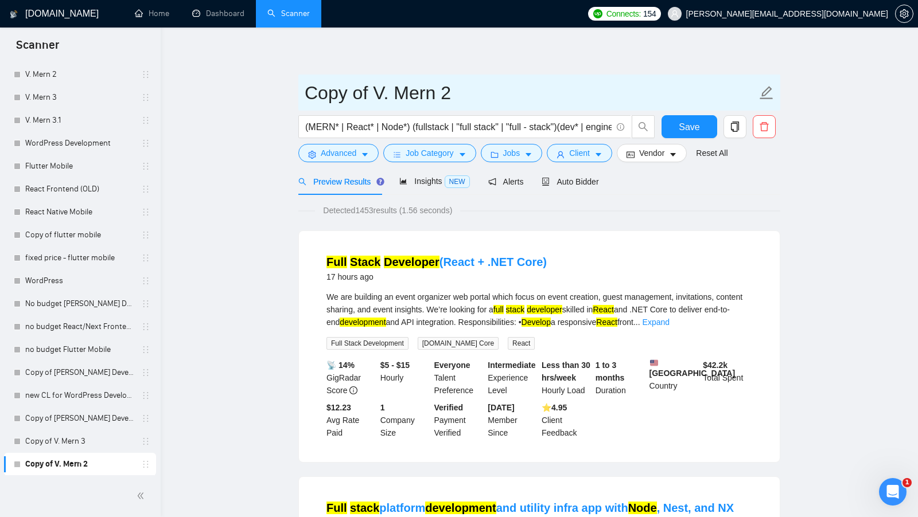
drag, startPoint x: 373, startPoint y: 95, endPoint x: 214, endPoint y: 88, distance: 159.0
click at [484, 95] on input "V. Mern 2" at bounding box center [531, 93] width 452 height 29
type input "V. Mern 2.1"
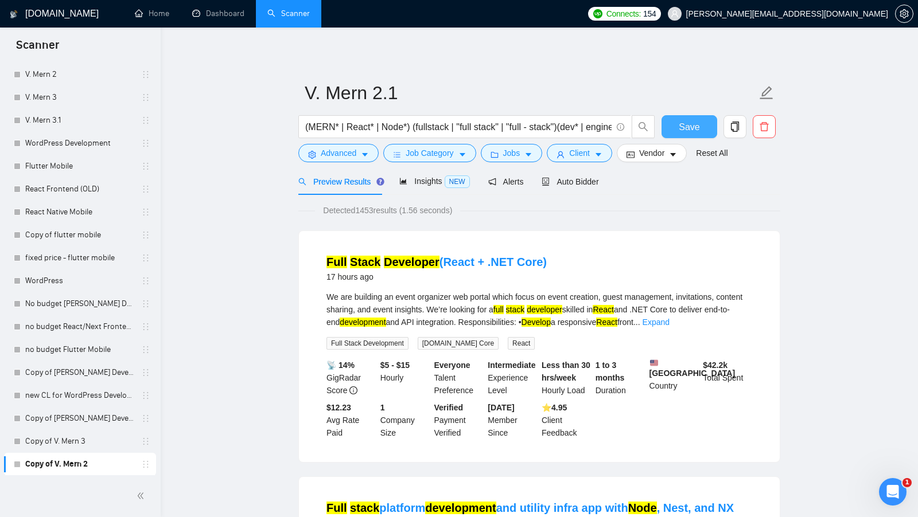
click at [678, 125] on button "Save" at bounding box center [689, 126] width 56 height 23
click at [464, 123] on input "(MERN* | React* | Node*) (fullstack | "full stack" | "full - stack")(dev* | eng…" at bounding box center [458, 127] width 306 height 14
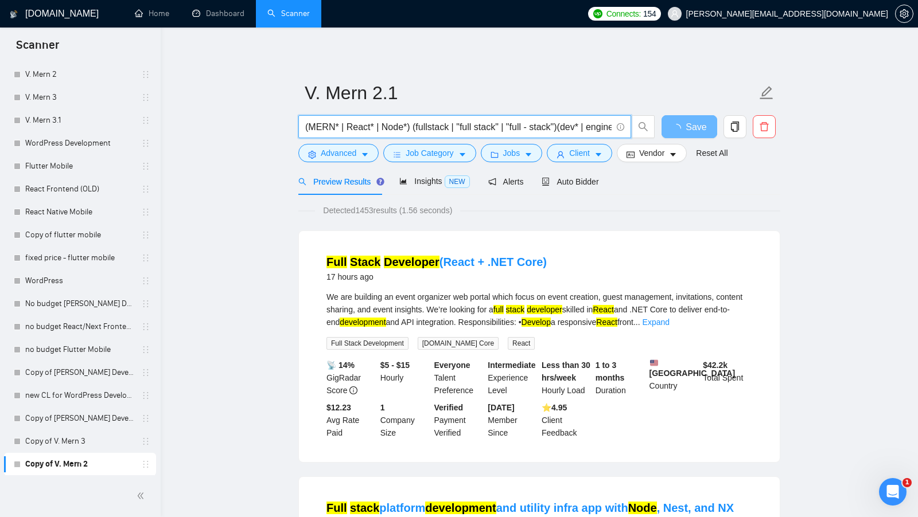
click at [464, 123] on input "(MERN* | React* | Node*) (fullstack | "full stack" | "full - stack")(dev* | eng…" at bounding box center [458, 127] width 306 height 14
paste input "| "full-stack" | "front-end" | (frontend*) | "front end" | Backend* | "Back-end…"
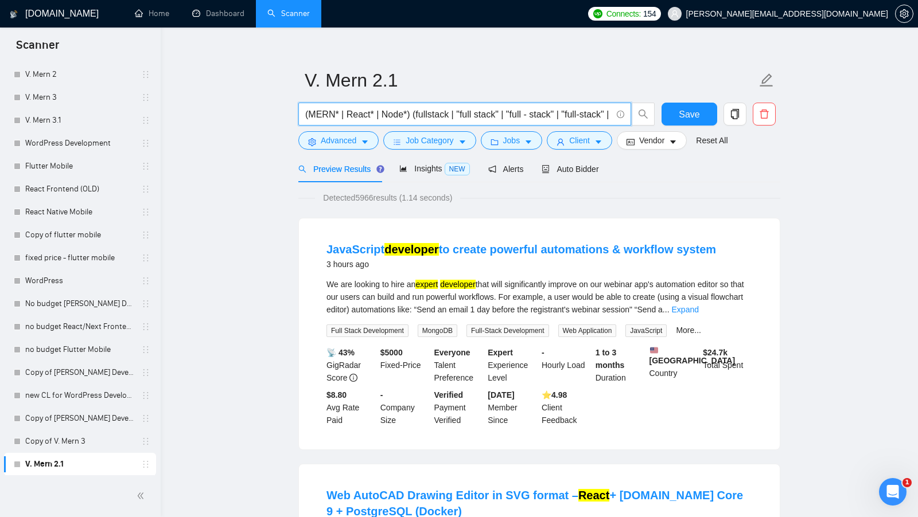
scroll to position [9, 0]
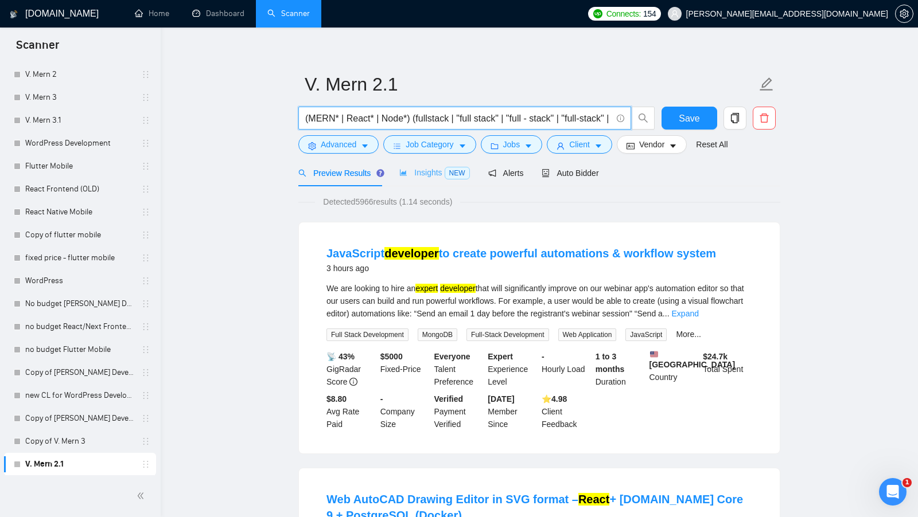
type input "(MERN* | React* | Node*) (fullstack | "full stack" | "full - stack" | "full-sta…"
click at [419, 169] on span "Insights NEW" at bounding box center [434, 172] width 70 height 9
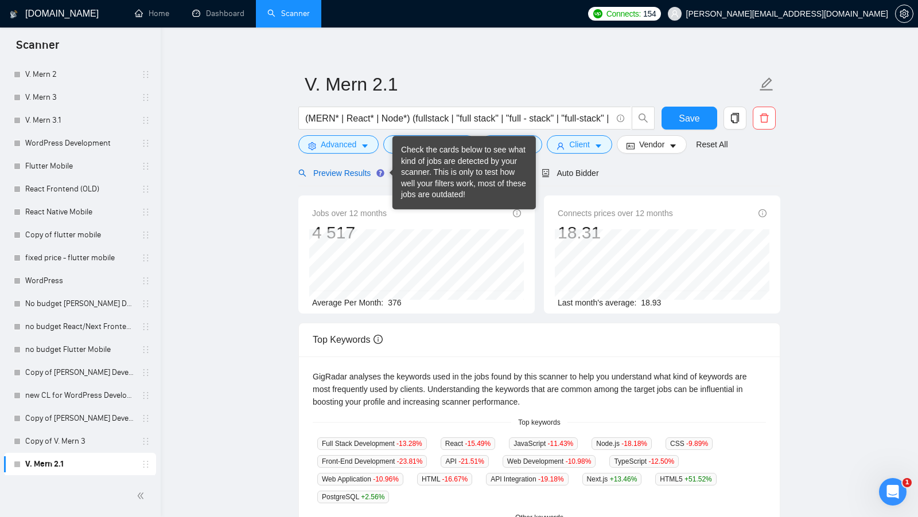
click at [371, 173] on span "Preview Results" at bounding box center [339, 173] width 83 height 9
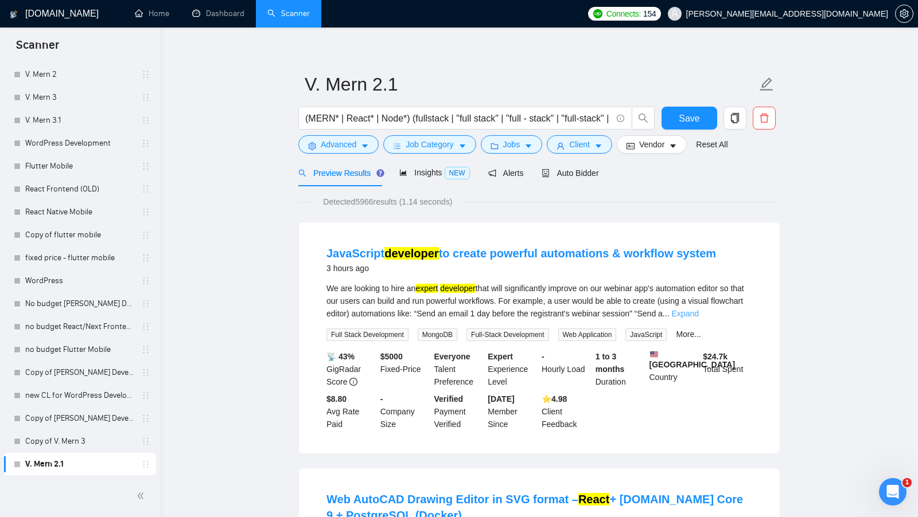
click at [699, 310] on link "Expand" at bounding box center [685, 313] width 27 height 9
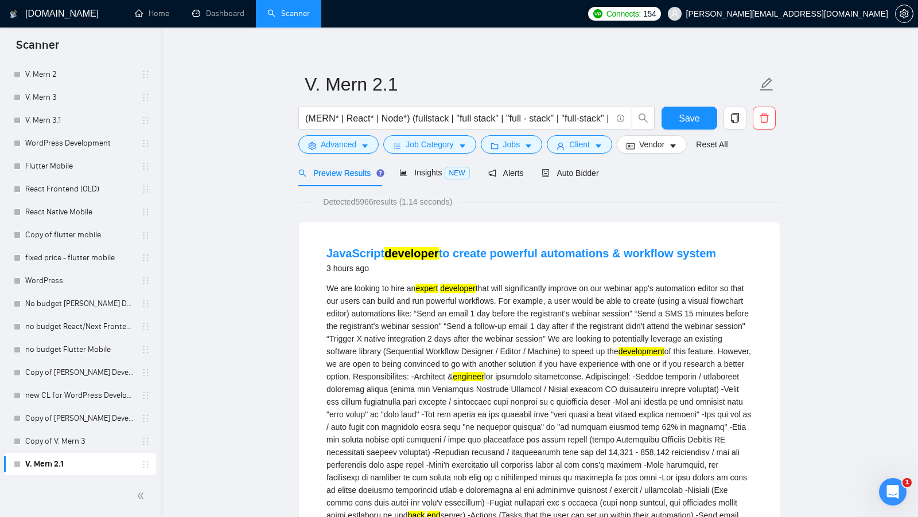
scroll to position [87, 0]
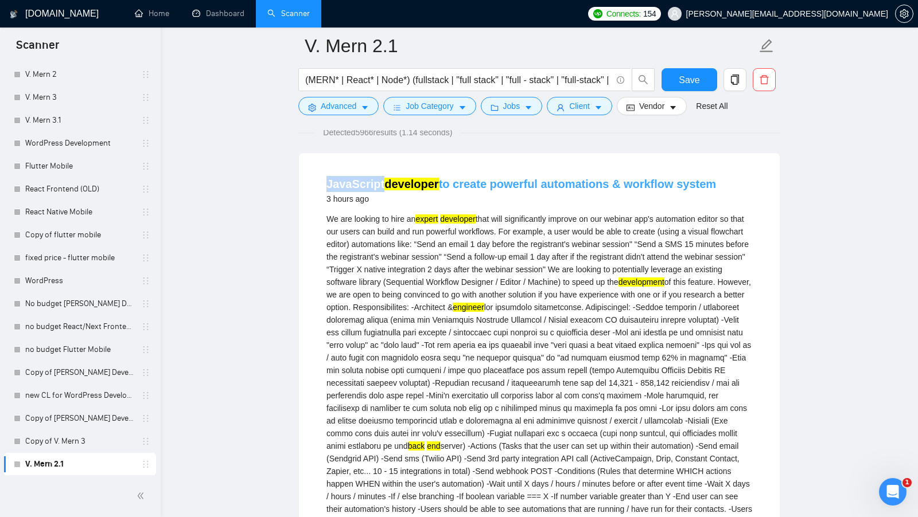
drag, startPoint x: 322, startPoint y: 187, endPoint x: 383, endPoint y: 187, distance: 60.2
click at [383, 187] on li "JavaScript developer to create powerful automations & workflow system 3 hours a…" at bounding box center [539, 464] width 453 height 595
copy link "JavaScript"
click at [349, 115] on button "Advanced" at bounding box center [338, 106] width 80 height 18
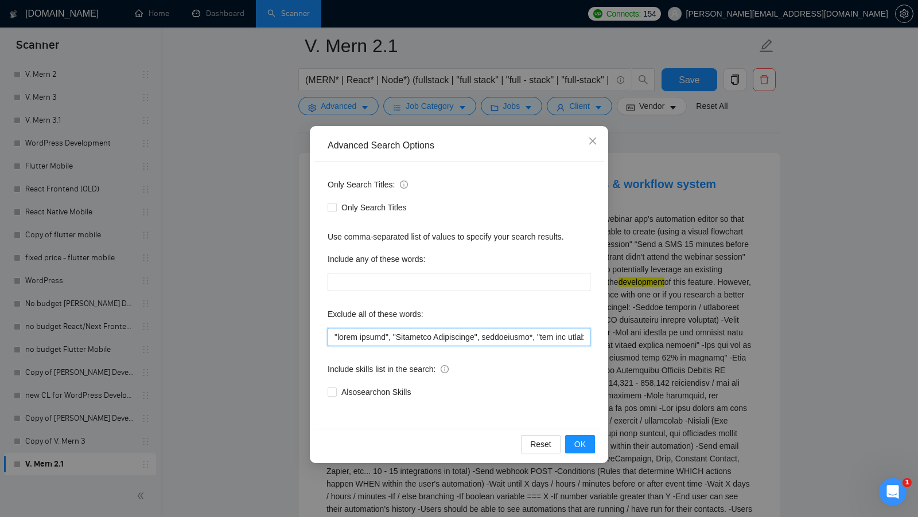
click at [334, 341] on input "text" at bounding box center [459, 337] width 263 height 18
paste input "JavaScript"
click at [579, 438] on span "OK" at bounding box center [579, 444] width 11 height 13
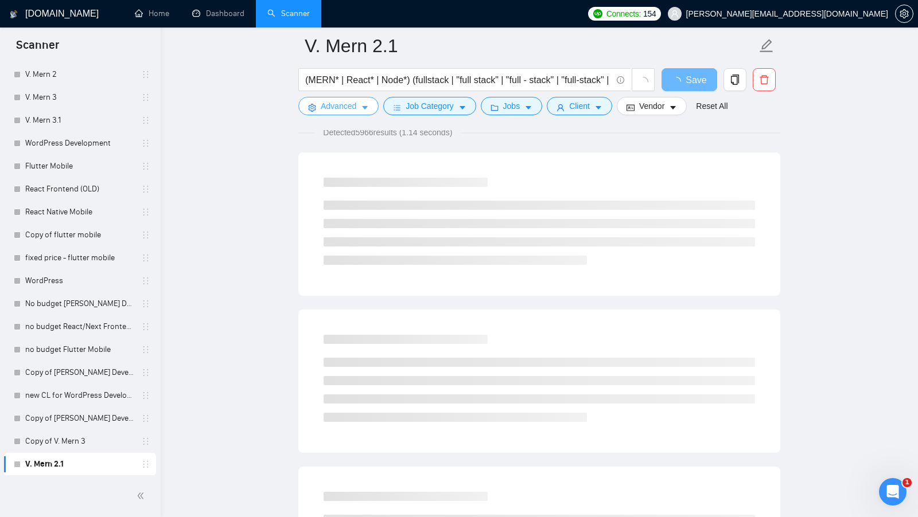
scroll to position [0, 0]
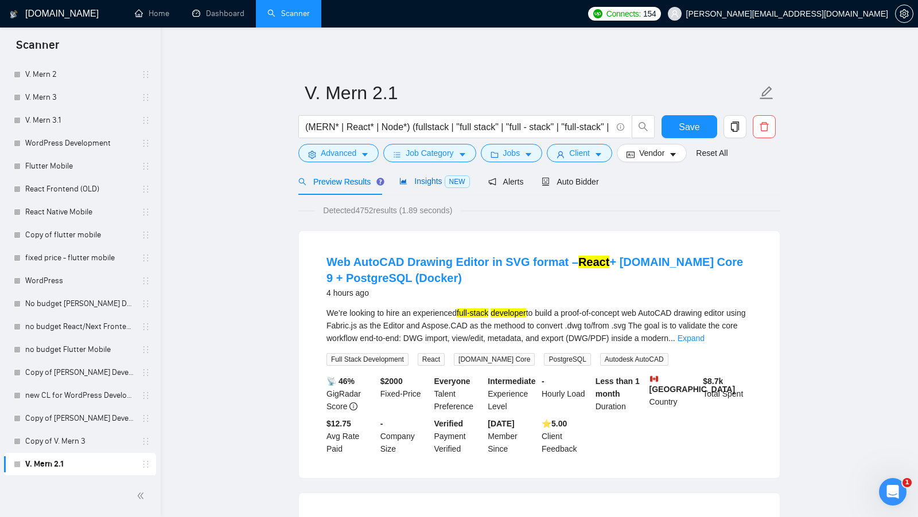
click at [429, 180] on span "Insights NEW" at bounding box center [434, 181] width 70 height 9
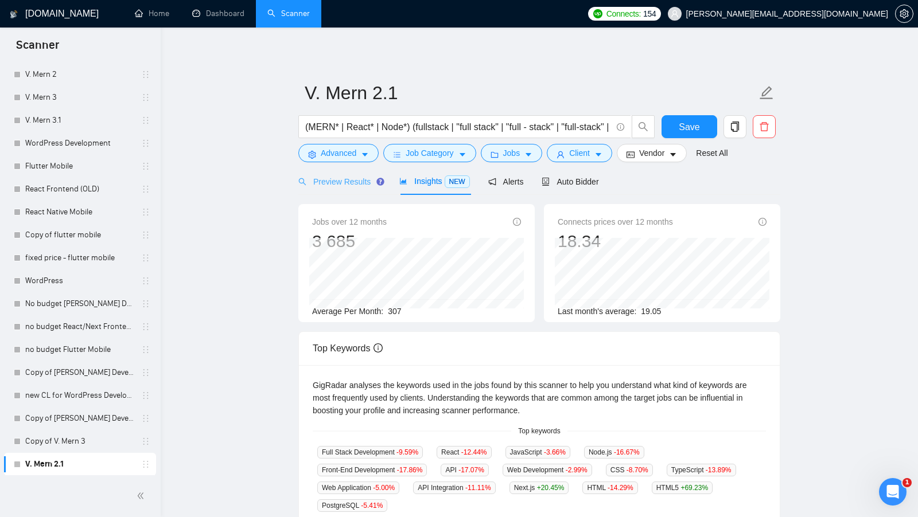
click at [339, 194] on div "Preview Results" at bounding box center [339, 181] width 83 height 27
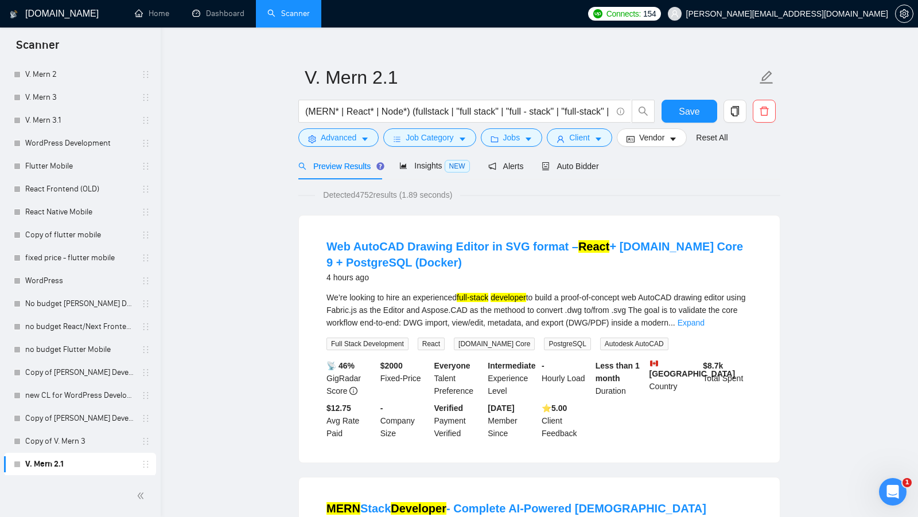
scroll to position [16, 0]
click at [441, 142] on span "Job Category" at bounding box center [430, 137] width 48 height 13
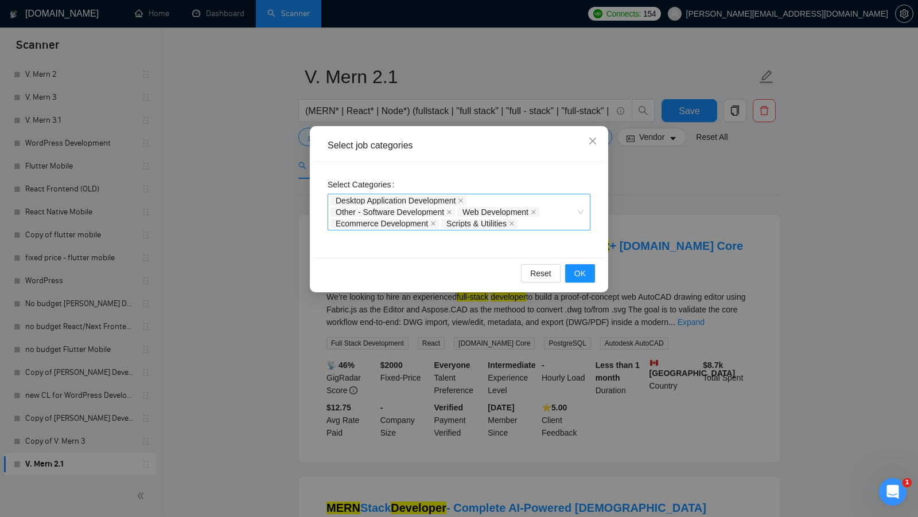
click at [583, 209] on div "Desktop Application Development Other - Software Development Web Development Ec…" at bounding box center [459, 212] width 263 height 37
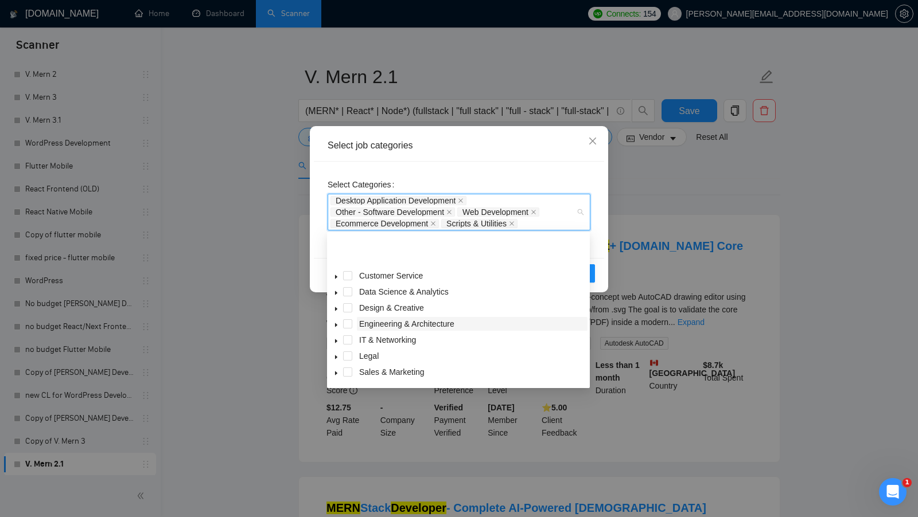
scroll to position [46, 0]
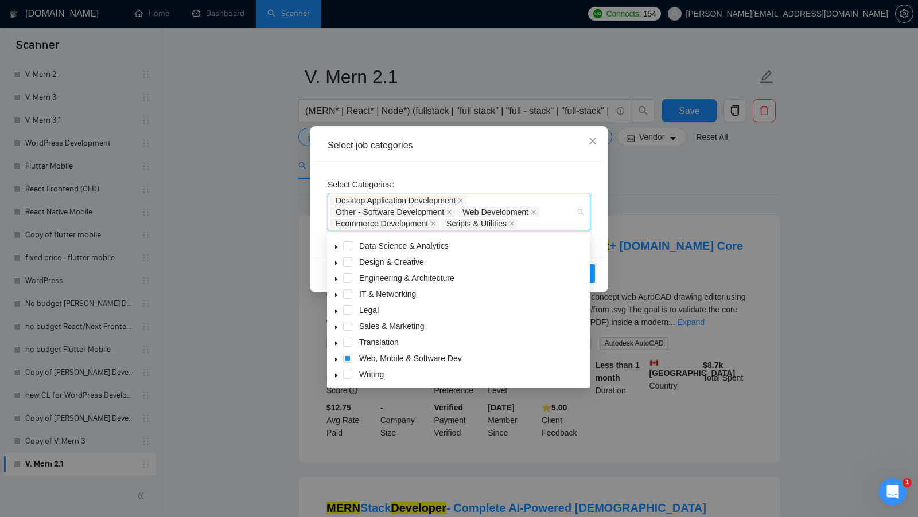
click at [334, 355] on span at bounding box center [336, 359] width 14 height 14
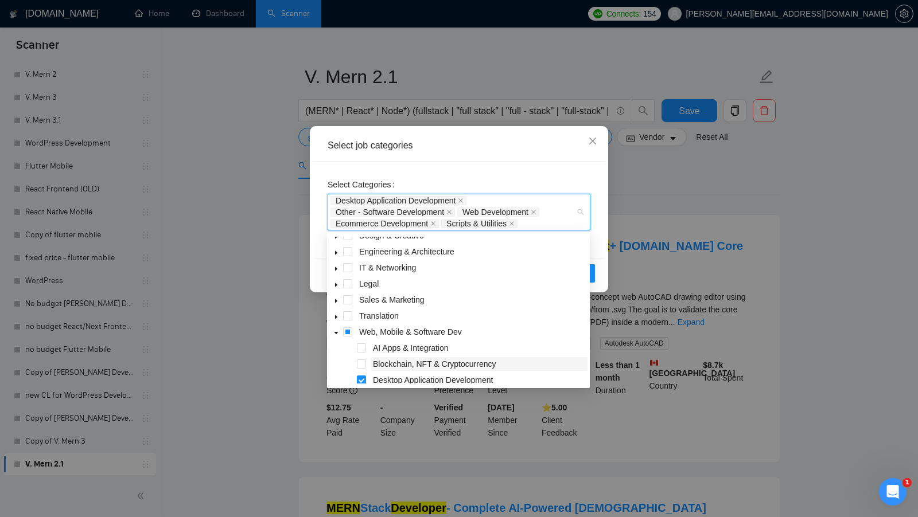
scroll to position [76, 0]
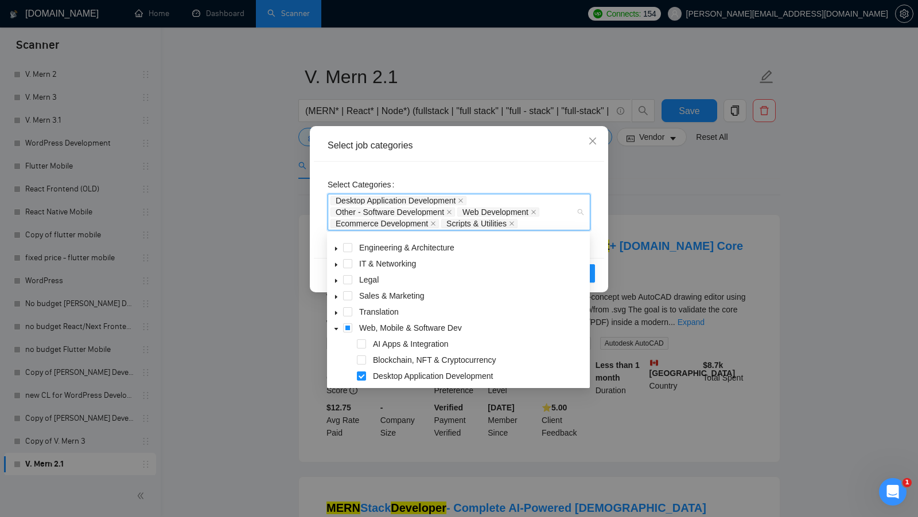
click at [352, 333] on div "Web, Mobile & Software Dev" at bounding box center [458, 329] width 258 height 16
click at [351, 332] on span at bounding box center [347, 328] width 9 height 9
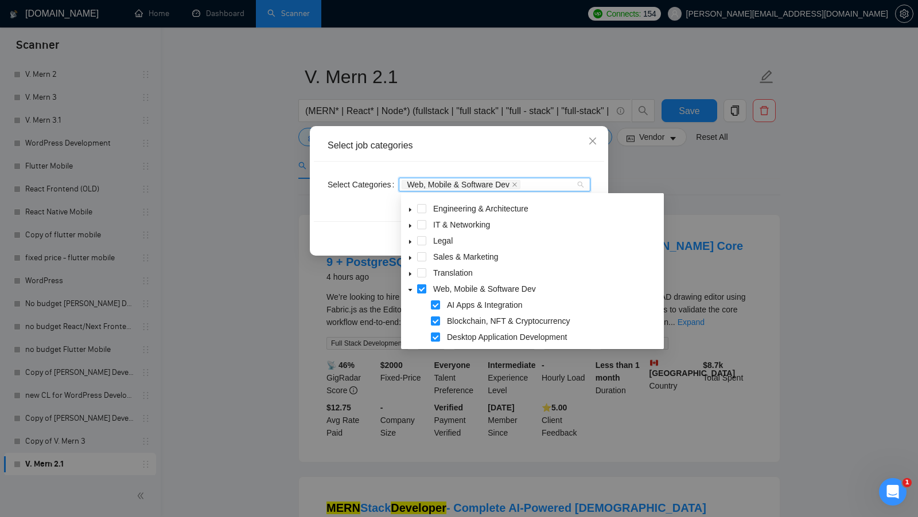
click at [424, 287] on span at bounding box center [421, 289] width 9 height 9
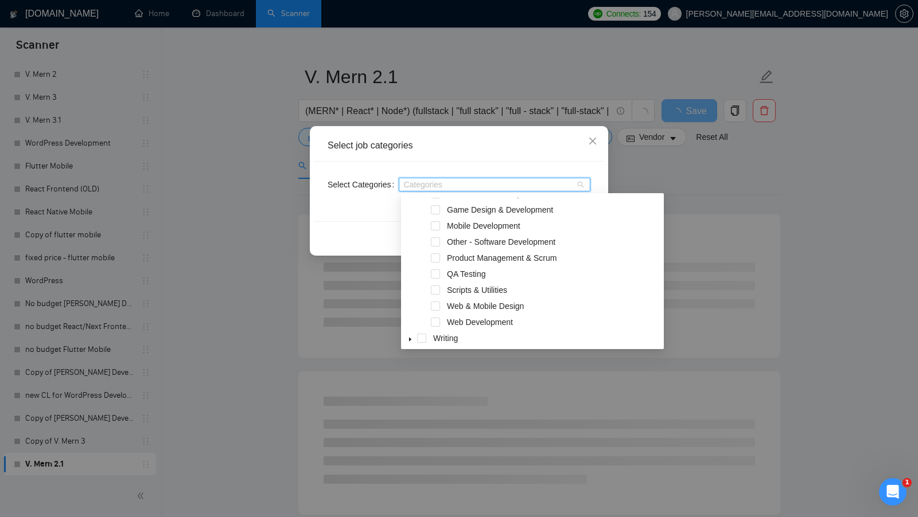
scroll to position [239, 0]
click at [438, 318] on span at bounding box center [435, 319] width 9 height 9
click at [386, 209] on div "Select Categories Web Development" at bounding box center [459, 192] width 290 height 60
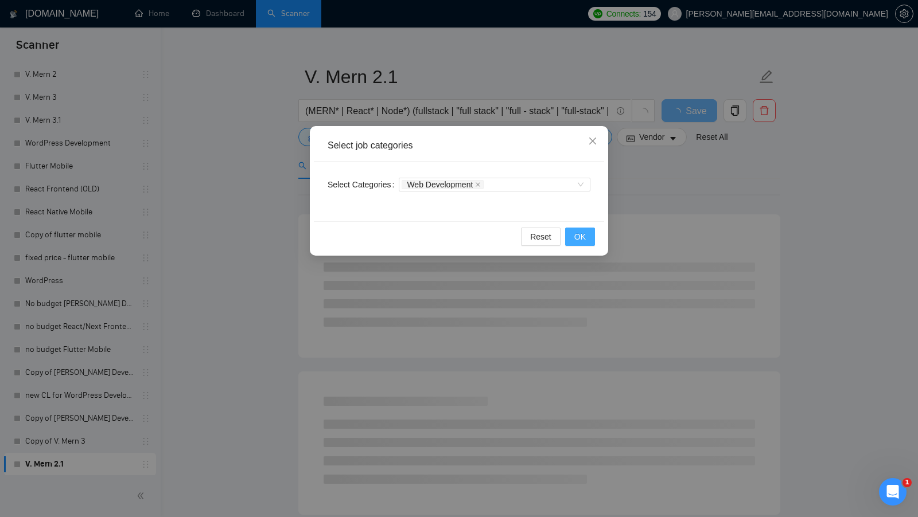
click at [586, 238] on button "OK" at bounding box center [580, 237] width 30 height 18
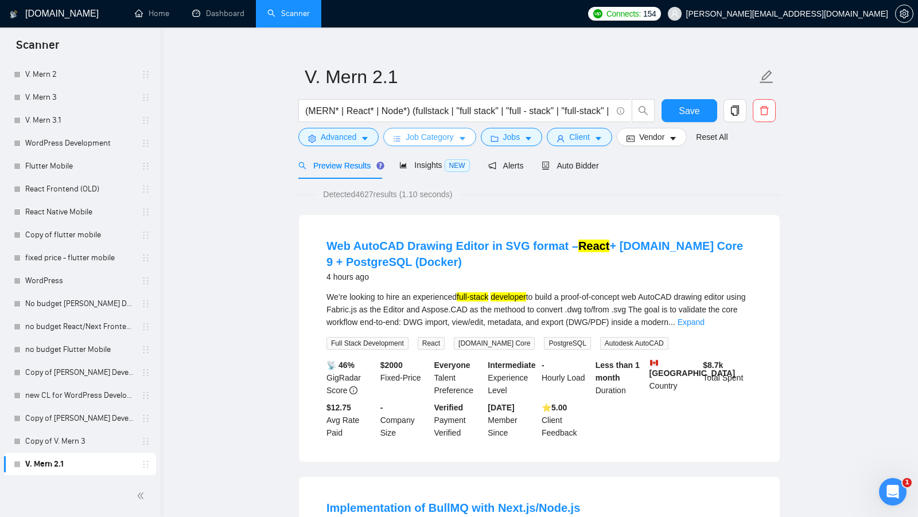
scroll to position [41, 0]
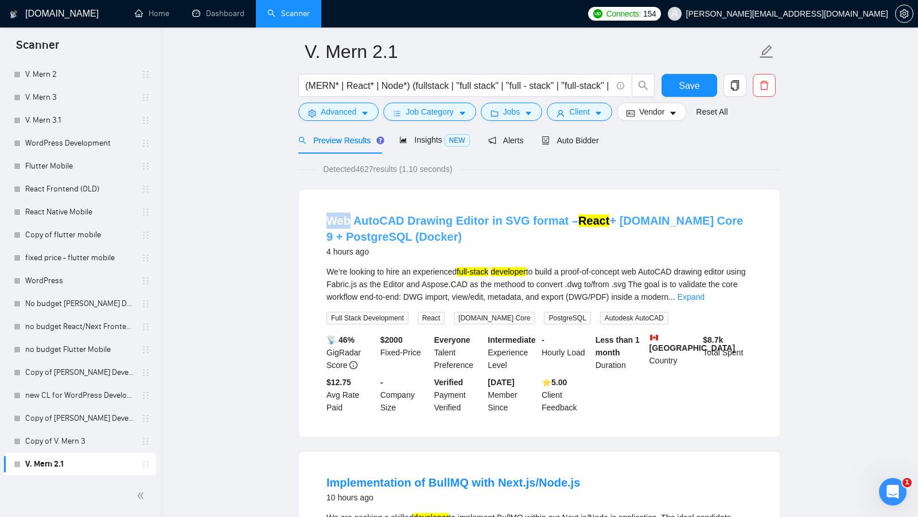
drag, startPoint x: 324, startPoint y: 215, endPoint x: 347, endPoint y: 215, distance: 23.0
click at [347, 215] on li "Web AutoCAD Drawing Editor in SVG format – React + ASP.NET Core 9 + PostgreSQL …" at bounding box center [539, 314] width 453 height 220
click at [673, 267] on div "We’re looking to hire an experienced full-stack developer to build a proof-of-c…" at bounding box center [539, 285] width 426 height 38
copy div "AutoCAD"
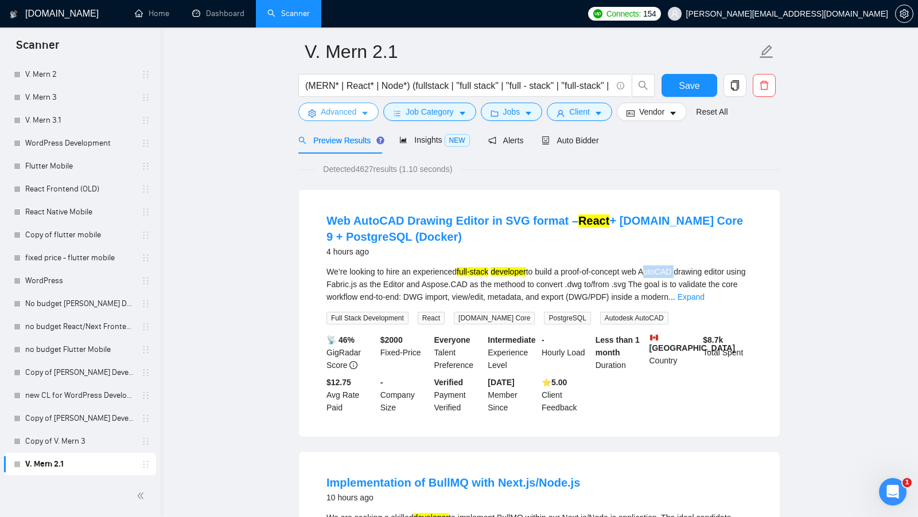
click at [345, 112] on span "Advanced" at bounding box center [339, 112] width 36 height 13
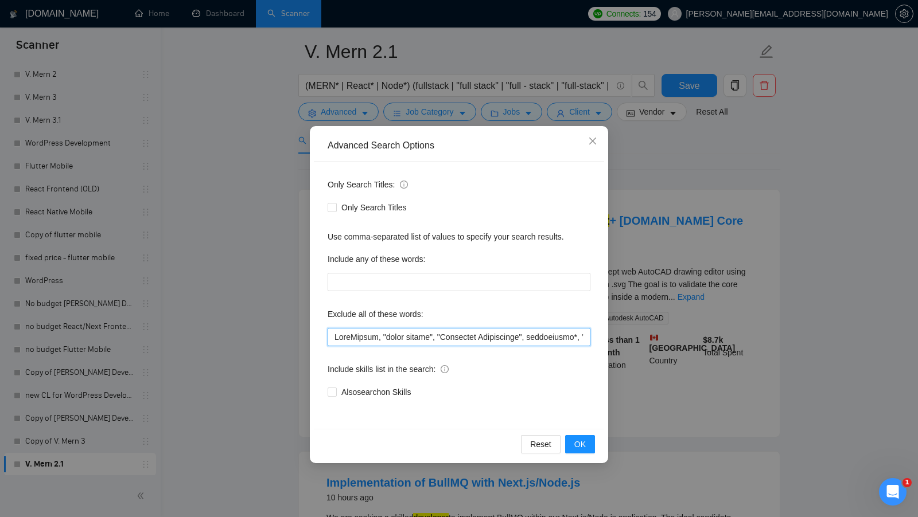
click at [333, 331] on input "text" at bounding box center [459, 337] width 263 height 18
paste input "AutoCAD"
click at [582, 447] on span "OK" at bounding box center [579, 444] width 11 height 13
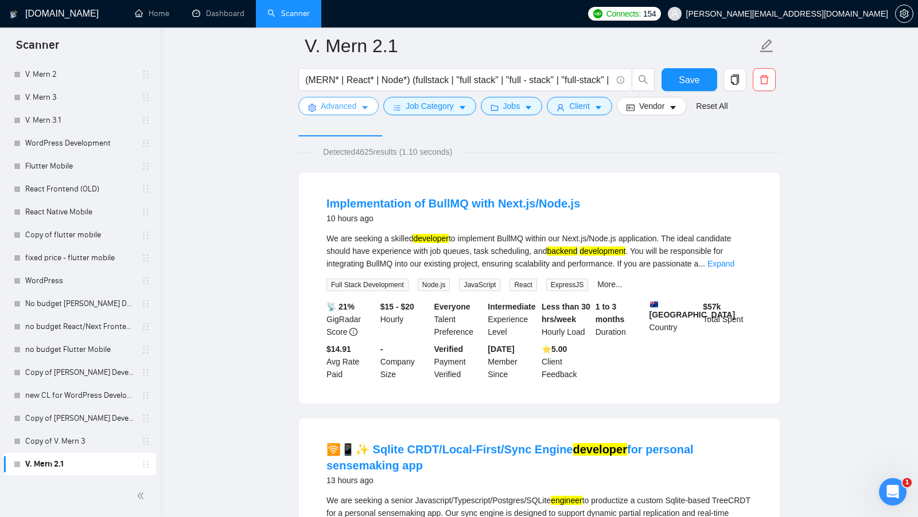
scroll to position [69, 0]
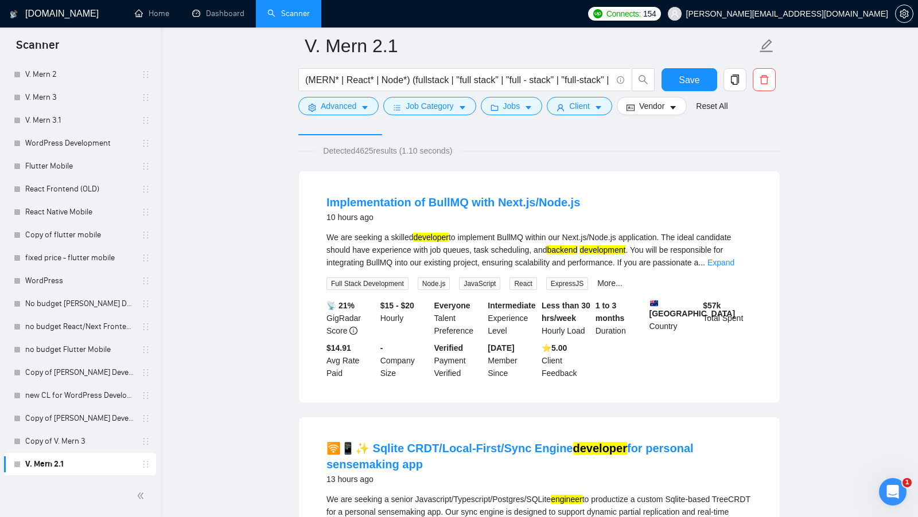
click at [516, 235] on div "We are seeking a skilled developer to implement BullMQ within our Next.js/Node.…" at bounding box center [539, 250] width 426 height 38
copy div "BullMQ"
click at [347, 112] on button "Advanced" at bounding box center [338, 106] width 80 height 18
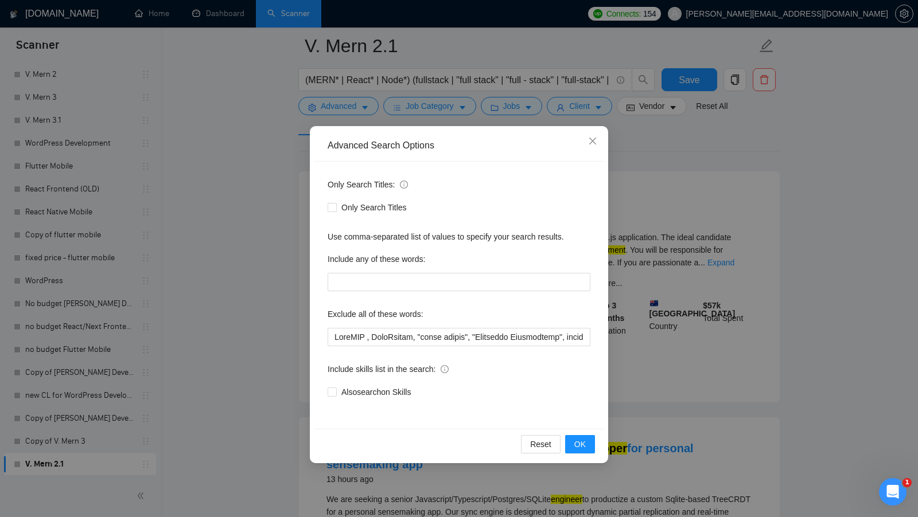
click at [331, 326] on div "Exclude all of these words:" at bounding box center [459, 316] width 263 height 23
click at [330, 330] on input "text" at bounding box center [459, 337] width 263 height 18
paste input "BullMQ"
click at [567, 439] on button "OK" at bounding box center [580, 444] width 30 height 18
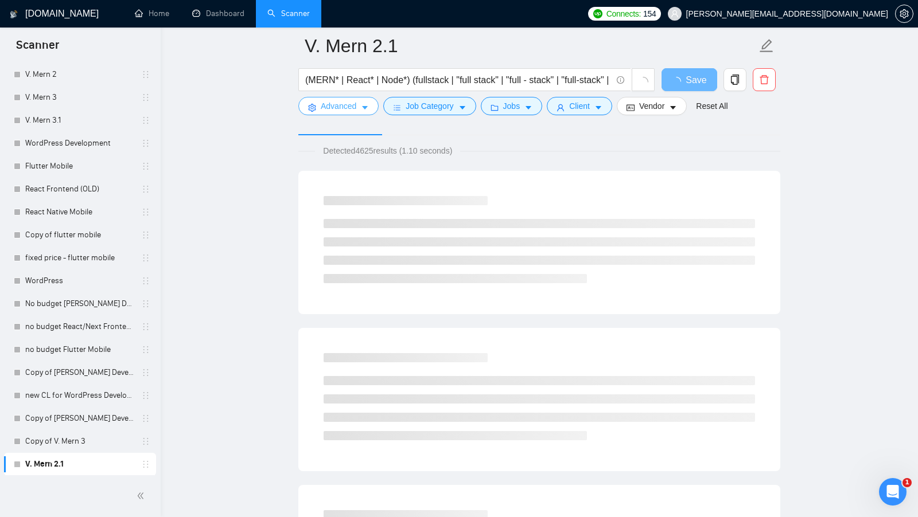
scroll to position [0, 0]
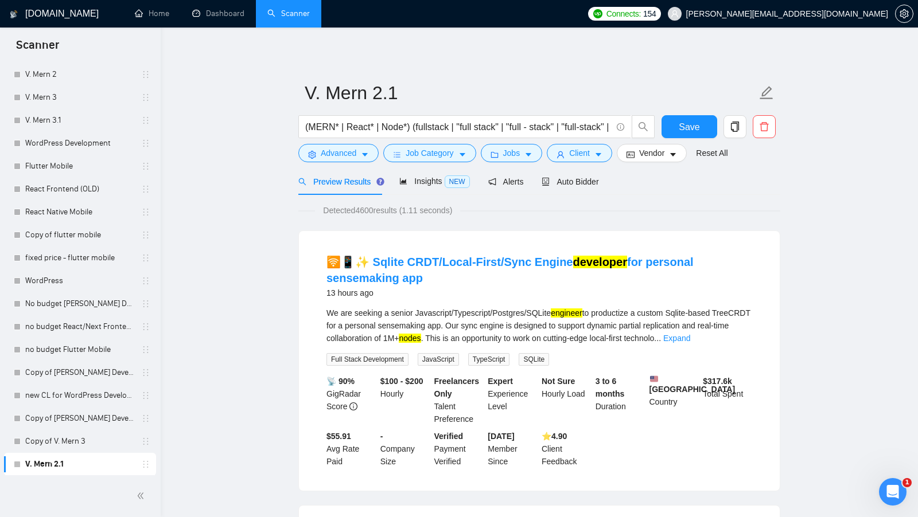
click at [353, 326] on div "We are seeking a senior Javascript/Typescript/Postgres/SQLite engineer to produ…" at bounding box center [539, 326] width 426 height 38
copy div "TreeCRDT"
click at [345, 151] on span "Advanced" at bounding box center [339, 153] width 36 height 13
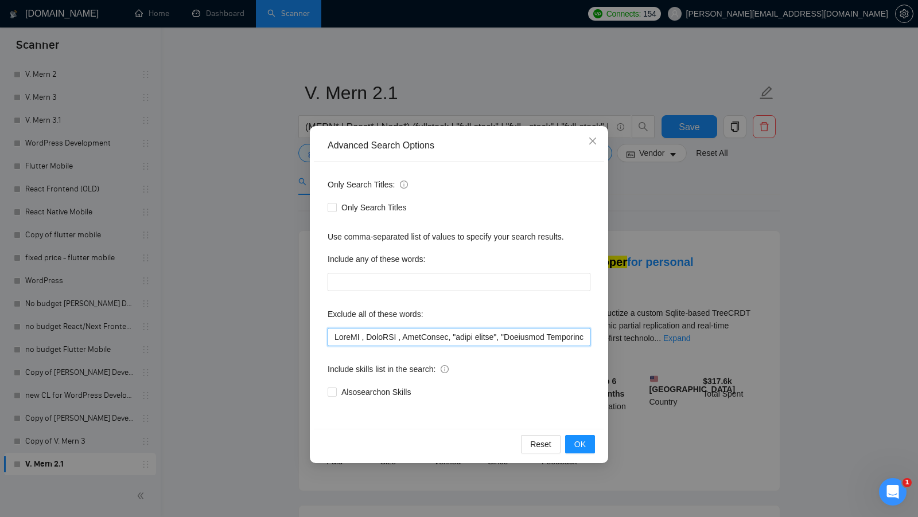
click at [334, 342] on input "text" at bounding box center [459, 337] width 263 height 18
paste input "TreeCRDT"
click at [571, 445] on button "OK" at bounding box center [580, 444] width 30 height 18
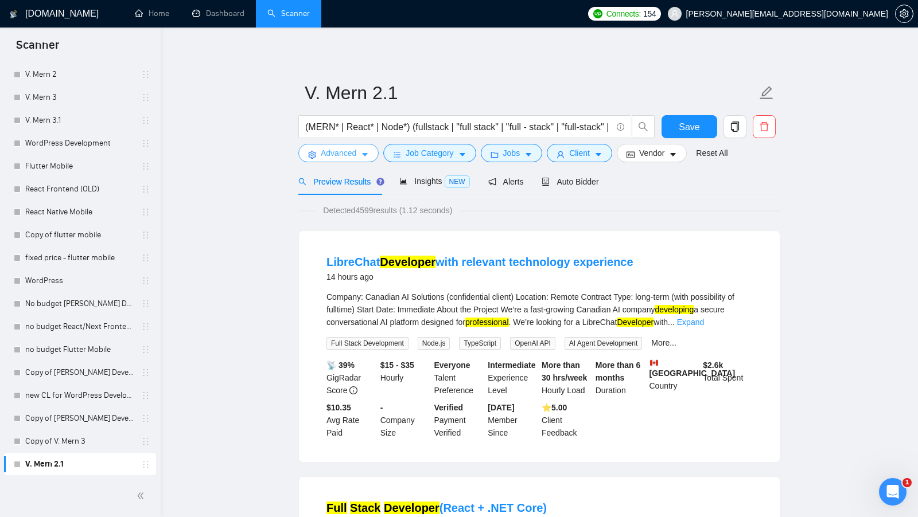
scroll to position [20, 0]
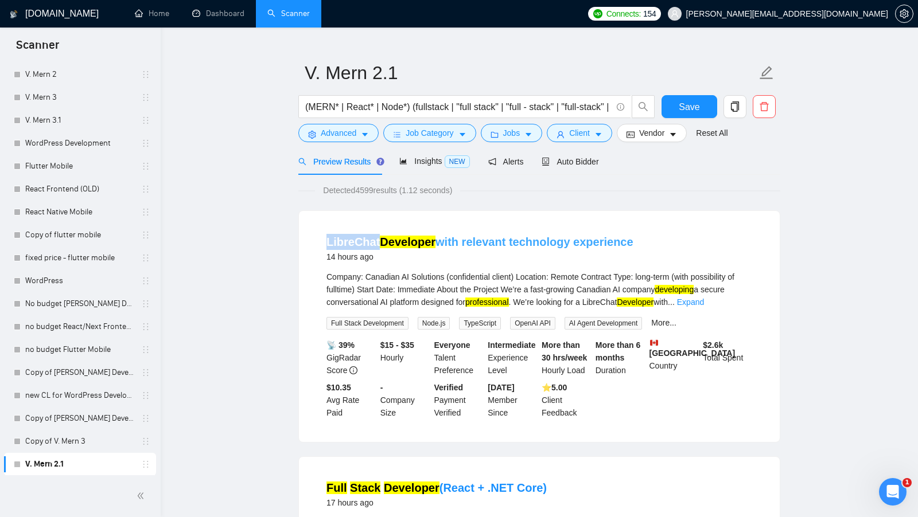
drag, startPoint x: 316, startPoint y: 236, endPoint x: 376, endPoint y: 239, distance: 60.3
click at [376, 239] on li "LibreChat Developer with relevant technology experience 14 hours ago Company: C…" at bounding box center [539, 327] width 453 height 204
copy link "LibreChat"
click at [349, 133] on span "Advanced" at bounding box center [339, 133] width 36 height 13
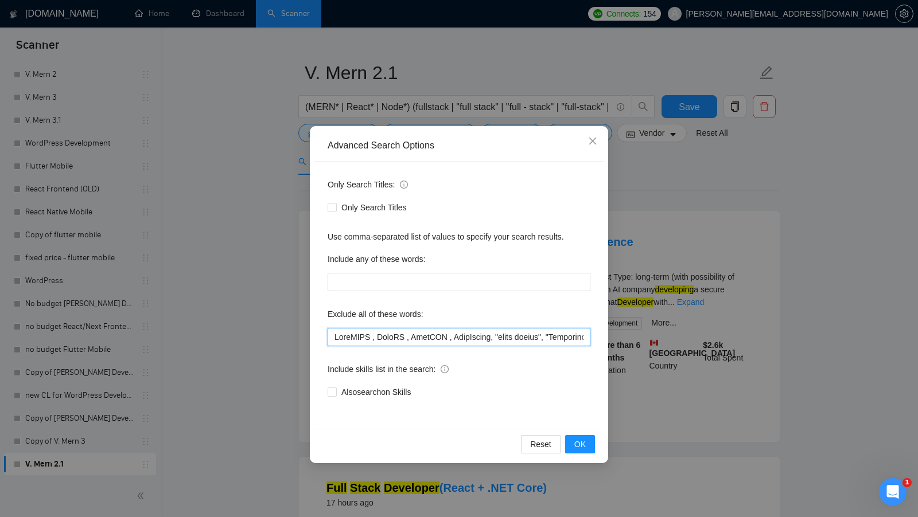
click at [334, 333] on input "text" at bounding box center [459, 337] width 263 height 18
paste input "LibreChat"
click at [578, 454] on div "Reset OK" at bounding box center [459, 444] width 290 height 30
click at [580, 450] on span "OK" at bounding box center [579, 444] width 11 height 13
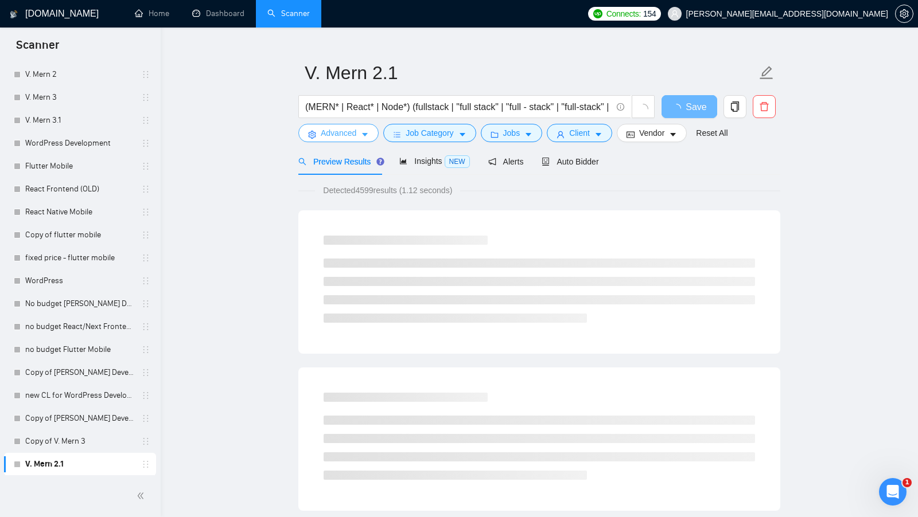
click at [329, 134] on span "Advanced" at bounding box center [339, 133] width 36 height 13
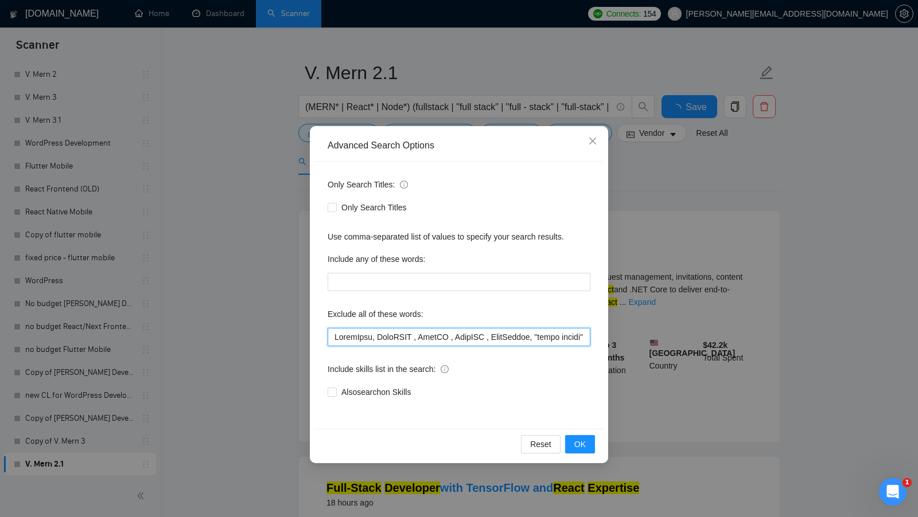
click at [332, 340] on input "text" at bounding box center [459, 337] width 263 height 18
click at [579, 444] on span "OK" at bounding box center [579, 444] width 11 height 13
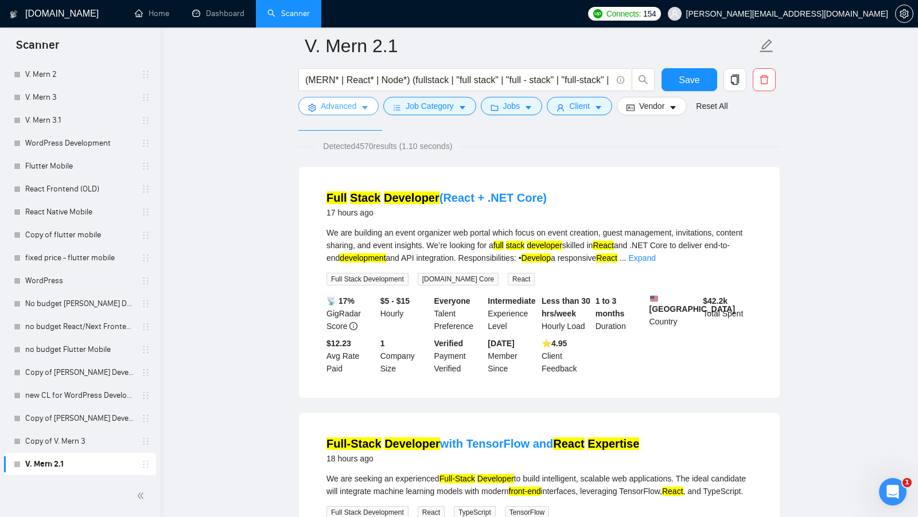
scroll to position [75, 0]
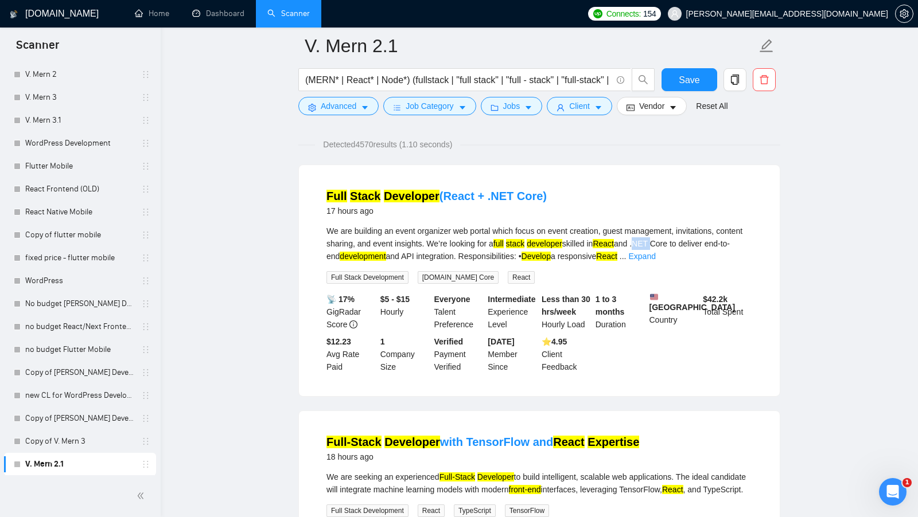
drag, startPoint x: 680, startPoint y: 242, endPoint x: 698, endPoint y: 242, distance: 17.8
click at [698, 242] on div "We are building an event organizer web portal which focus on event creation, gu…" at bounding box center [539, 244] width 426 height 38
copy div ".NET"
click at [336, 108] on span "Advanced" at bounding box center [339, 106] width 36 height 13
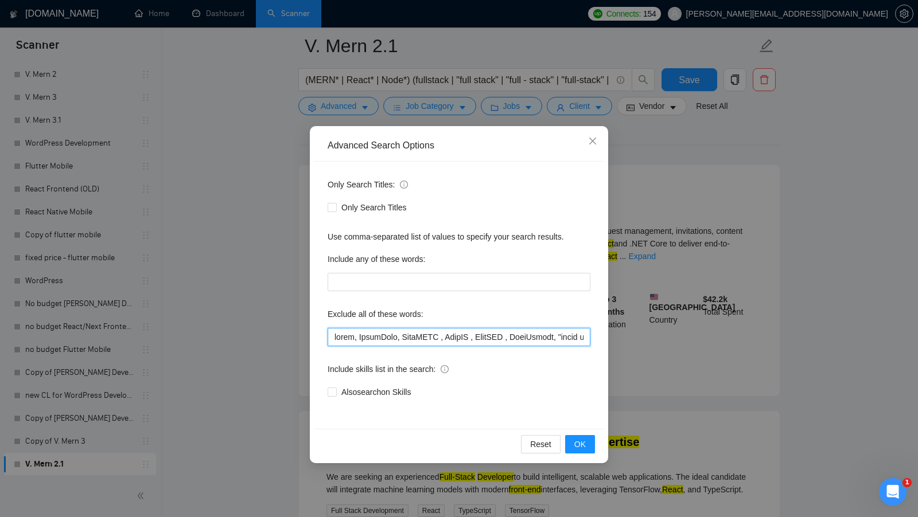
click at [333, 333] on input "text" at bounding box center [459, 337] width 263 height 18
paste input ".NET"
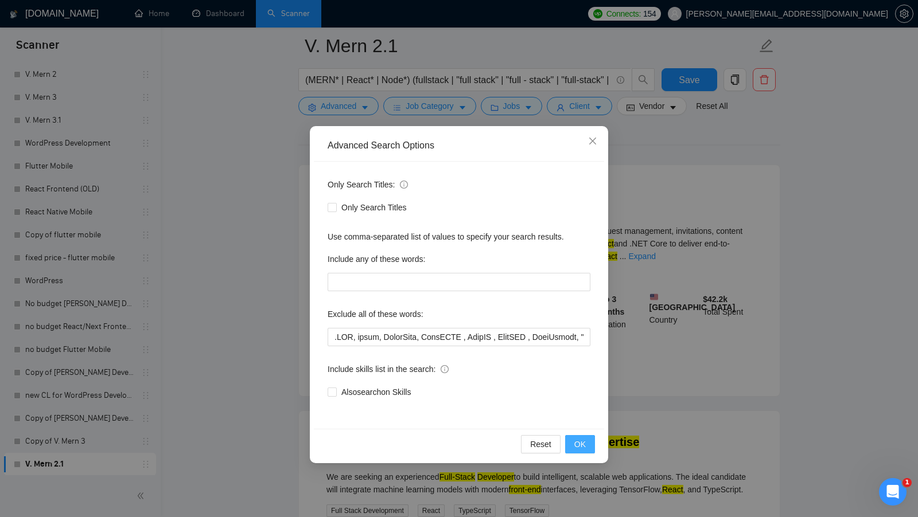
click at [571, 441] on button "OK" at bounding box center [580, 444] width 30 height 18
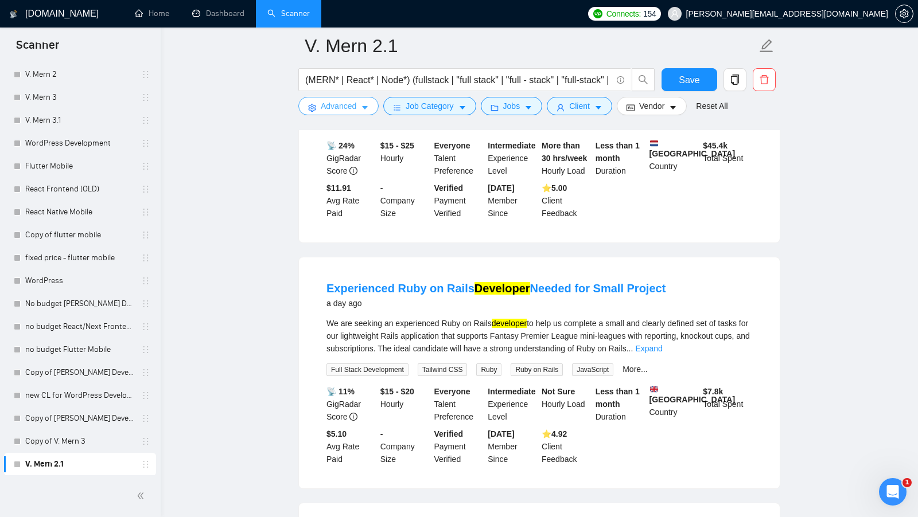
scroll to position [219, 0]
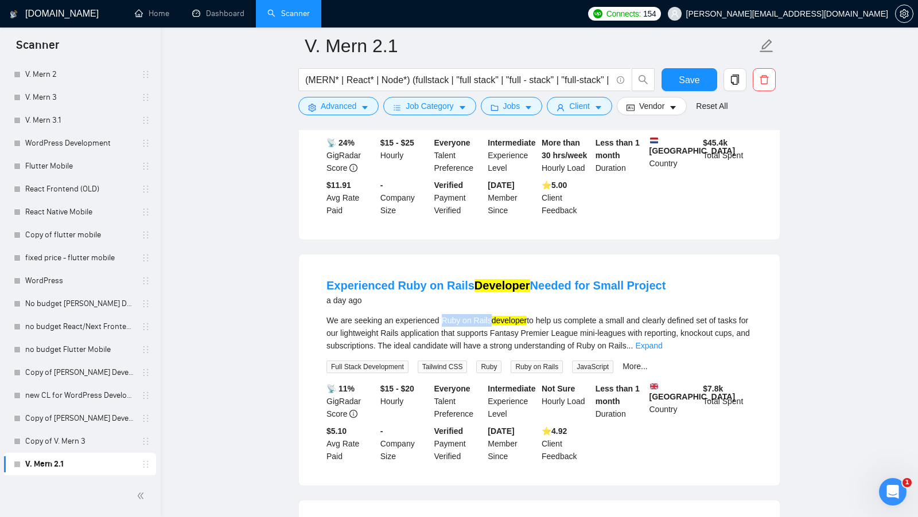
drag, startPoint x: 445, startPoint y: 332, endPoint x: 493, endPoint y: 330, distance: 48.2
click at [493, 330] on div "We are seeking an experienced Ruby on Rails developer to help us complete a sma…" at bounding box center [539, 333] width 426 height 38
copy div "Ruby on Rails"
click at [356, 104] on span "Advanced" at bounding box center [339, 106] width 36 height 13
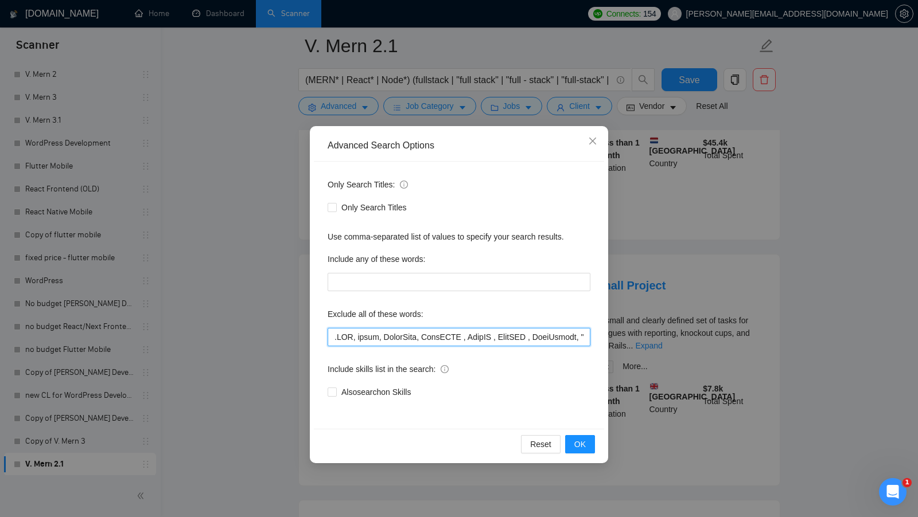
click at [334, 334] on input "text" at bounding box center [459, 337] width 263 height 18
paste input "Ruby on Rails"
click at [577, 443] on span "OK" at bounding box center [579, 444] width 11 height 13
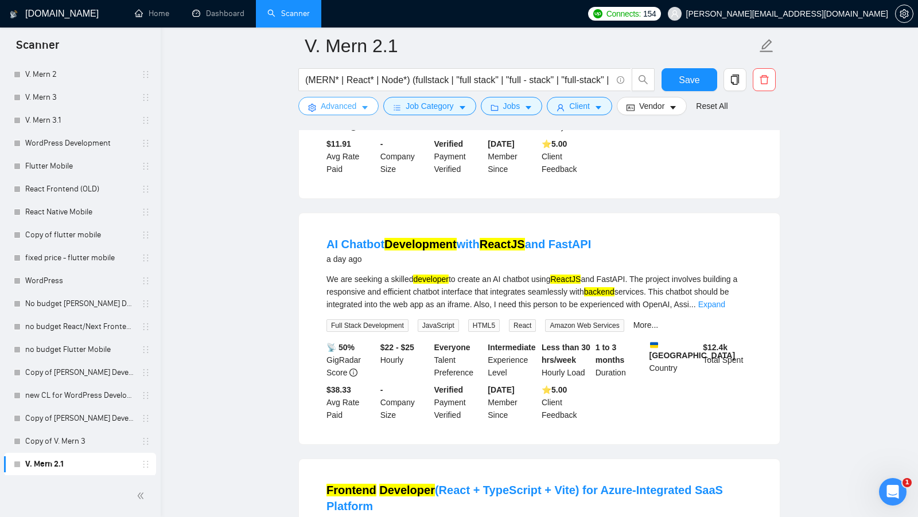
scroll to position [262, 0]
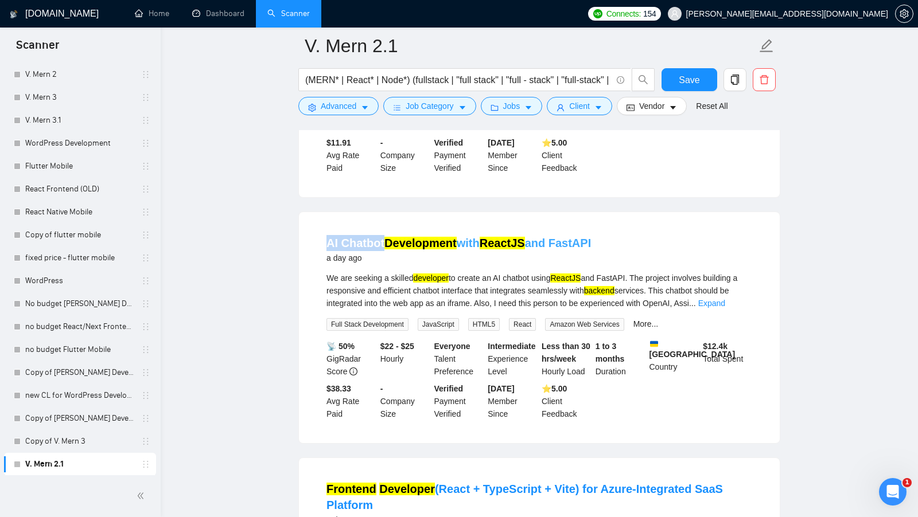
drag, startPoint x: 319, startPoint y: 259, endPoint x: 382, endPoint y: 258, distance: 62.5
click at [382, 258] on li "AI Chatbot Development with ReactJS and FastAPI a day ago We are seeking a skil…" at bounding box center [539, 328] width 453 height 204
copy link "AI Chatbot"
click at [337, 101] on span "Advanced" at bounding box center [339, 106] width 36 height 13
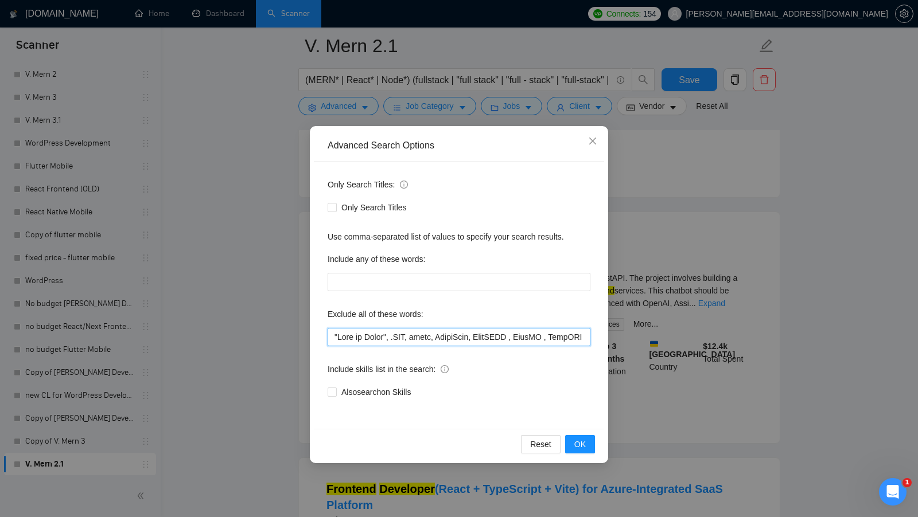
click at [332, 330] on input "text" at bounding box center [459, 337] width 263 height 18
paste input "AI Chatbot"
click at [581, 446] on span "OK" at bounding box center [579, 444] width 11 height 13
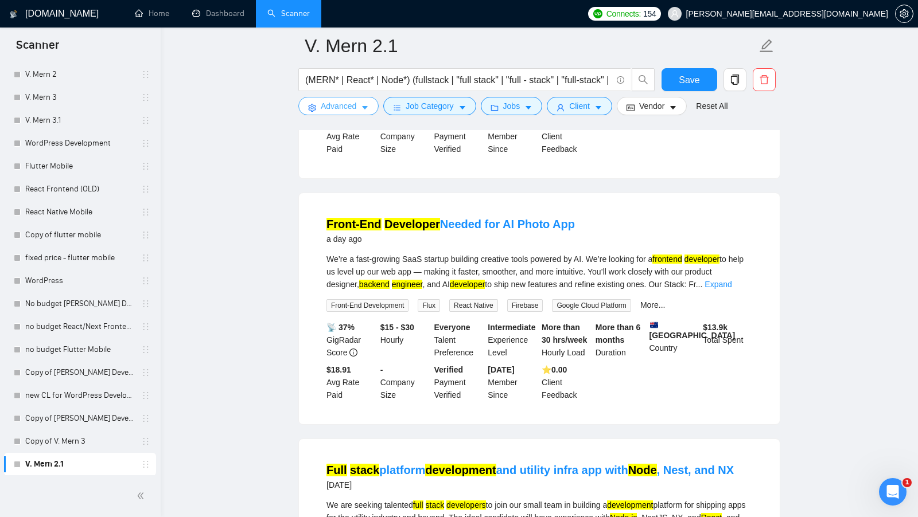
scroll to position [834, 0]
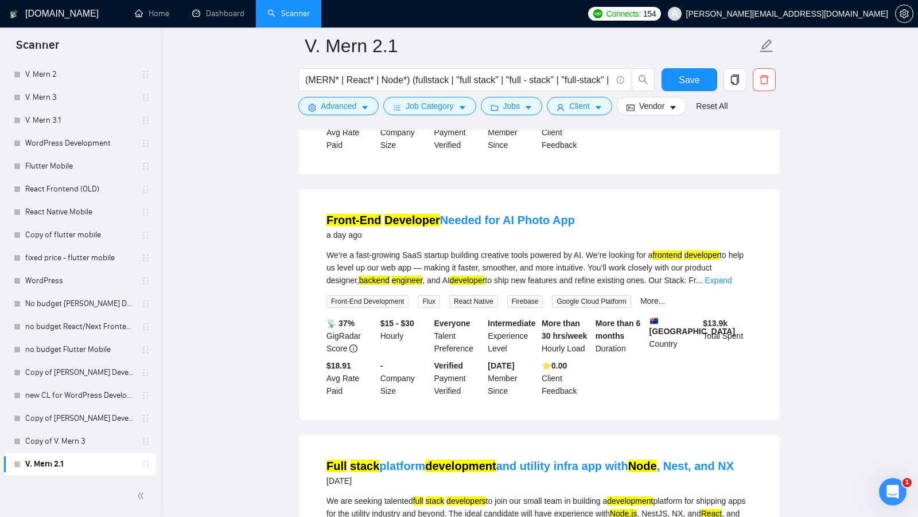
click at [731, 285] on link "Expand" at bounding box center [717, 280] width 27 height 9
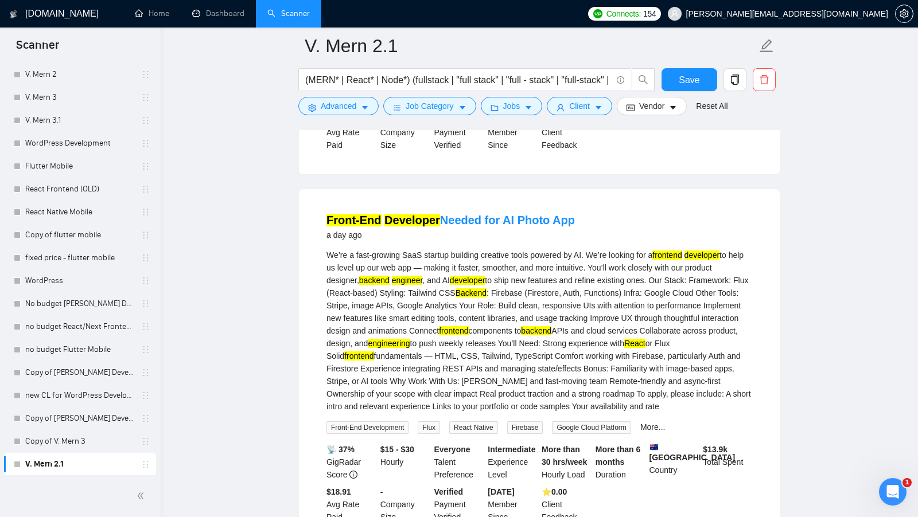
click at [330, 302] on div "We’re a fast-growing SaaS startup building creative tools powered by AI. We’re …" at bounding box center [539, 331] width 426 height 164
copy div "Flux"
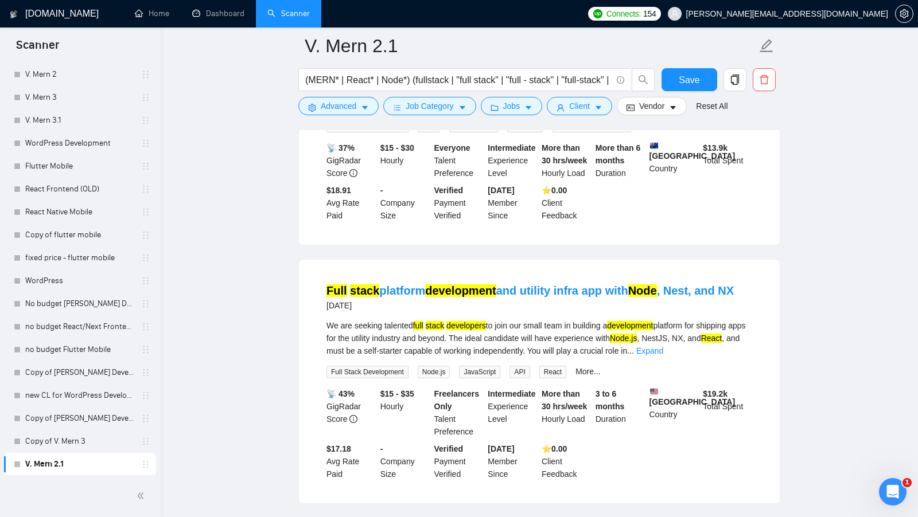
scroll to position [1150, 0]
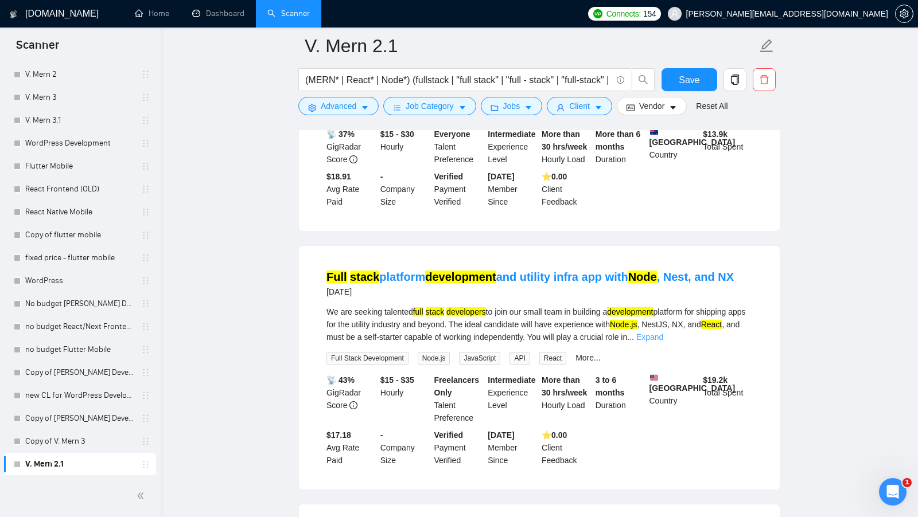
click at [663, 342] on link "Expand" at bounding box center [649, 337] width 27 height 9
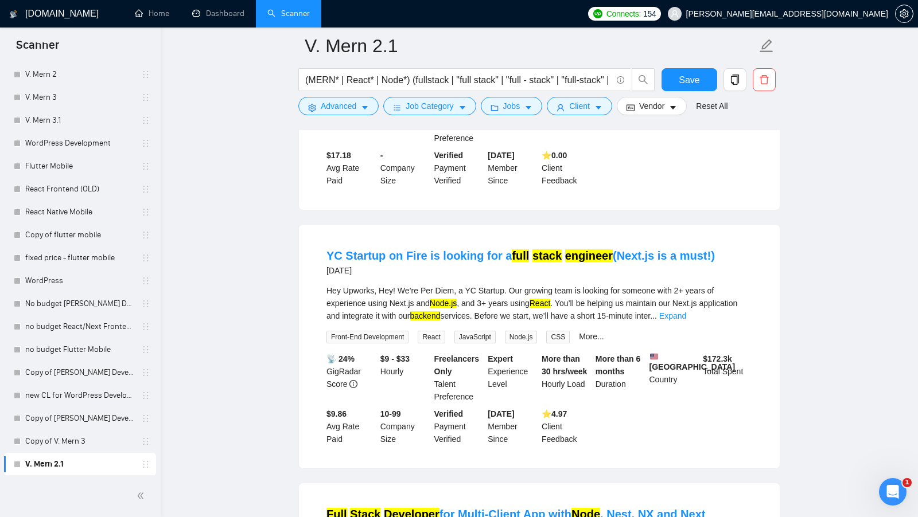
scroll to position [1495, 0]
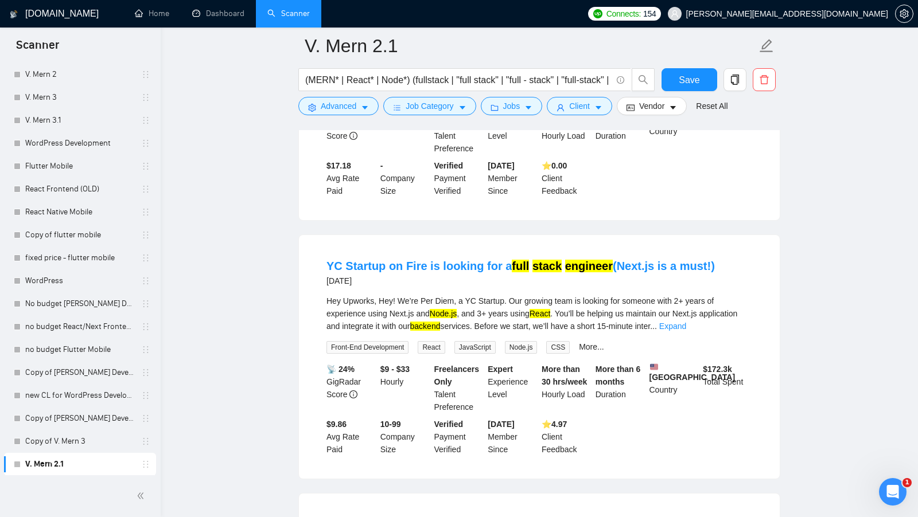
click at [565, 310] on div "Hey Upworks, Hey! We’re Per Diem, a YC Startup. Our growing team is looking for…" at bounding box center [539, 314] width 426 height 38
click at [472, 305] on div "Hey Upworks, Hey! We’re Per Diem, a YC Startup. Our growing team is looking for…" at bounding box center [539, 314] width 426 height 38
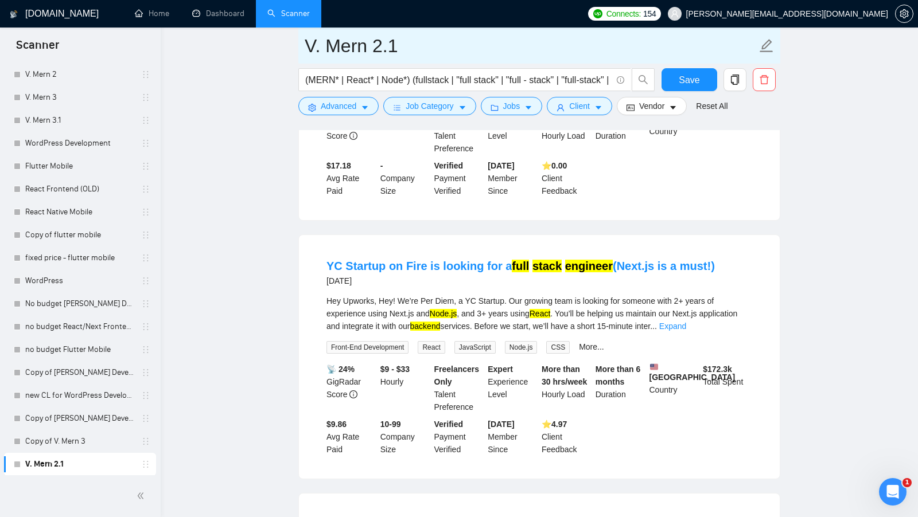
click at [396, 49] on input "V. Mern 2.1" at bounding box center [531, 46] width 452 height 29
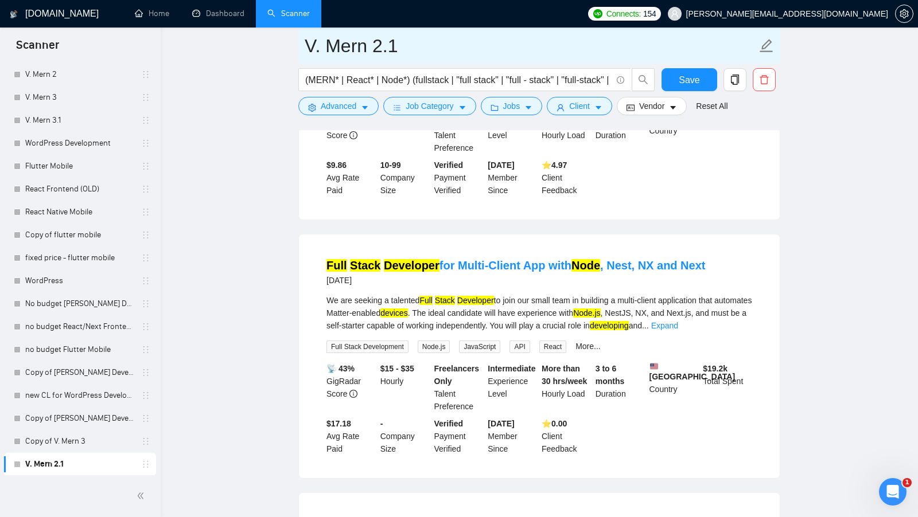
scroll to position [1756, 0]
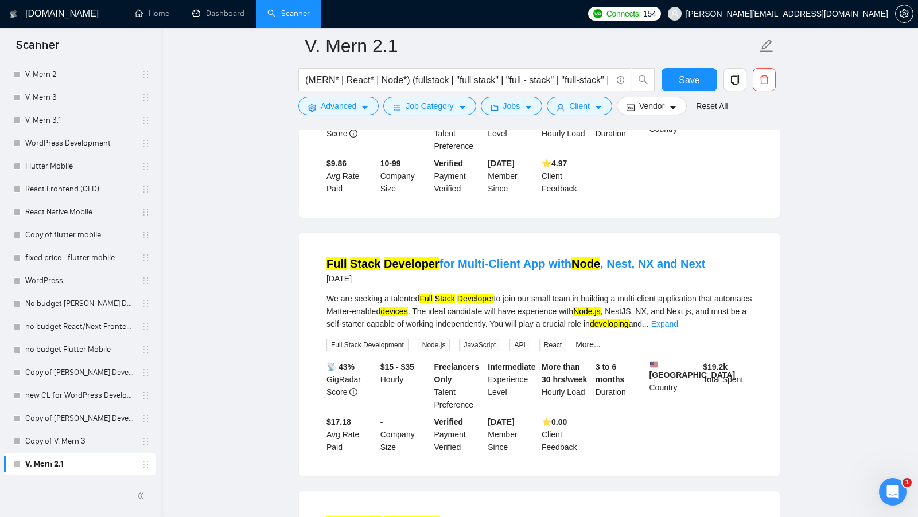
click at [739, 325] on div "We are seeking a talented Full Stack Developer to join our small team in buildi…" at bounding box center [539, 312] width 426 height 38
click at [678, 328] on link "Expand" at bounding box center [664, 324] width 27 height 9
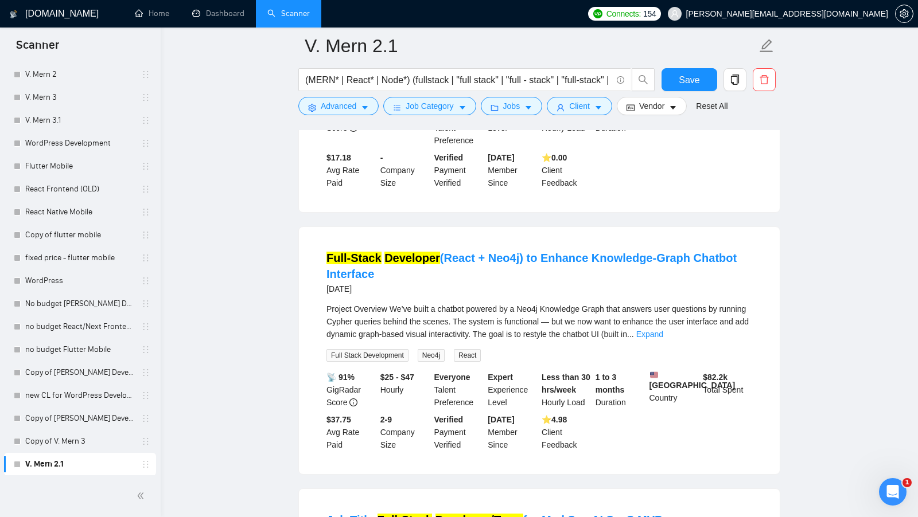
scroll to position [2061, 0]
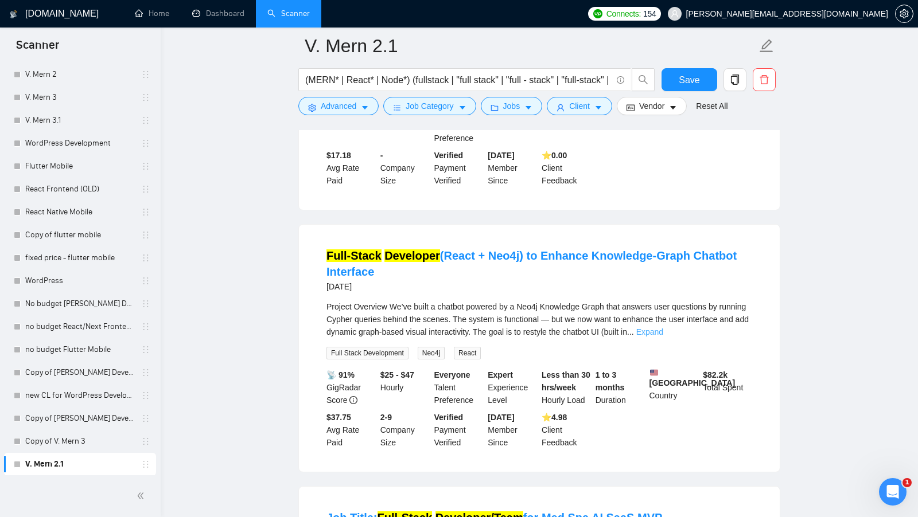
click at [663, 337] on link "Expand" at bounding box center [649, 332] width 27 height 9
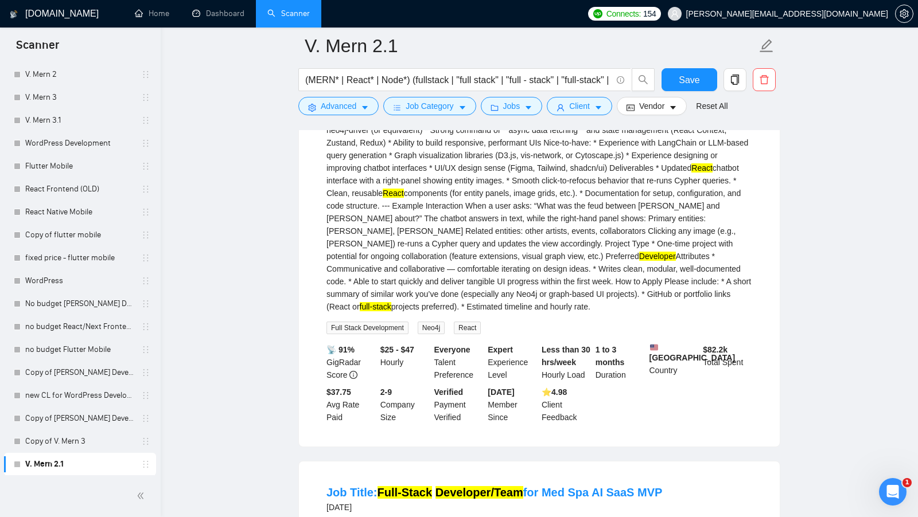
scroll to position [2402, 0]
click at [435, 334] on span "Neo4j" at bounding box center [431, 327] width 27 height 13
click at [434, 334] on span "Neo4j" at bounding box center [431, 327] width 27 height 13
click at [328, 103] on span "Advanced" at bounding box center [339, 106] width 36 height 13
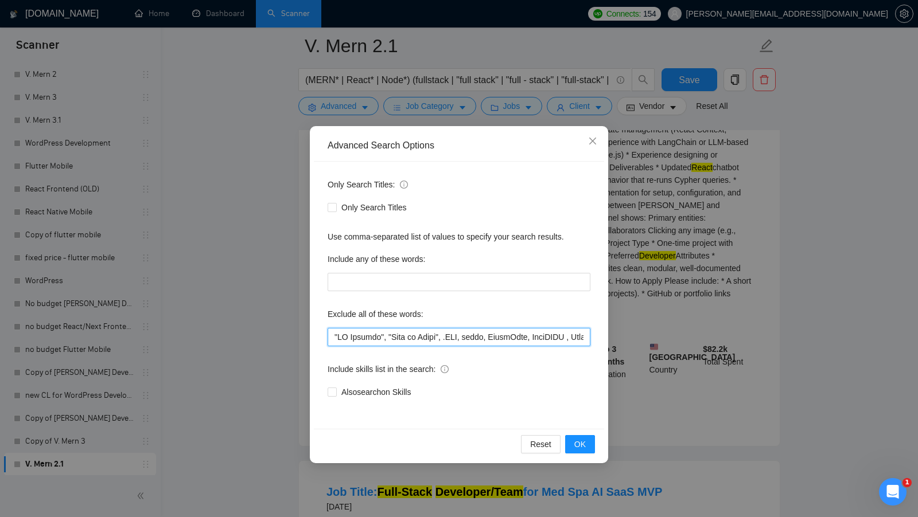
click at [331, 338] on input "text" at bounding box center [459, 337] width 263 height 18
paste input "Neo4j"
type input "Neo4j*, "AI Chatbot", "Ruby on Rails", .NET, nodes, LibreChat, TreeCRDT , BullM…"
click at [583, 438] on span "OK" at bounding box center [579, 444] width 11 height 13
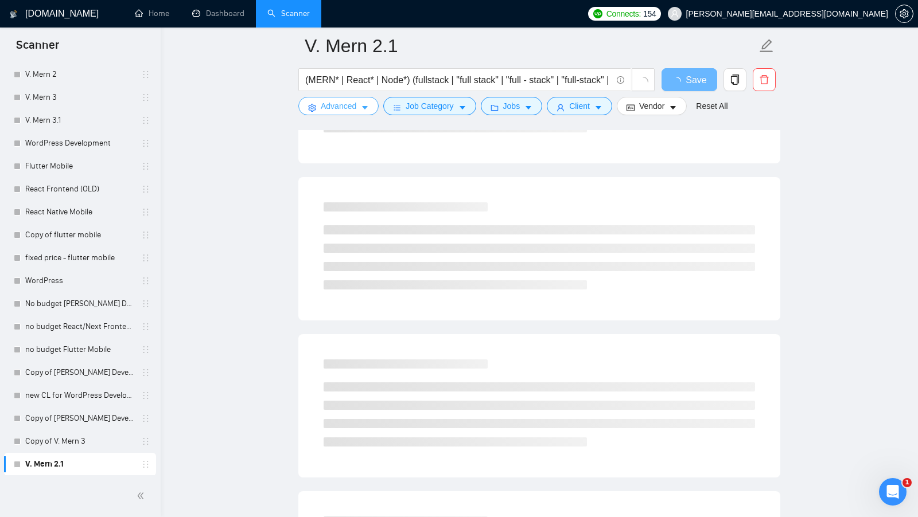
scroll to position [0, 0]
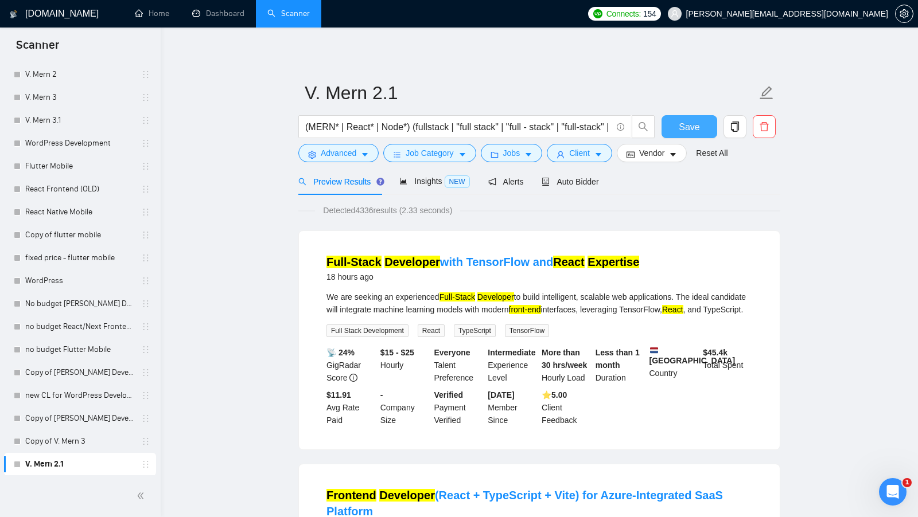
click at [693, 130] on span "Save" at bounding box center [689, 127] width 21 height 14
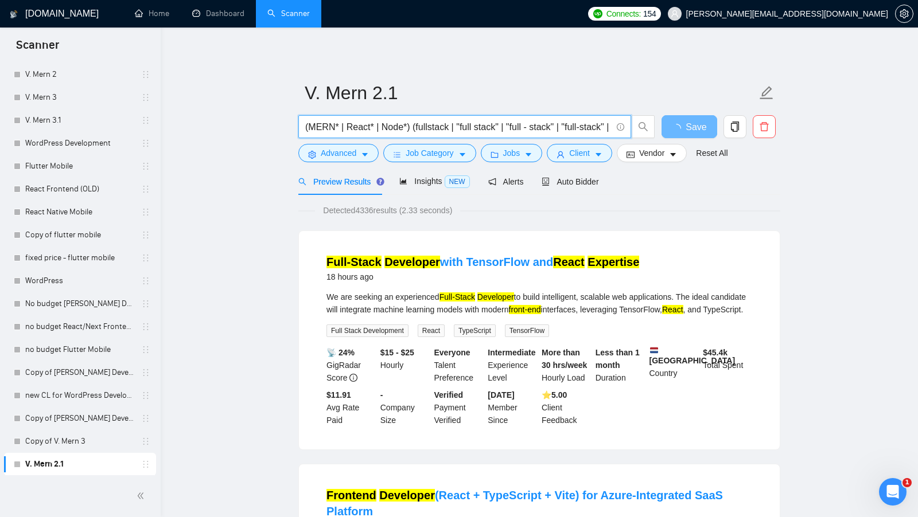
click at [480, 131] on input "(MERN* | React* | Node*) (fullstack | "full stack" | "full - stack" | "full-sta…" at bounding box center [458, 127] width 306 height 14
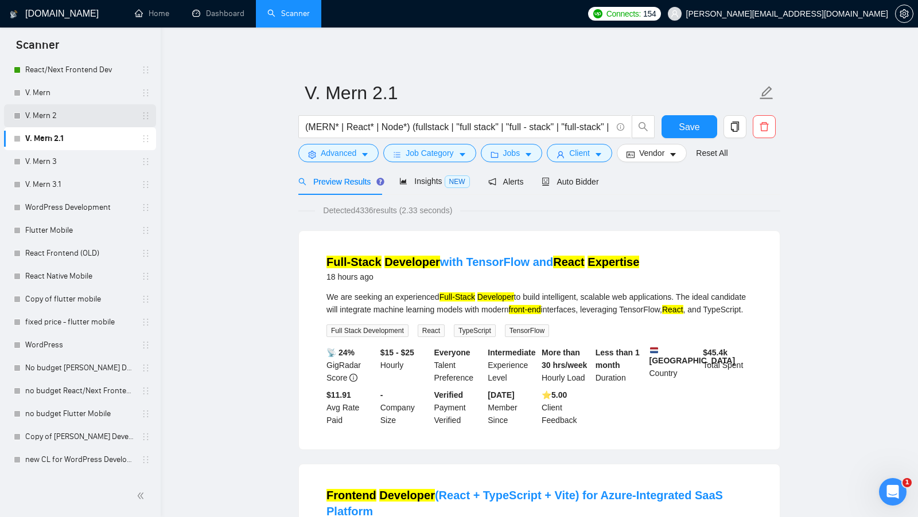
scroll to position [72, 0]
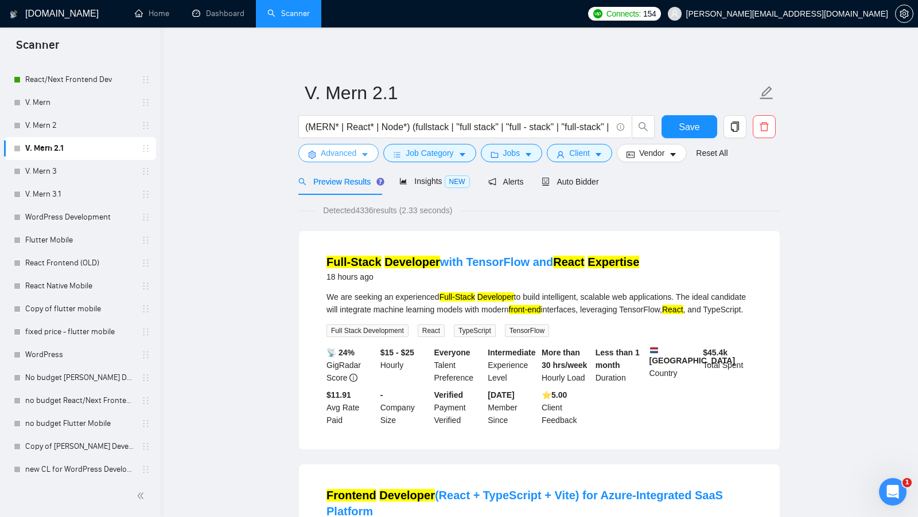
click at [323, 153] on span "Advanced" at bounding box center [339, 153] width 36 height 13
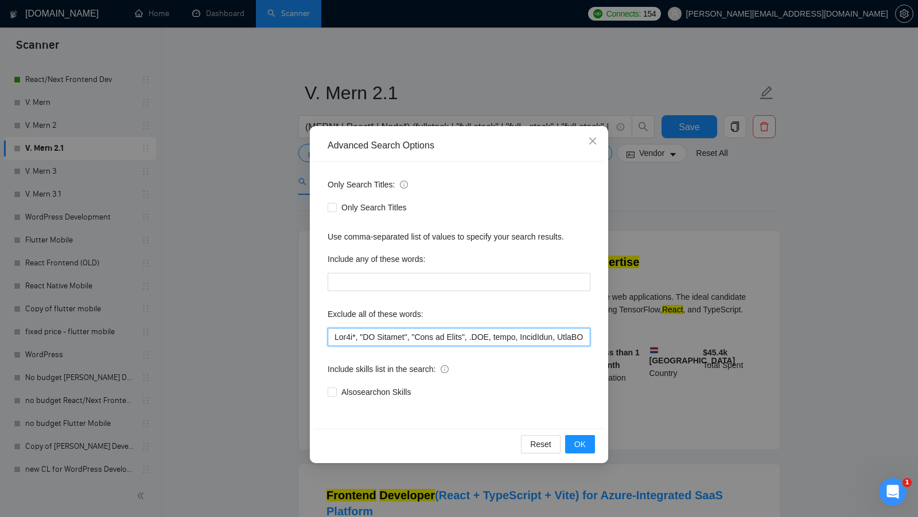
click at [349, 337] on input "text" at bounding box center [459, 337] width 263 height 18
click at [573, 442] on button "OK" at bounding box center [580, 444] width 30 height 18
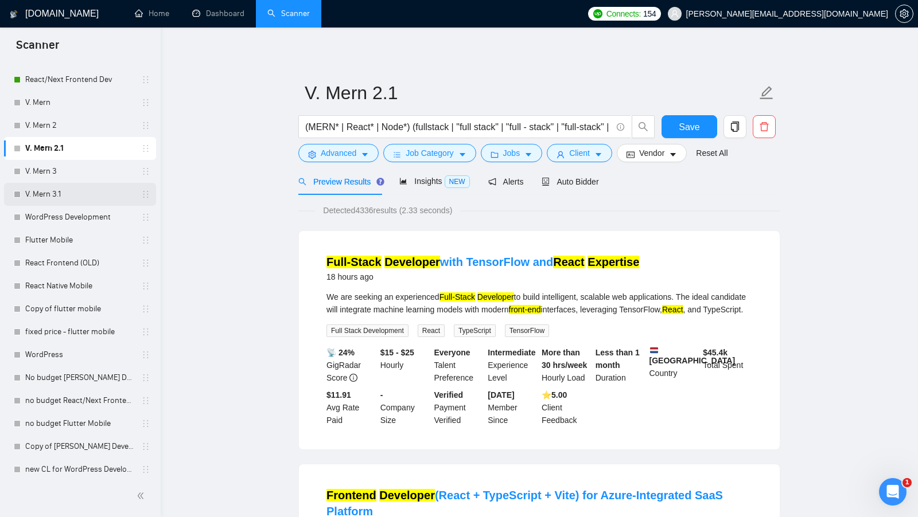
click at [77, 194] on link "V. Mern 3.1" at bounding box center [79, 194] width 109 height 23
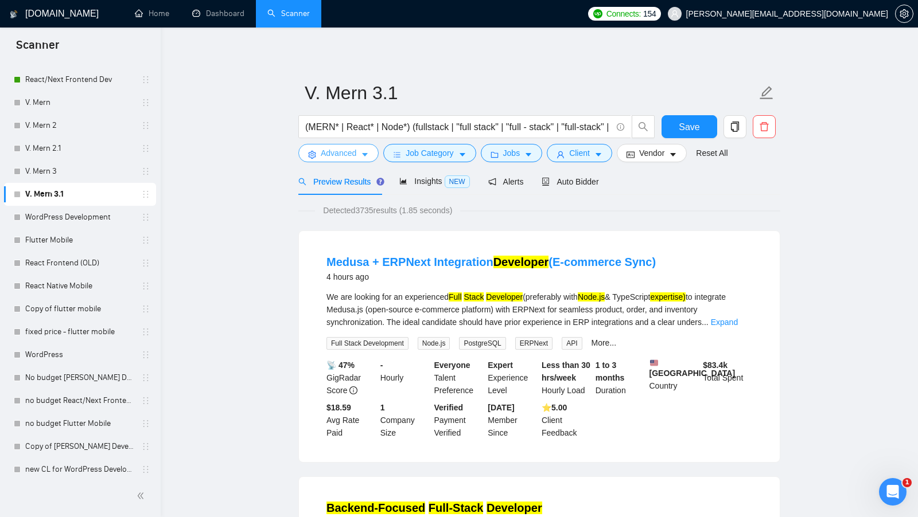
click at [353, 158] on span "Advanced" at bounding box center [339, 153] width 36 height 13
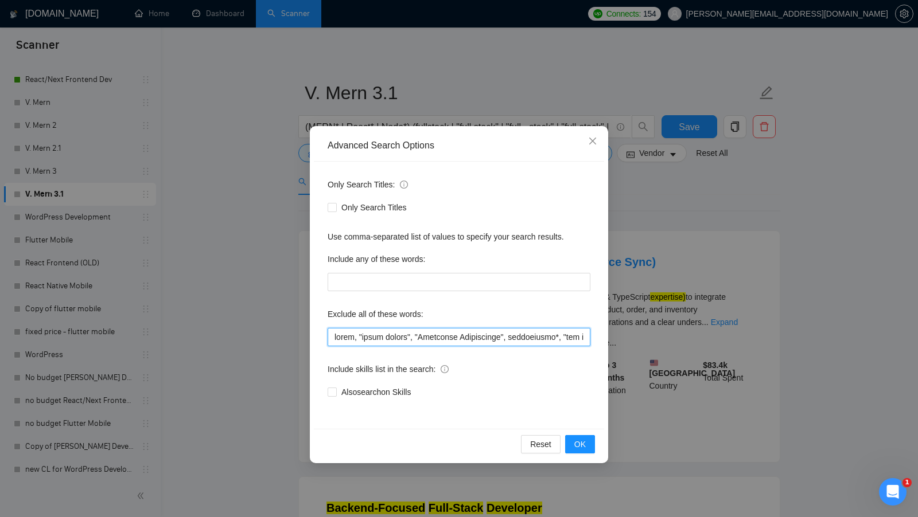
click at [390, 339] on input "text" at bounding box center [459, 337] width 263 height 18
paste input "Neo4j*, "AI Chatbot", "Ruby on Rails", .NET, nodes, LibreChat, TreeCRDT , BullM…"
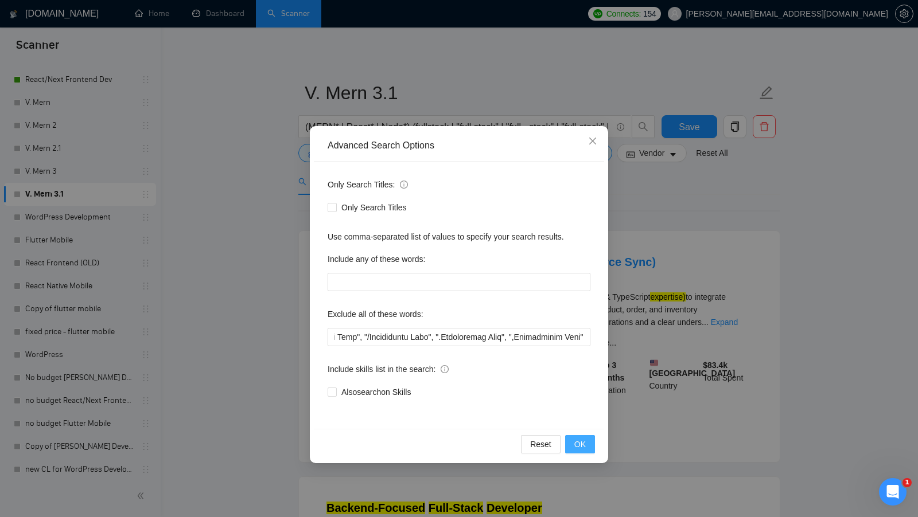
click at [578, 441] on span "OK" at bounding box center [579, 444] width 11 height 13
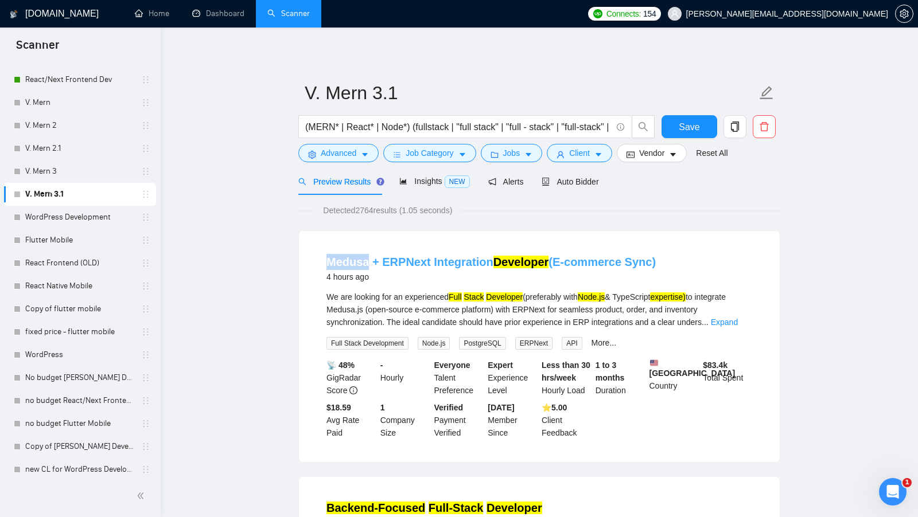
drag, startPoint x: 322, startPoint y: 258, endPoint x: 366, endPoint y: 258, distance: 44.2
click at [366, 258] on li "Medusa + ERPNext Integration Developer (E-commerce Sync) 4 hours ago We are loo…" at bounding box center [539, 347] width 453 height 204
click at [356, 162] on form "V. Mern 3.1 (MERN* | React* | Node*) (fullstack | "full stack" | "full - stack"…" at bounding box center [539, 122] width 482 height 94
click at [357, 158] on button "Advanced" at bounding box center [338, 153] width 80 height 18
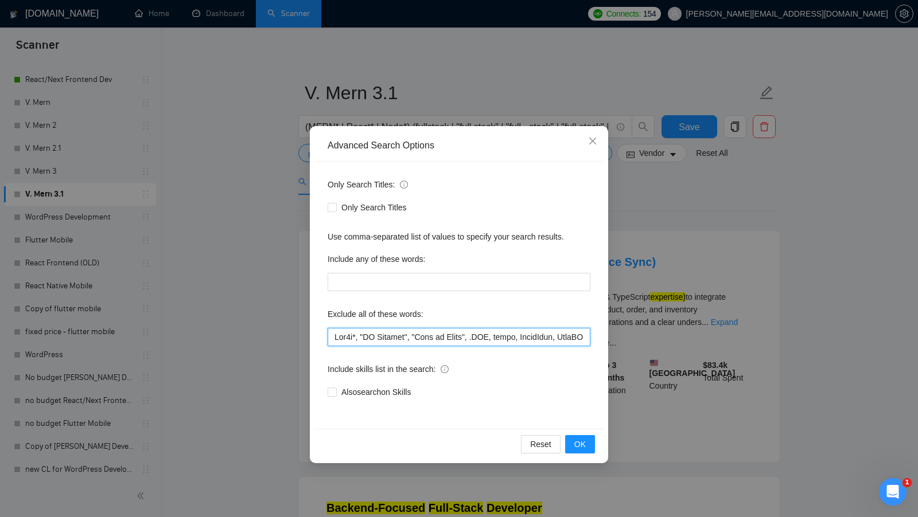
click at [331, 336] on input "text" at bounding box center [459, 337] width 263 height 18
paste input "Medusa"
type input "Medusa, Neo4j*, "AI Chatbot", "Ruby on Rails", .NET, nodes, LibreChat, TreeCRDT…"
click at [579, 450] on button "OK" at bounding box center [580, 444] width 30 height 18
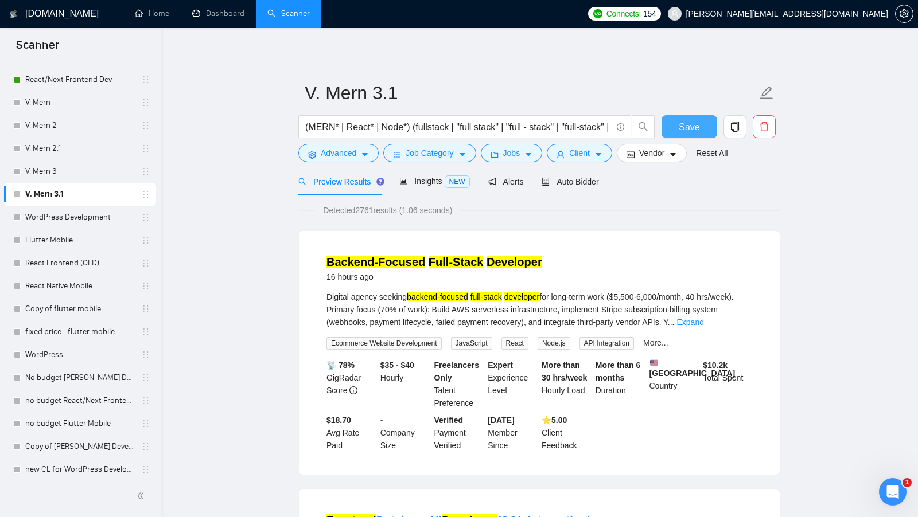
click at [679, 120] on span "Save" at bounding box center [689, 127] width 21 height 14
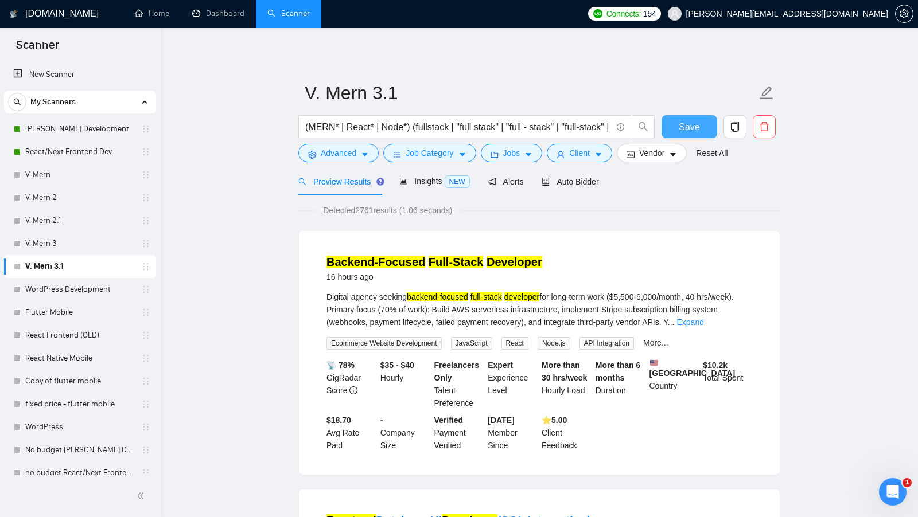
scroll to position [123, 0]
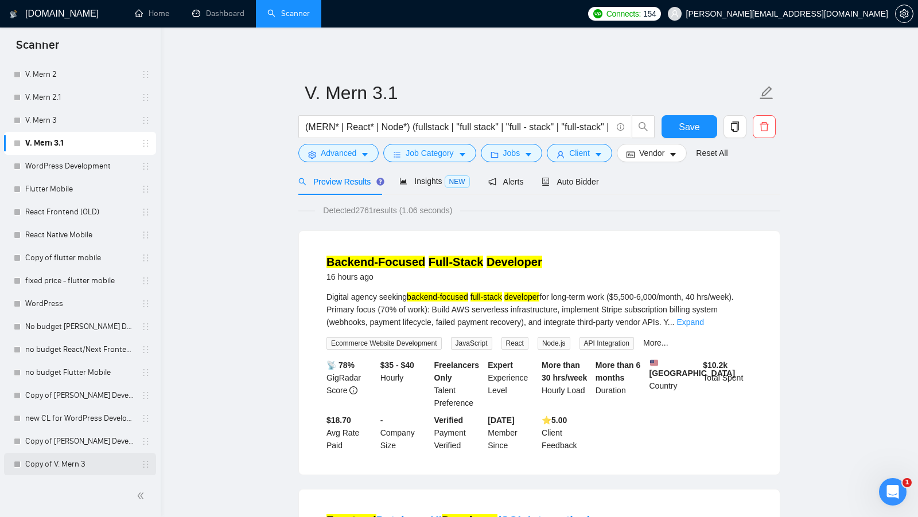
click at [119, 471] on link "Copy of V. Mern 3" at bounding box center [79, 464] width 109 height 23
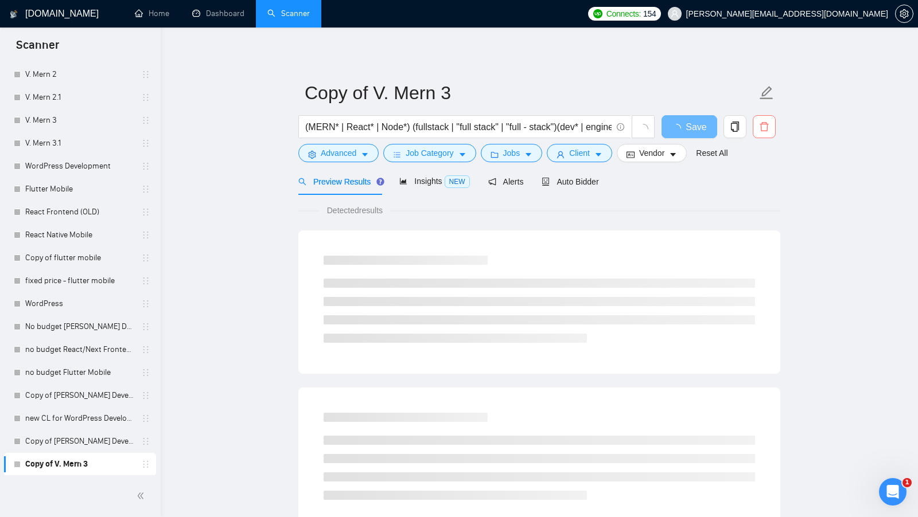
click at [765, 133] on button "button" at bounding box center [764, 126] width 23 height 23
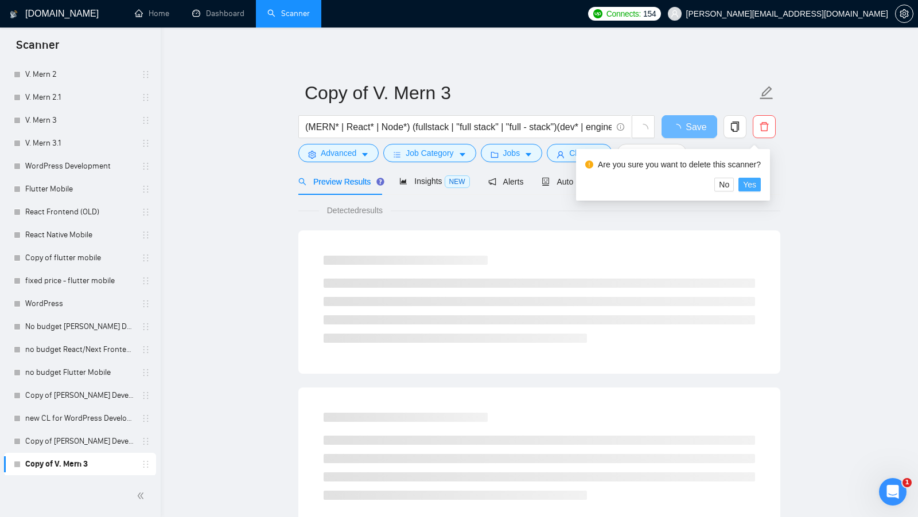
click at [750, 182] on span "Yes" at bounding box center [749, 184] width 13 height 13
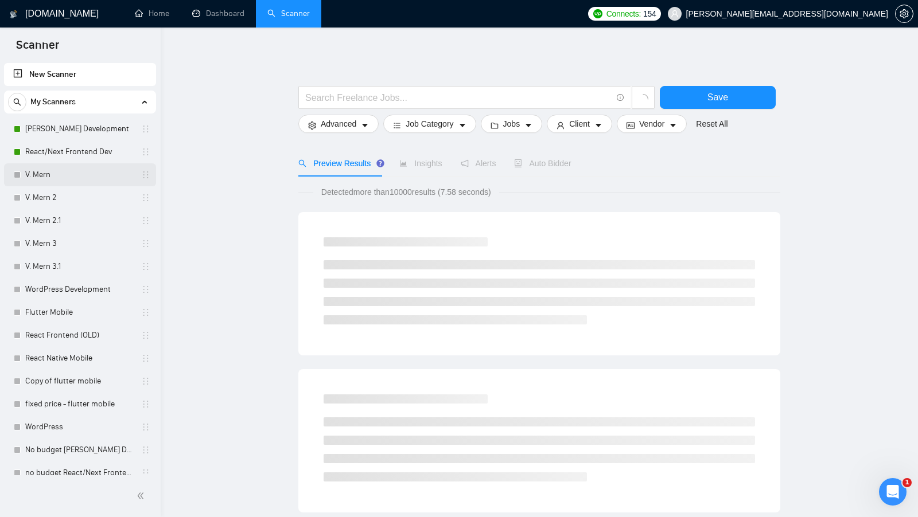
click at [72, 172] on link "V. Mern" at bounding box center [79, 175] width 109 height 23
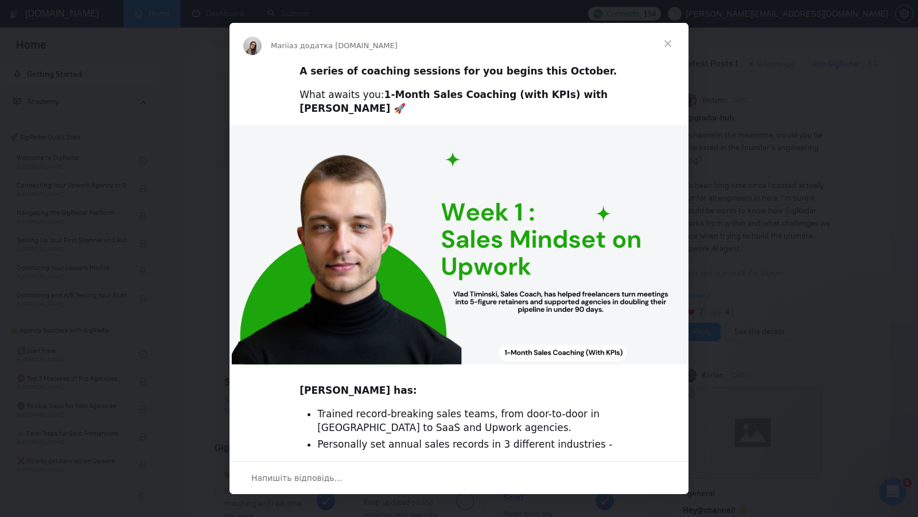
click at [667, 48] on span "Закрити" at bounding box center [667, 43] width 41 height 41
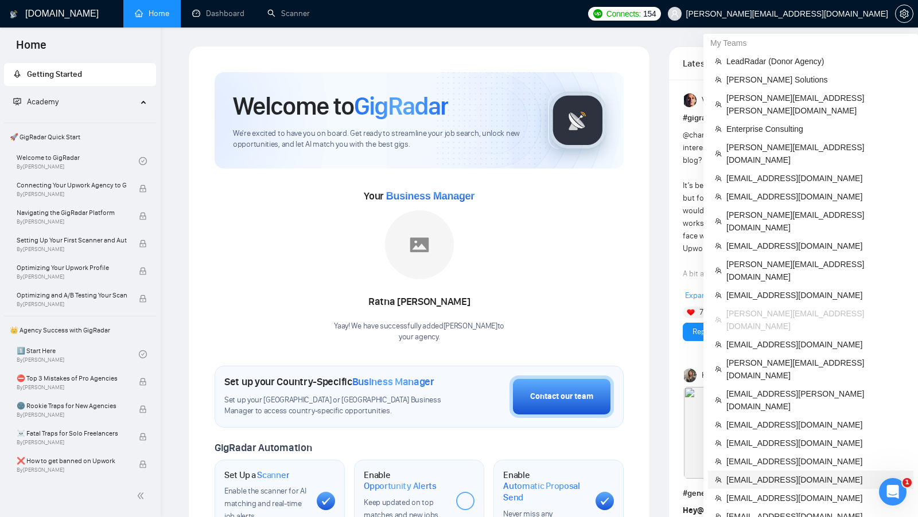
click at [750, 474] on span "sales@inforge.us" at bounding box center [816, 480] width 180 height 13
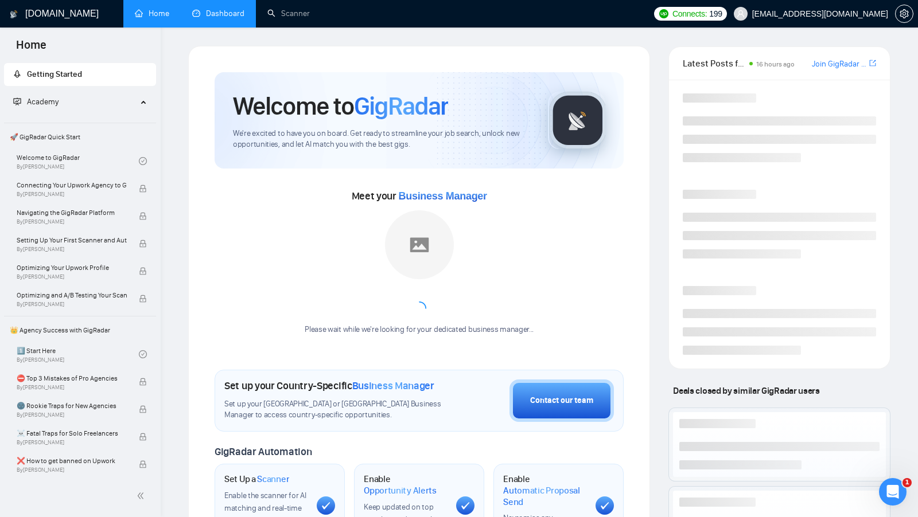
click at [213, 18] on link "Dashboard" at bounding box center [218, 14] width 52 height 10
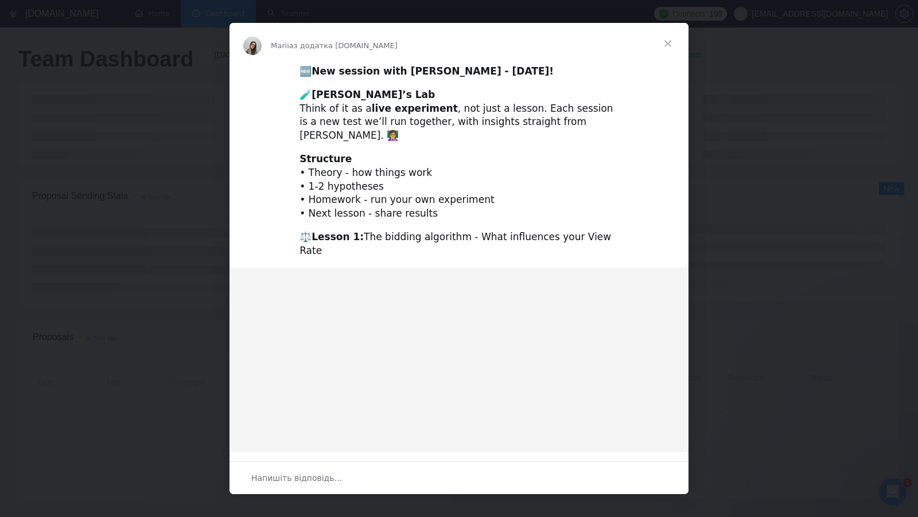
click at [672, 48] on span "Закрити" at bounding box center [667, 43] width 41 height 41
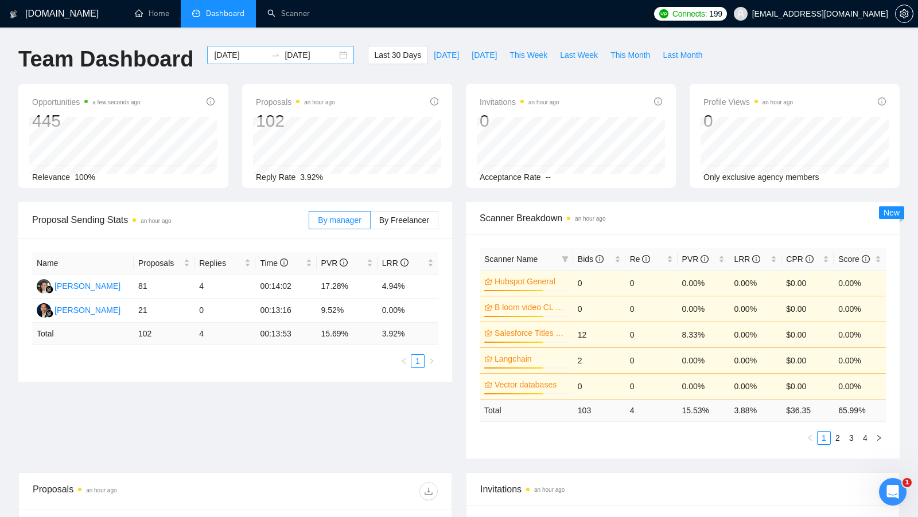
click at [332, 55] on div "2025-09-07 2025-10-07" at bounding box center [280, 55] width 147 height 18
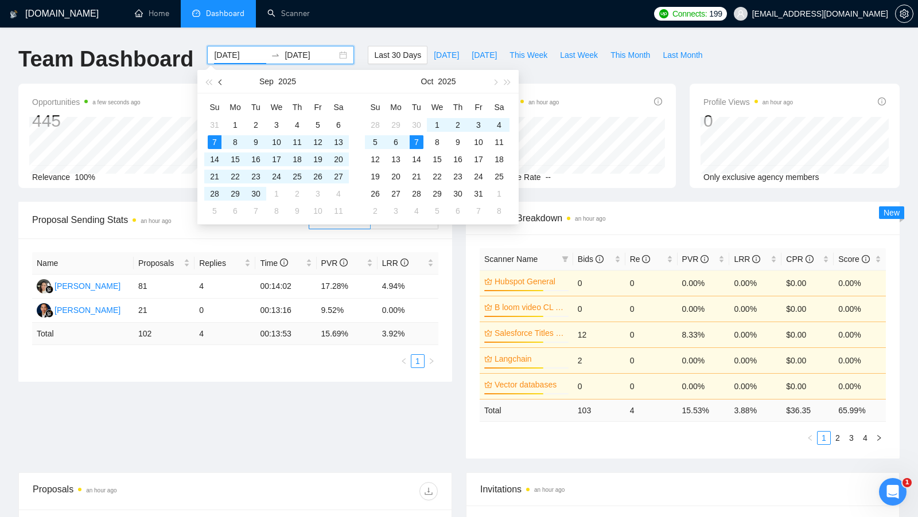
click at [221, 83] on span "button" at bounding box center [222, 82] width 6 height 6
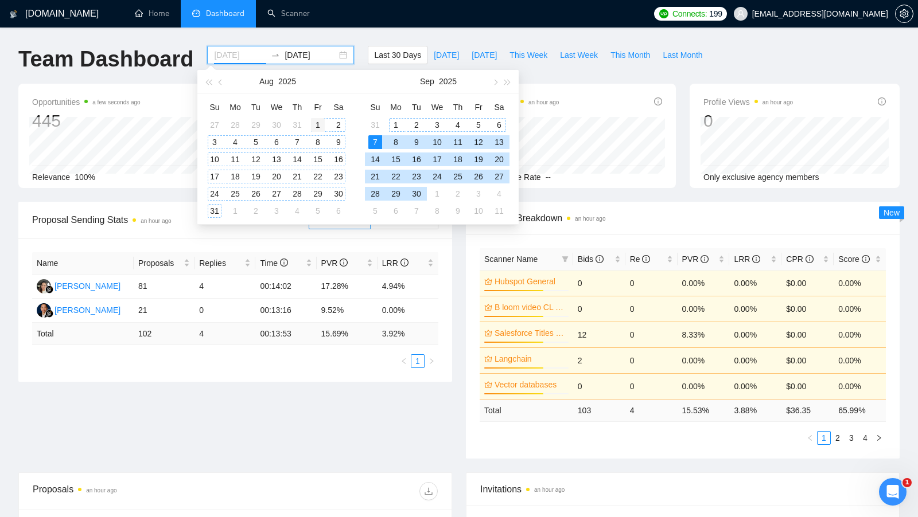
type input "2025-08-01"
click at [312, 123] on div "1" at bounding box center [318, 125] width 14 height 14
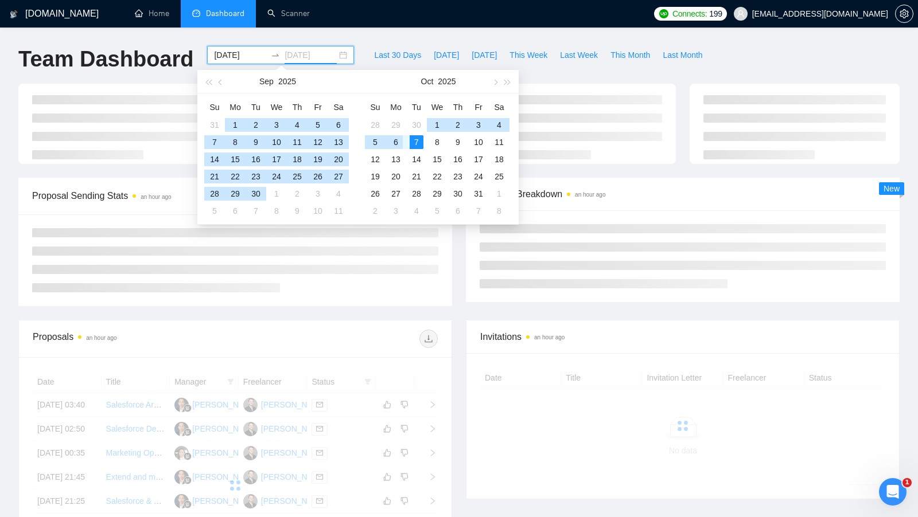
type input "[DATE]"
click at [412, 139] on div "7" at bounding box center [417, 142] width 14 height 14
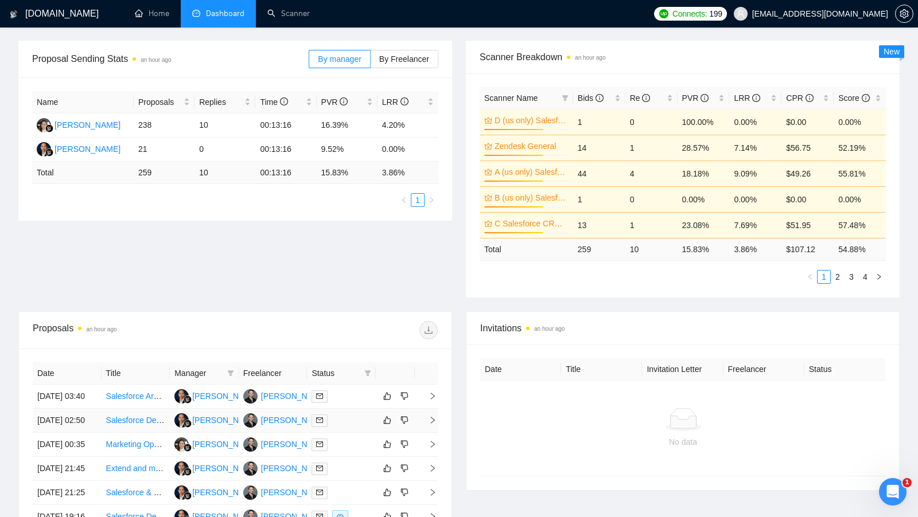
scroll to position [200, 0]
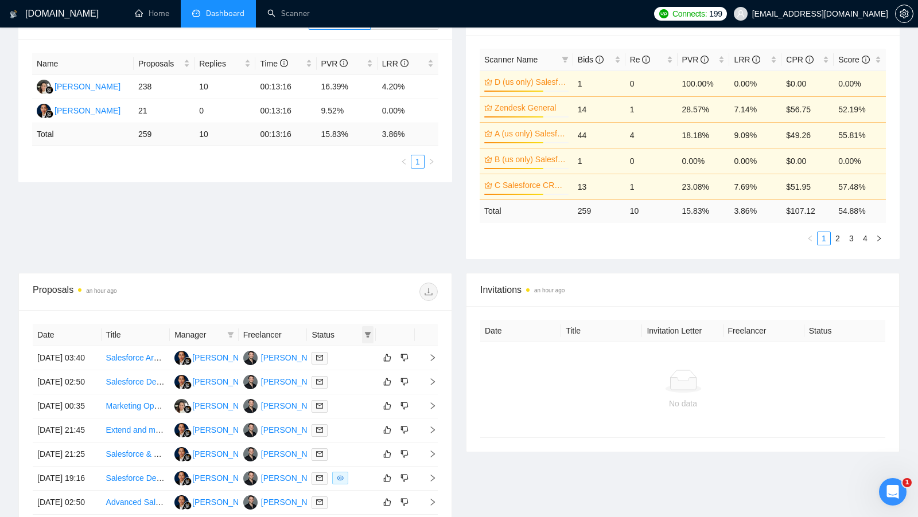
click at [368, 324] on th "Status" at bounding box center [341, 335] width 69 height 22
click at [364, 330] on span at bounding box center [367, 334] width 11 height 17
click at [348, 350] on span "Chat" at bounding box center [338, 354] width 55 height 13
checkbox input "true"
click at [358, 288] on div at bounding box center [336, 292] width 203 height 18
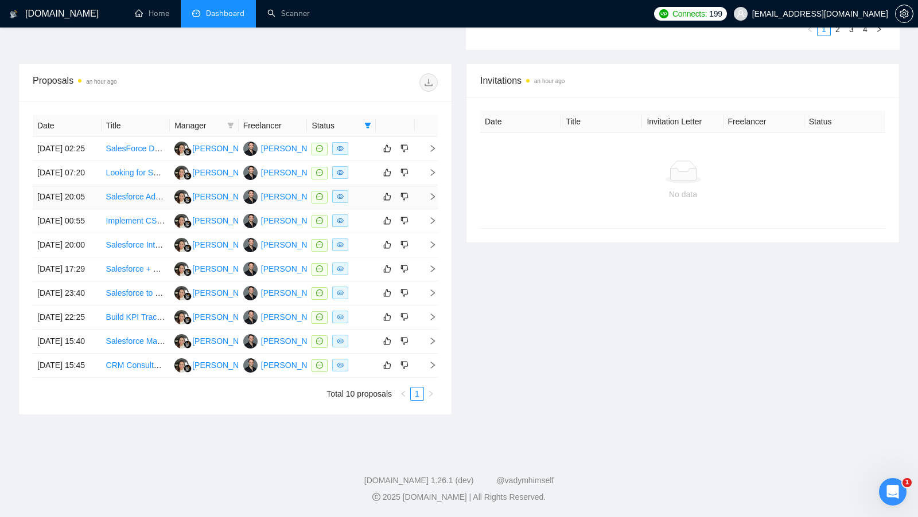
scroll to position [419, 0]
click at [277, 142] on div "Javier Ramirez" at bounding box center [294, 148] width 66 height 13
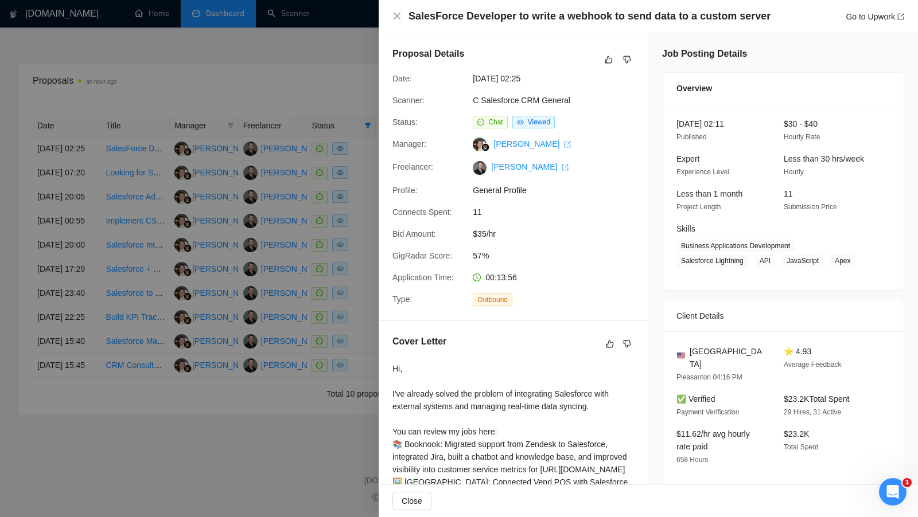
click at [295, 194] on div at bounding box center [459, 258] width 918 height 517
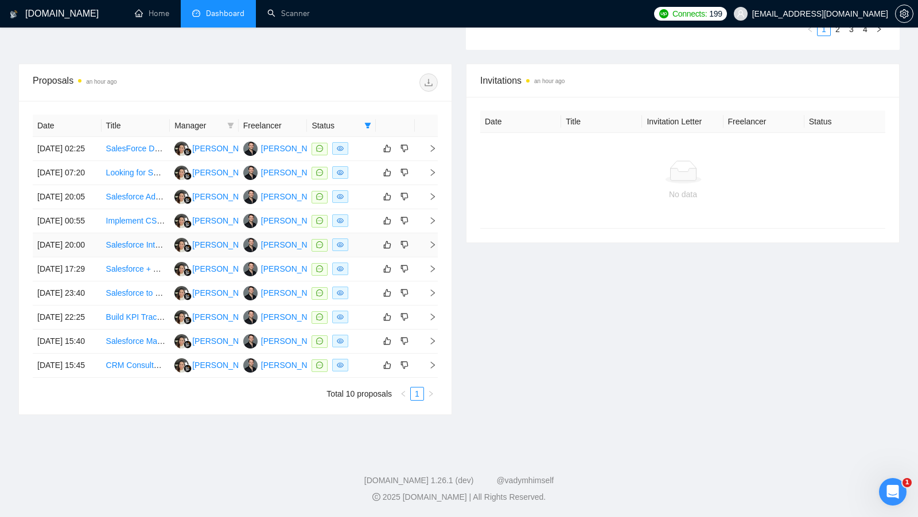
click at [356, 252] on div at bounding box center [342, 245] width 60 height 13
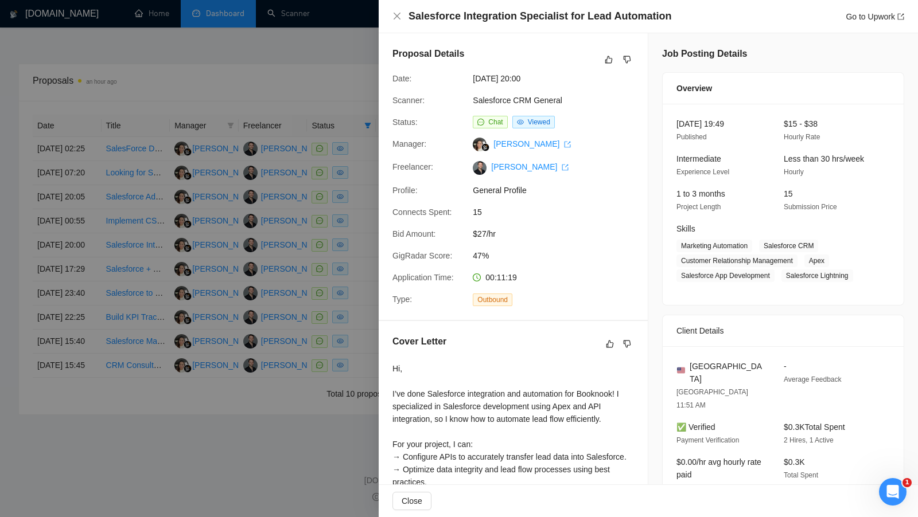
click at [352, 264] on div at bounding box center [459, 258] width 918 height 517
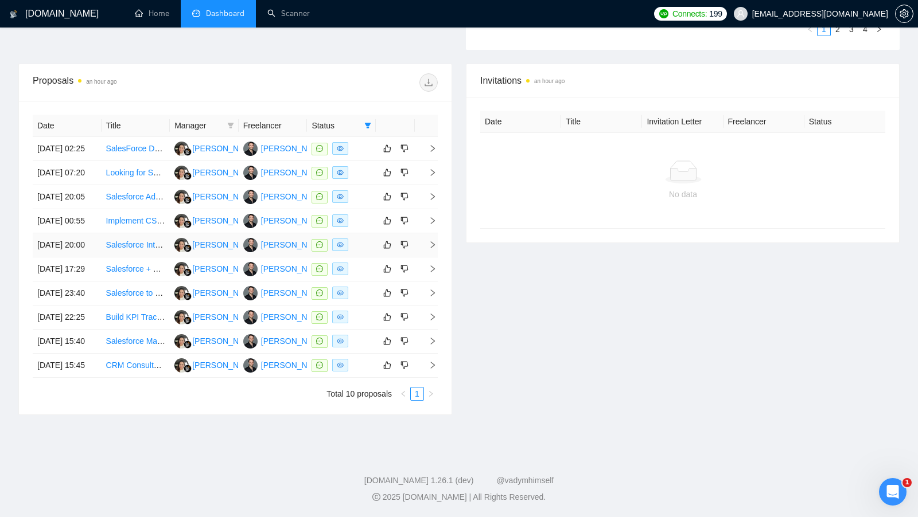
click at [351, 258] on td at bounding box center [341, 245] width 69 height 24
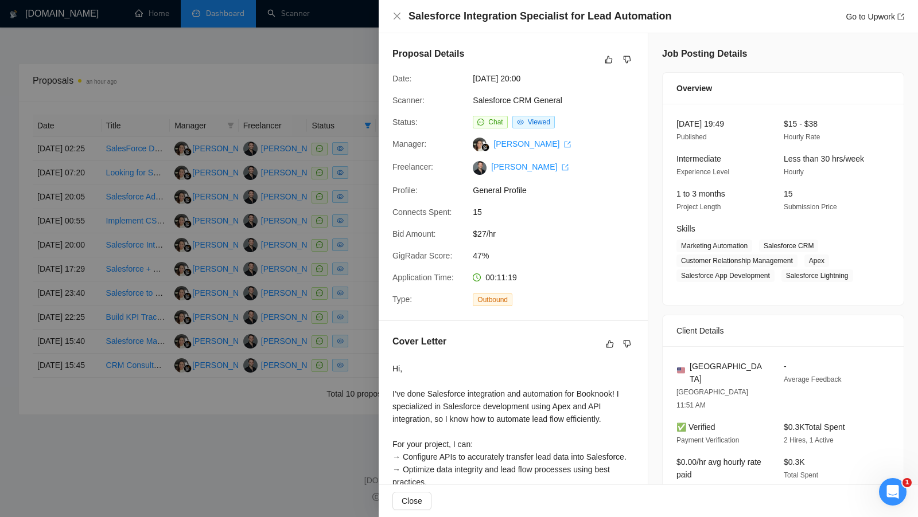
click at [368, 271] on div at bounding box center [459, 258] width 918 height 517
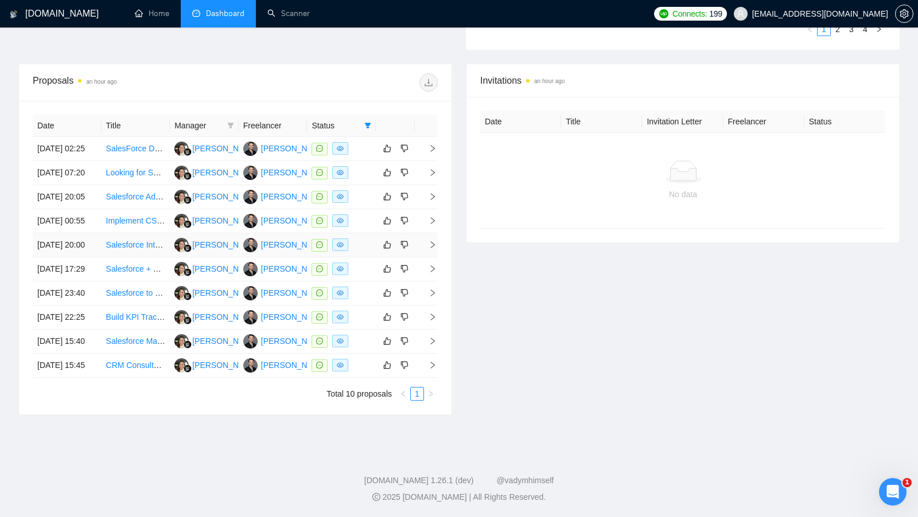
click at [359, 258] on td at bounding box center [341, 245] width 69 height 24
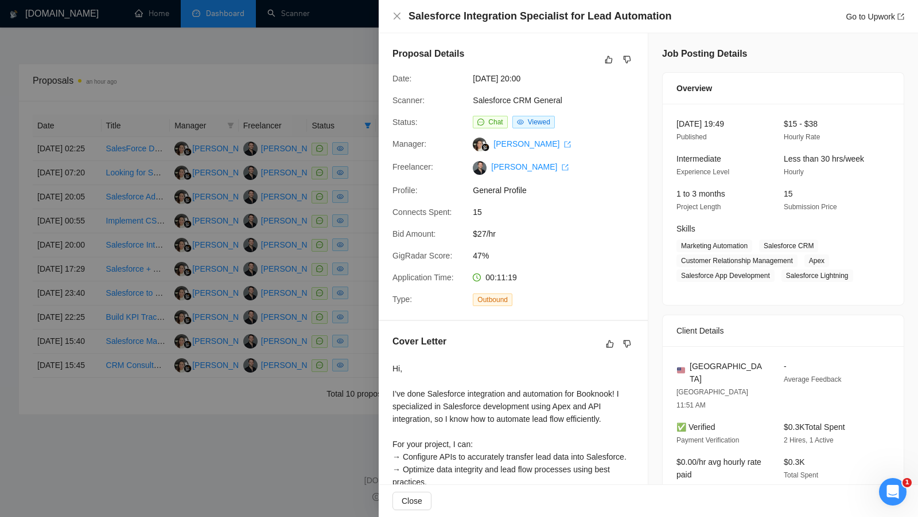
click at [330, 52] on div at bounding box center [459, 258] width 918 height 517
